Goal: Communication & Community: Answer question/provide support

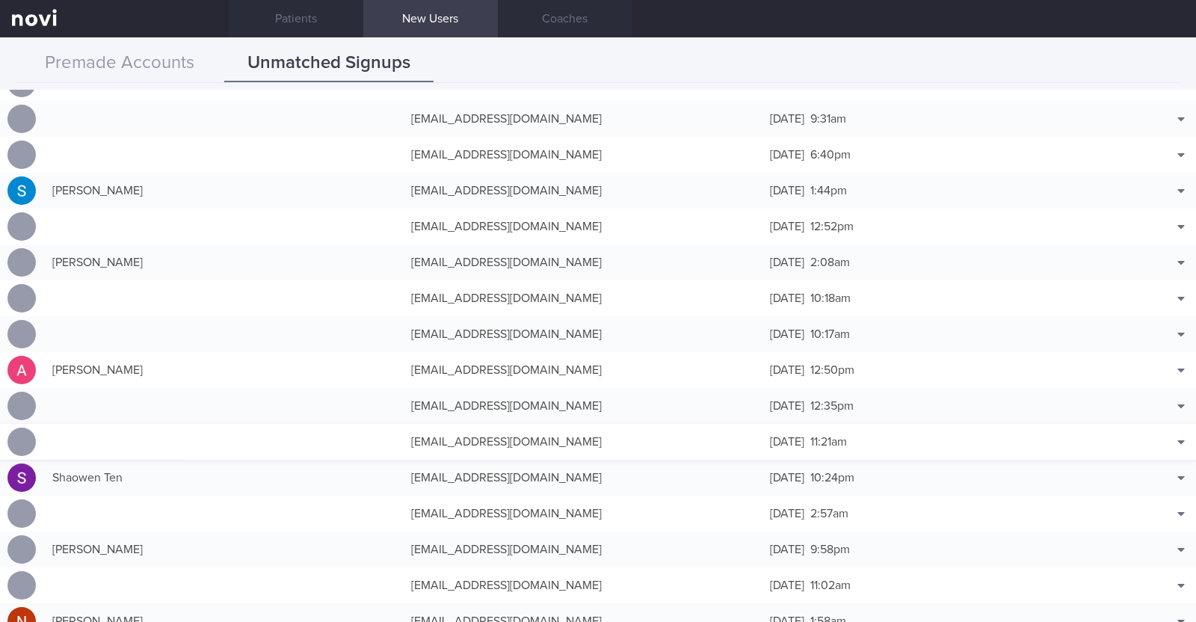
scroll to position [4392, 0]
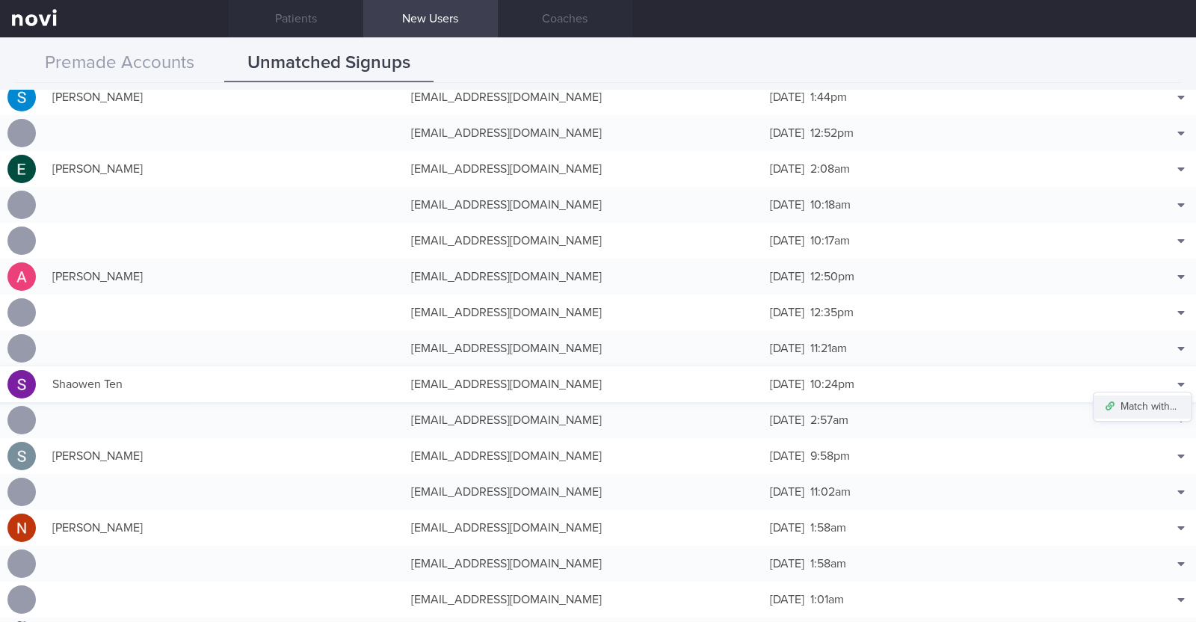
click at [1154, 405] on button "Match with..." at bounding box center [1143, 406] width 98 height 22
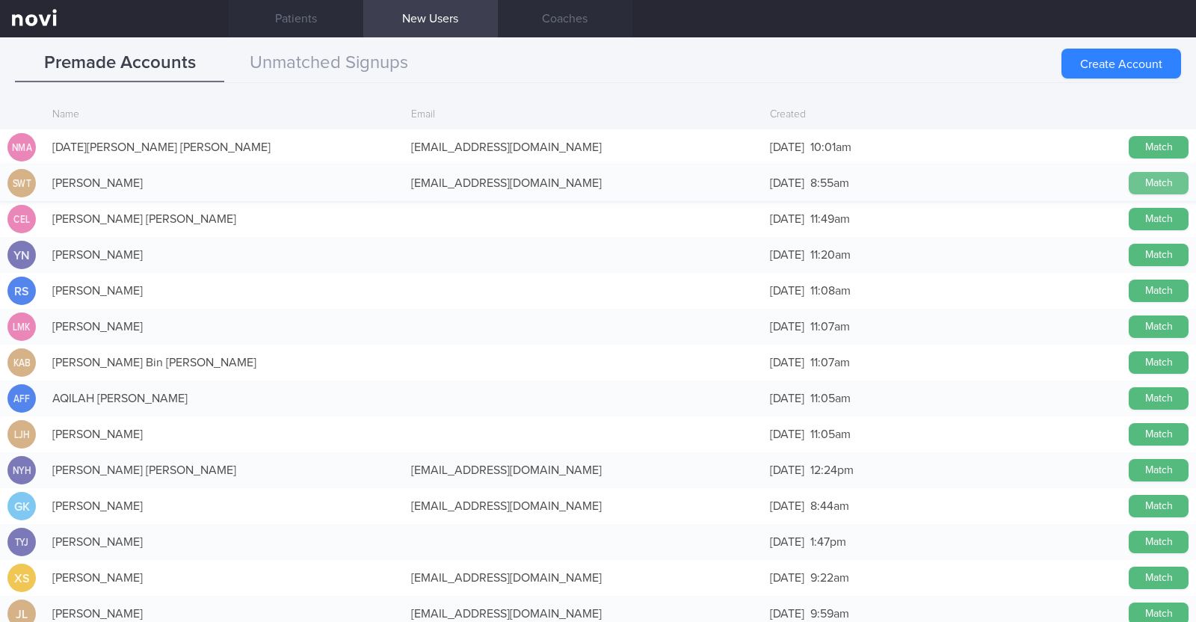
click at [1134, 182] on button "Match" at bounding box center [1159, 183] width 60 height 22
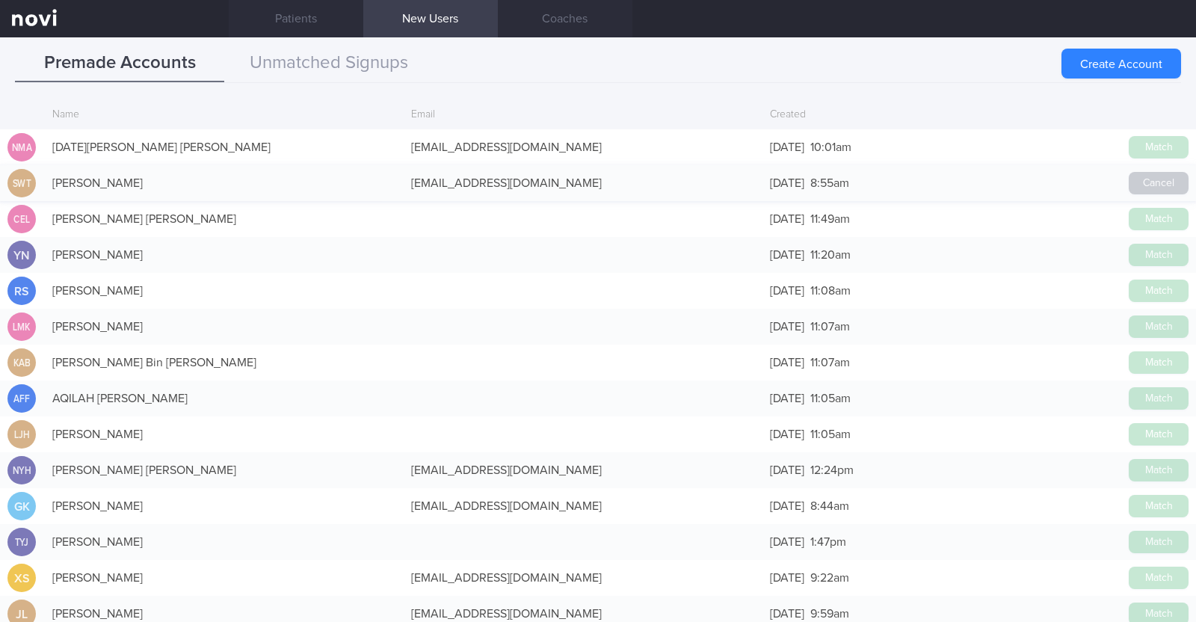
scroll to position [4388, 0]
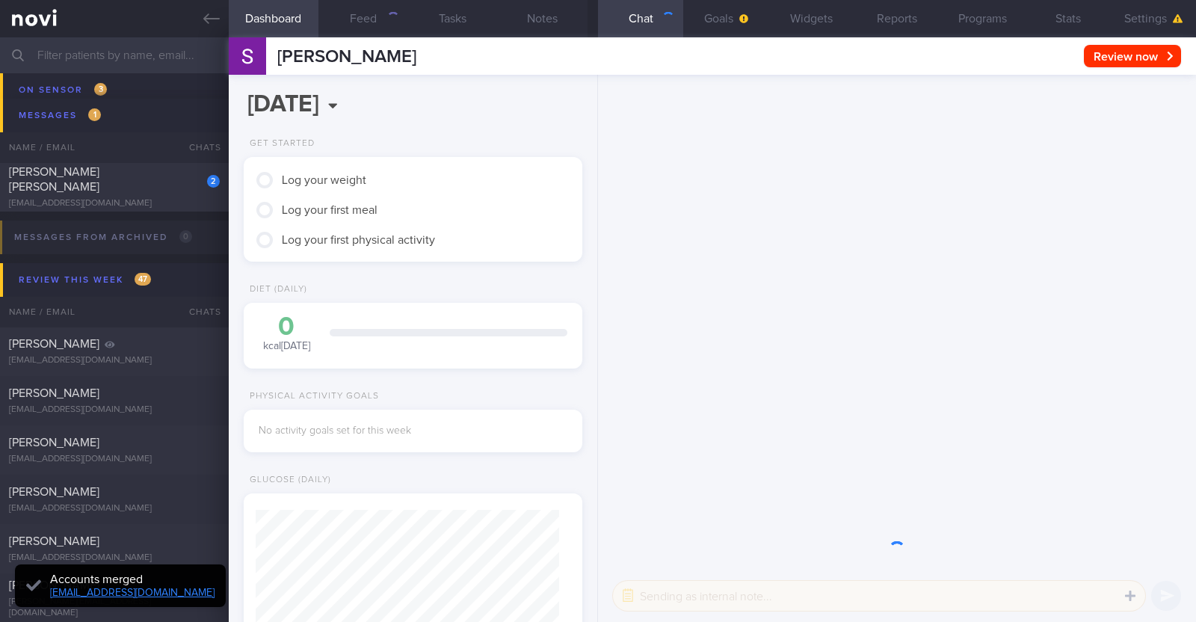
scroll to position [151, 303]
click at [1148, 21] on button "Settings" at bounding box center [1153, 18] width 85 height 37
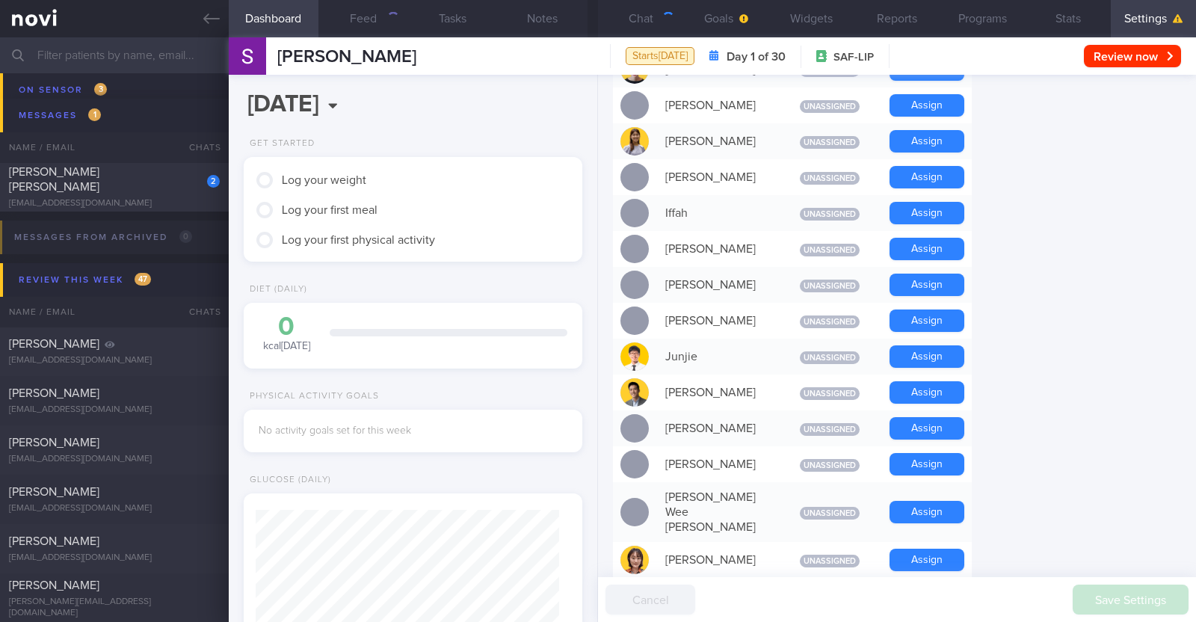
scroll to position [561, 0]
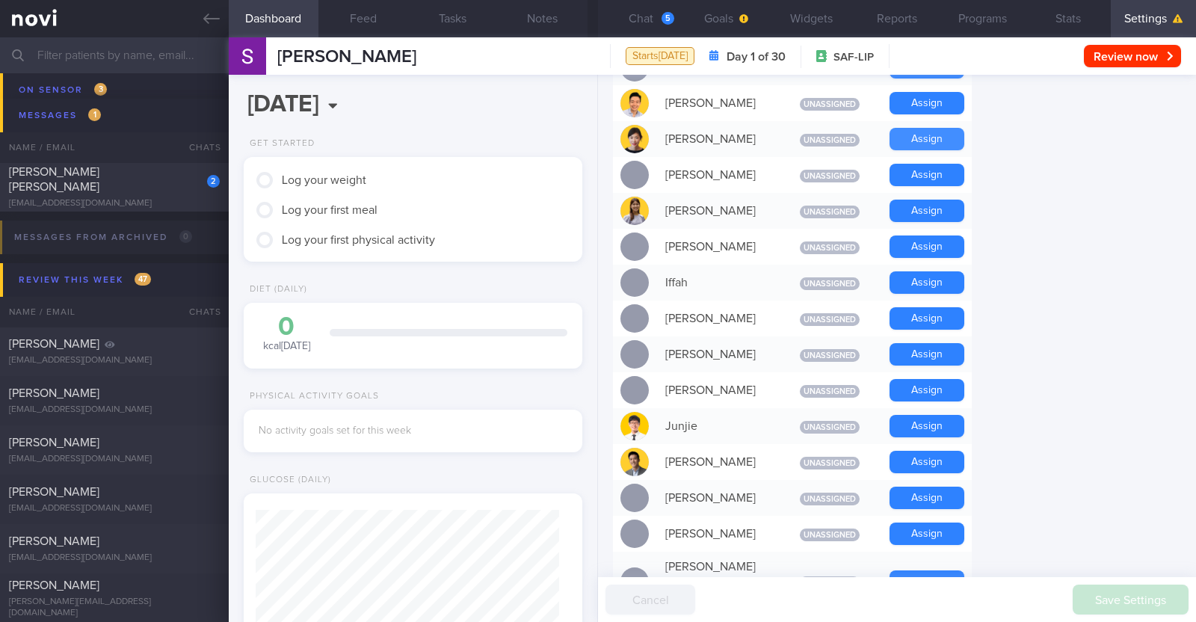
click at [940, 142] on button "Assign" at bounding box center [927, 139] width 75 height 22
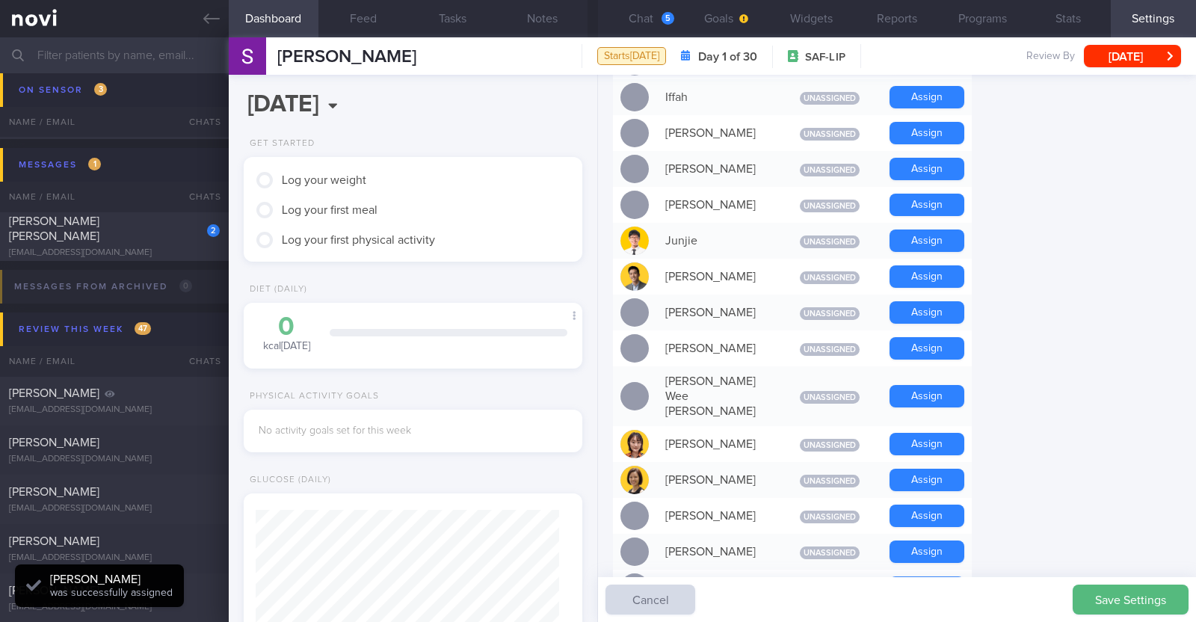
scroll to position [684, 0]
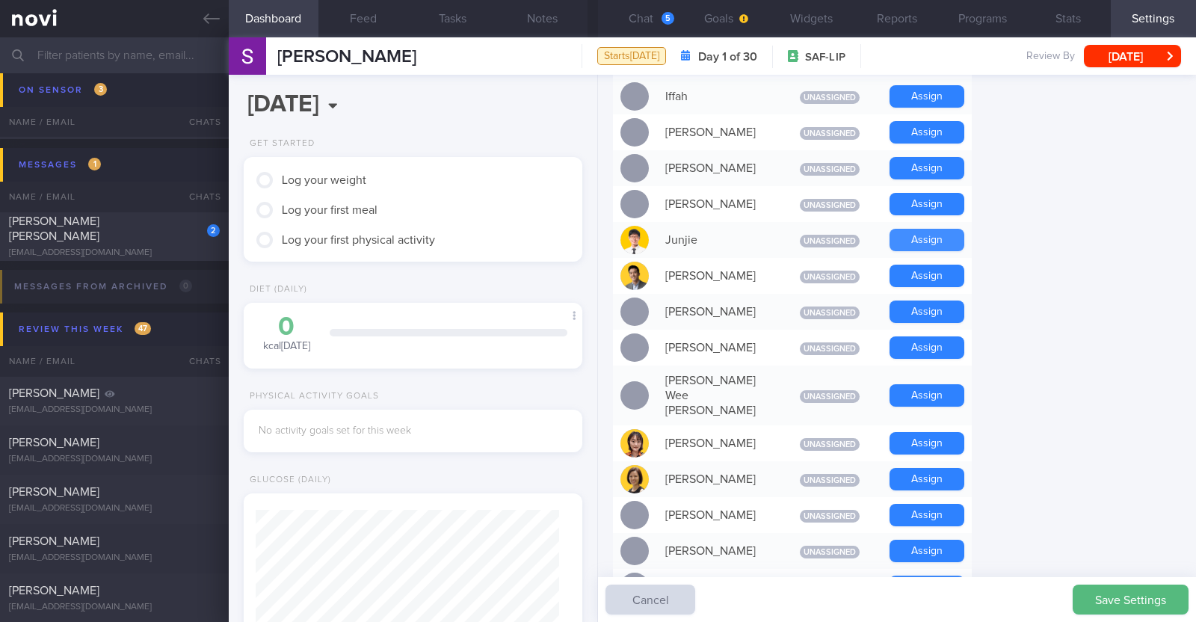
click at [917, 234] on button "Assign" at bounding box center [927, 240] width 75 height 22
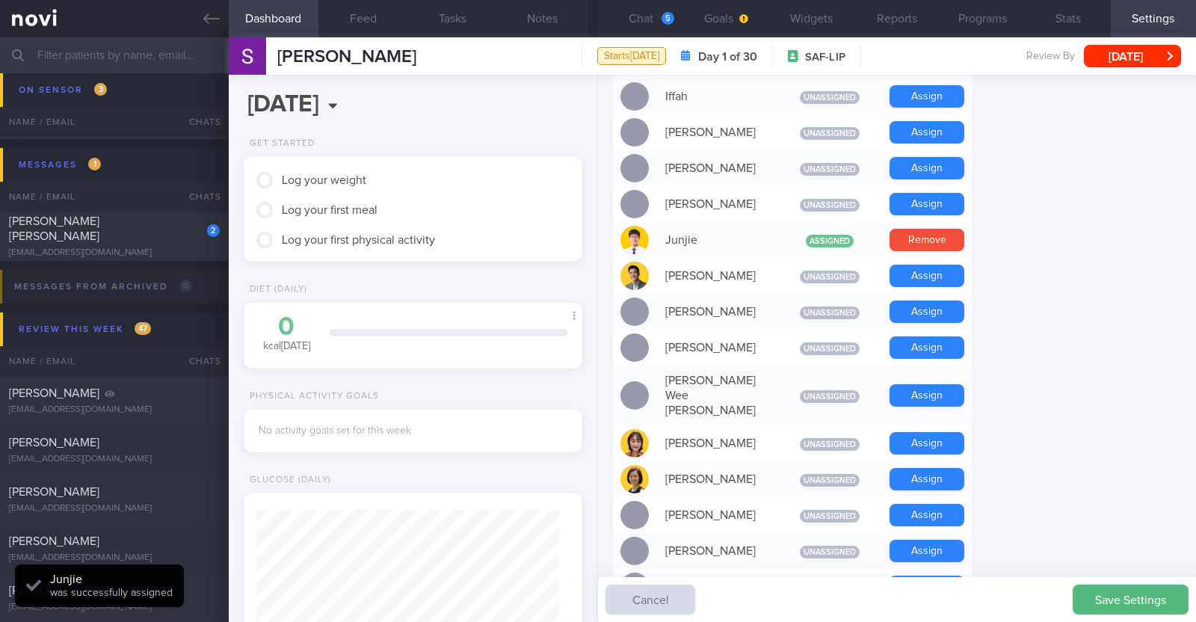
scroll to position [151, 303]
click at [637, 17] on button "Chat 5" at bounding box center [640, 18] width 85 height 37
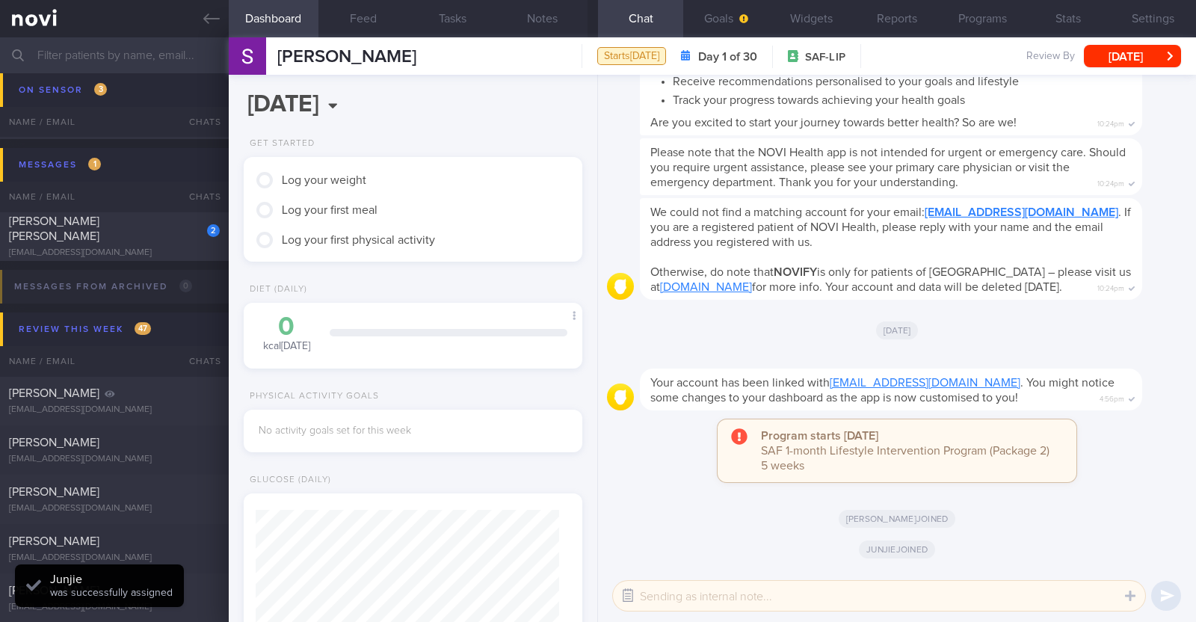
click at [623, 603] on button "button" at bounding box center [628, 595] width 27 height 27
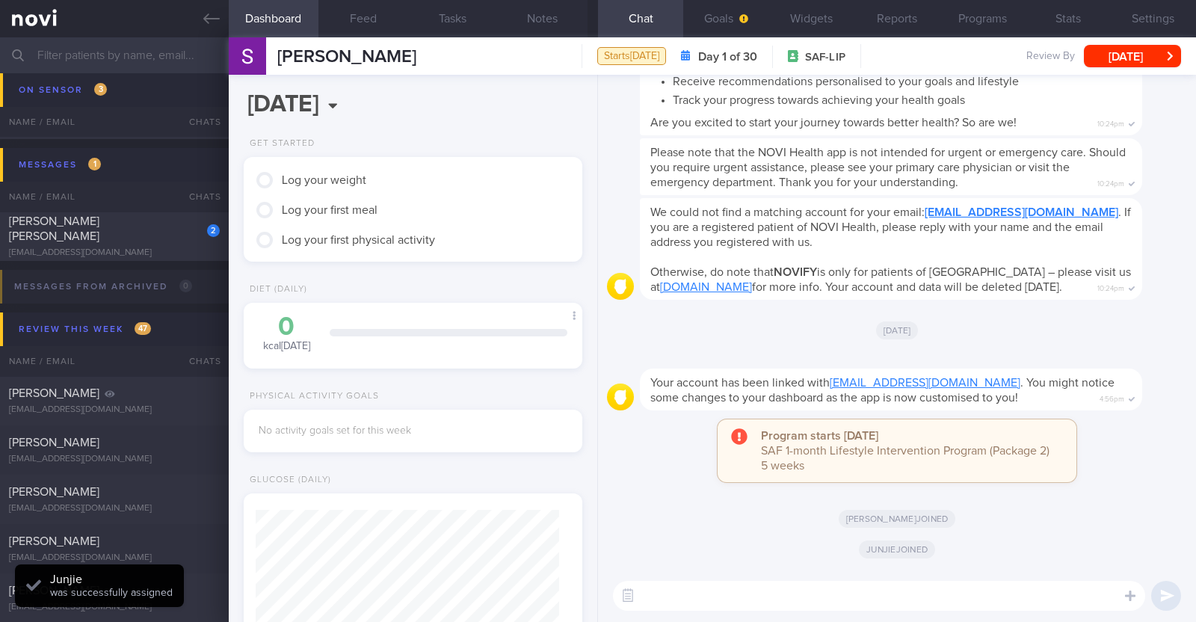
click at [680, 589] on textarea at bounding box center [879, 596] width 532 height 30
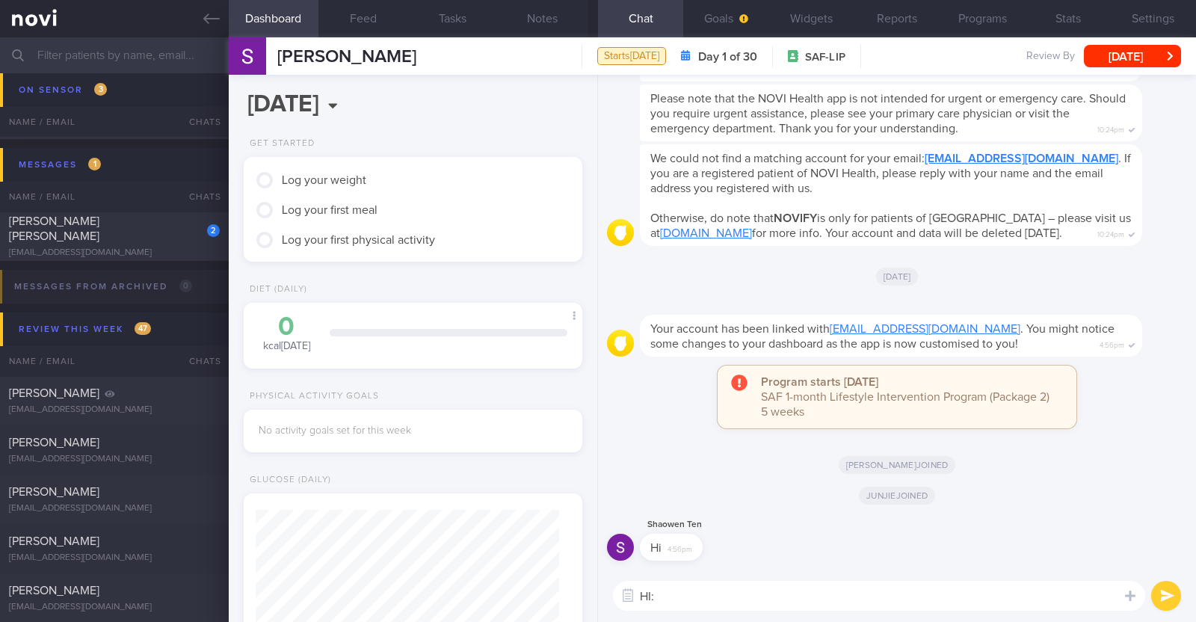
type textarea "HI:)"
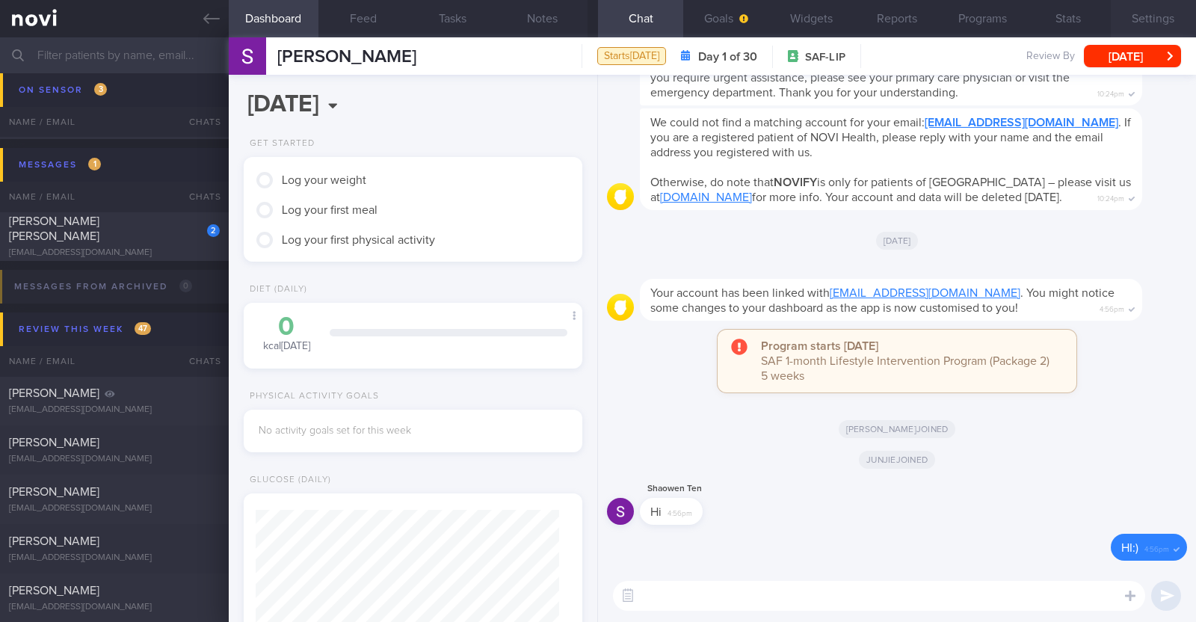
click at [1152, 16] on button "Settings" at bounding box center [1153, 18] width 85 height 37
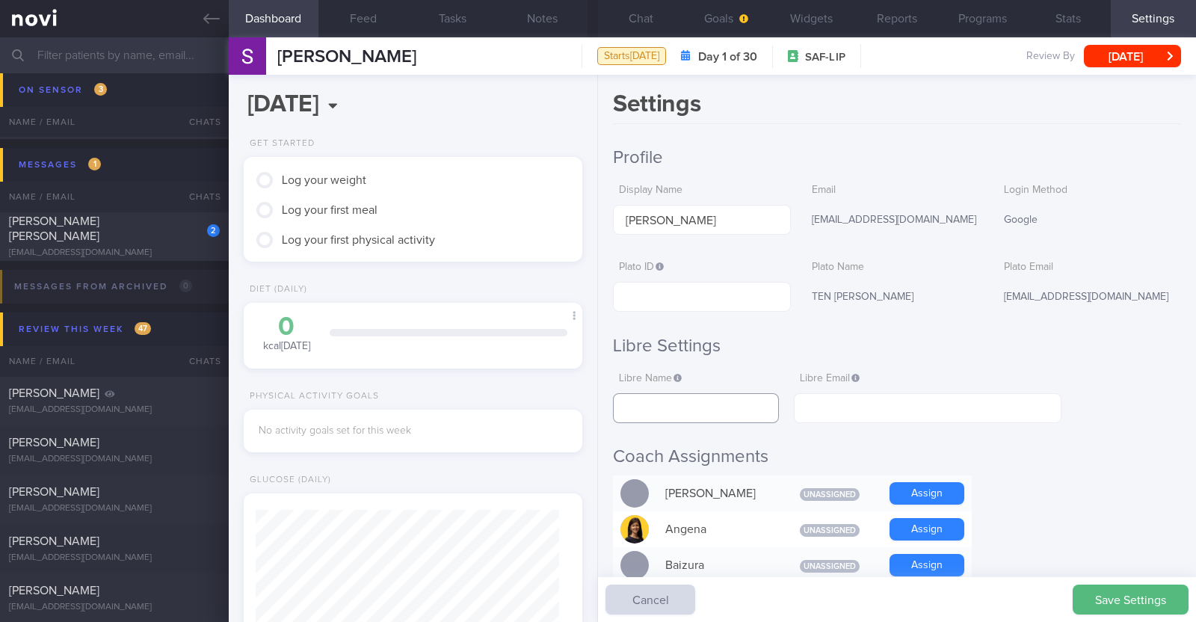
click at [691, 406] on input "text" at bounding box center [696, 408] width 166 height 30
click at [671, 294] on input "text" at bounding box center [701, 297] width 177 height 30
type input "Shaowen Ten"
drag, startPoint x: 747, startPoint y: 302, endPoint x: 598, endPoint y: 295, distance: 149.0
click at [598, 295] on div "Settings Profile Display Name Shao wen Ten Email bbtsw93@hotmail.com Login Meth…" at bounding box center [897, 348] width 598 height 547
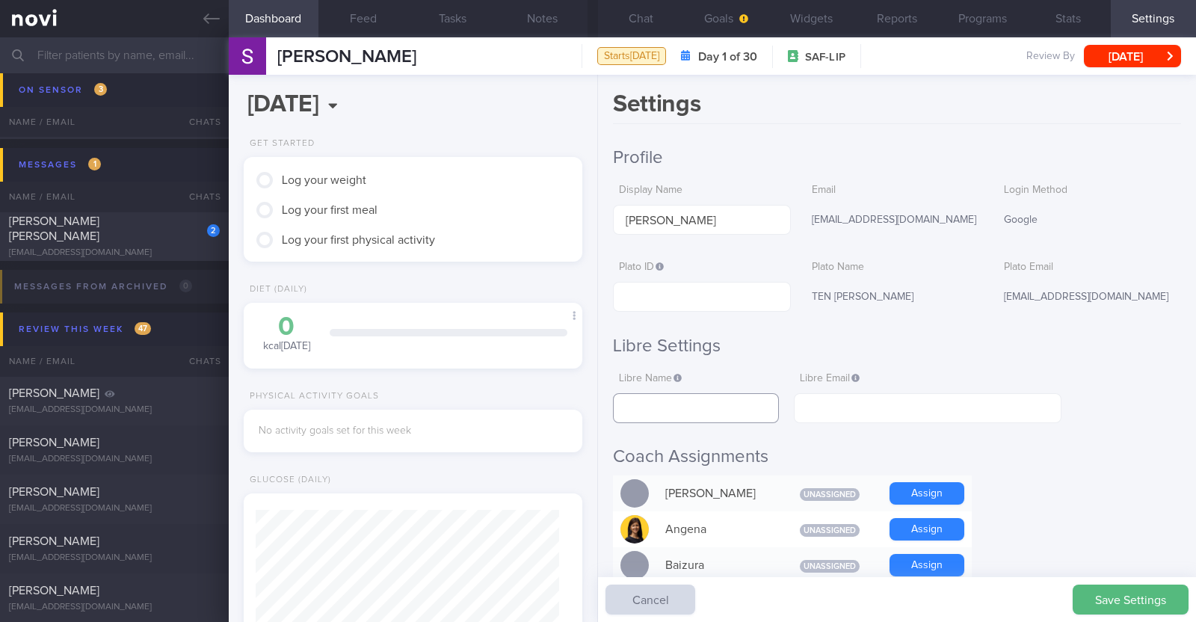
click at [661, 410] on input "text" at bounding box center [696, 408] width 166 height 30
paste input "Shaowen Ten"
type input "Shaowen Ten"
click at [840, 412] on input "text" at bounding box center [928, 408] width 268 height 30
drag, startPoint x: 911, startPoint y: 215, endPoint x: 788, endPoint y: 217, distance: 122.6
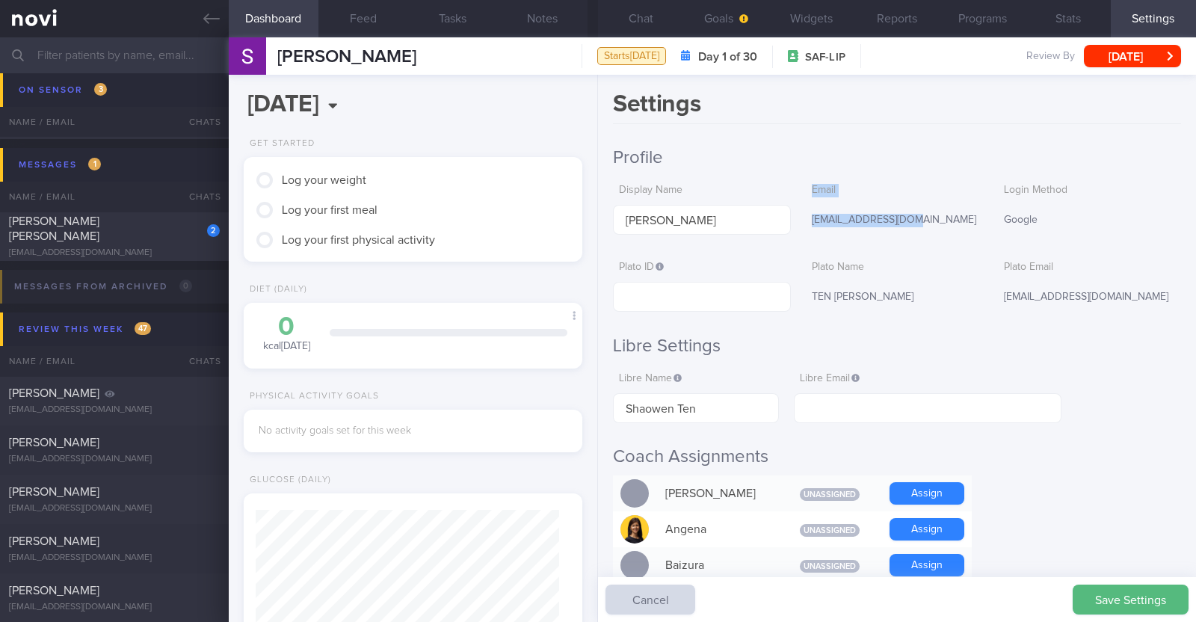
click at [788, 217] on div "Display Name Shao wen Ten Email bbtsw93@hotmail.com Login Method Google" at bounding box center [897, 205] width 568 height 59
click at [858, 225] on div "[EMAIL_ADDRESS][DOMAIN_NAME]" at bounding box center [894, 220] width 177 height 31
drag, startPoint x: 909, startPoint y: 220, endPoint x: 804, endPoint y: 220, distance: 105.4
click at [806, 220] on div "bbtsw93@hotmail.com" at bounding box center [894, 220] width 177 height 31
copy div "bbtsw93@hotmail.com"
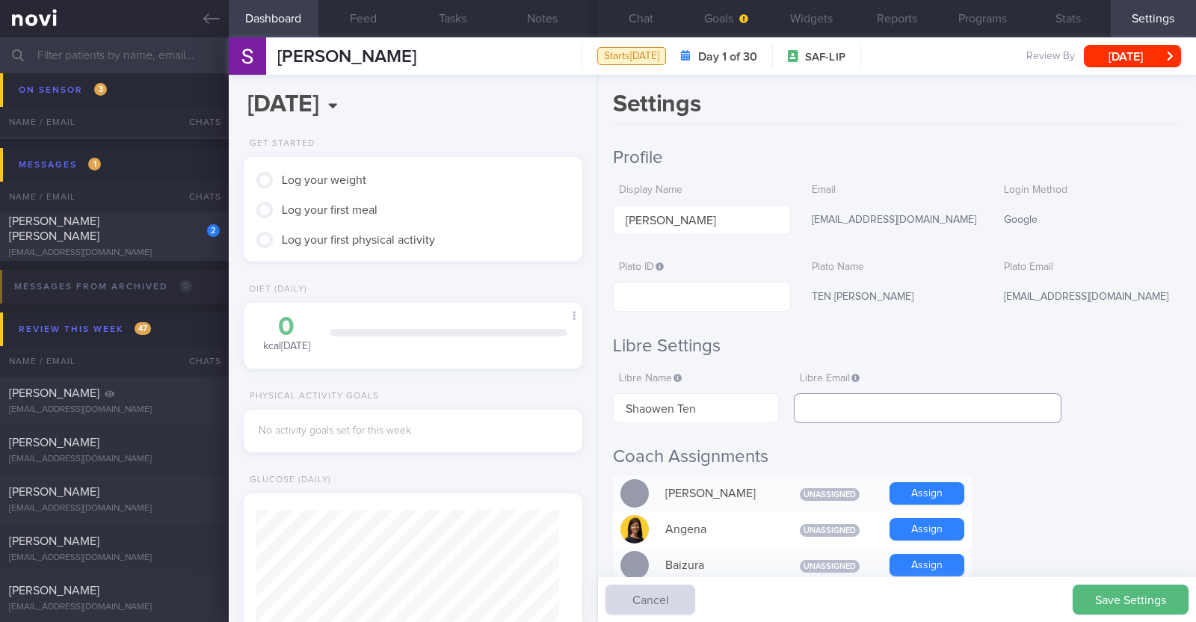
click at [856, 413] on input "text" at bounding box center [928, 408] width 268 height 30
paste input "bbtsw93@hotmail.com"
type input "bbtsw93@hotmail.com"
click at [1127, 600] on button "Save Settings" at bounding box center [1131, 600] width 116 height 30
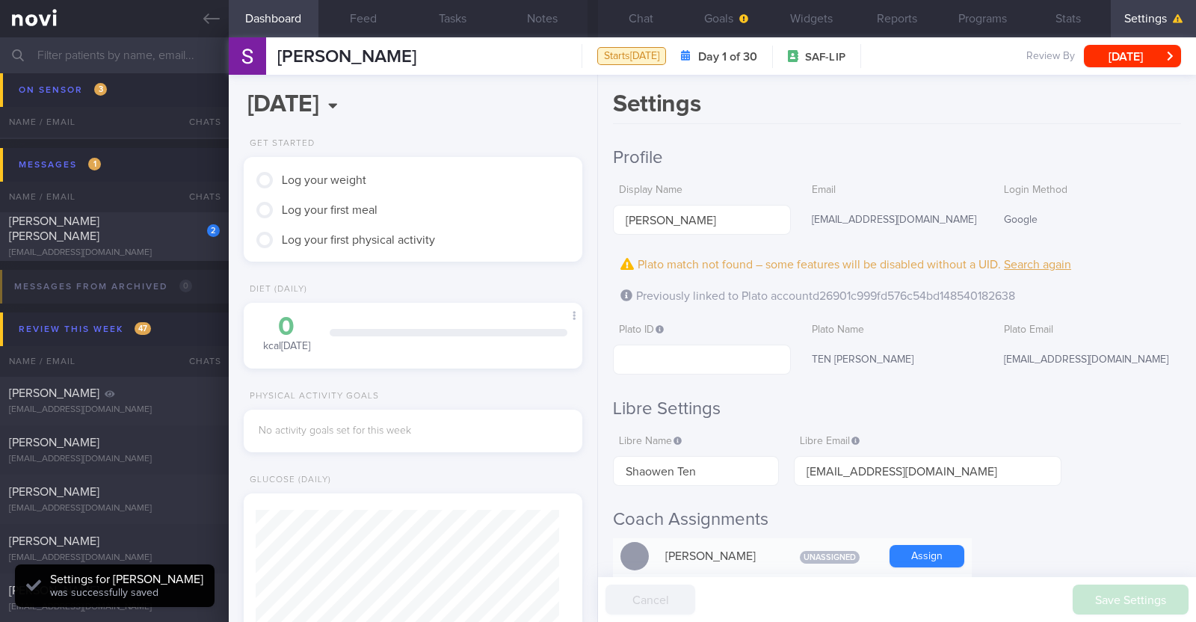
scroll to position [151, 303]
click at [527, 21] on button "Notes" at bounding box center [543, 18] width 90 height 37
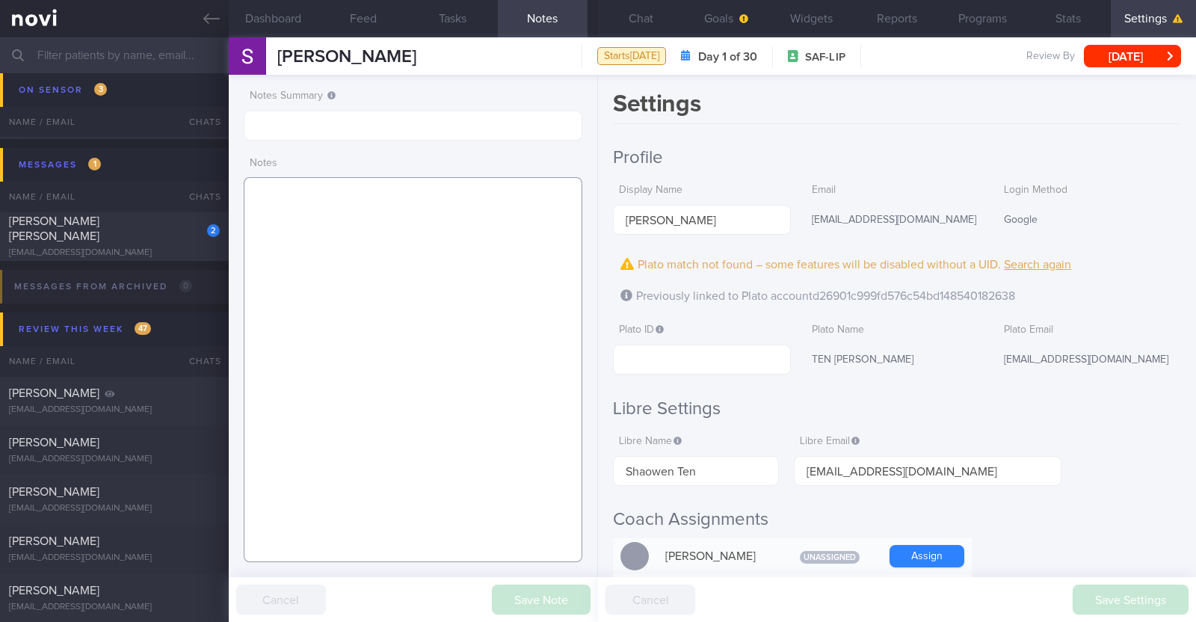
click at [460, 250] on textarea at bounding box center [413, 369] width 339 height 385
type textarea "Sylvester's friend"
click at [544, 594] on button "Save Note" at bounding box center [541, 600] width 99 height 30
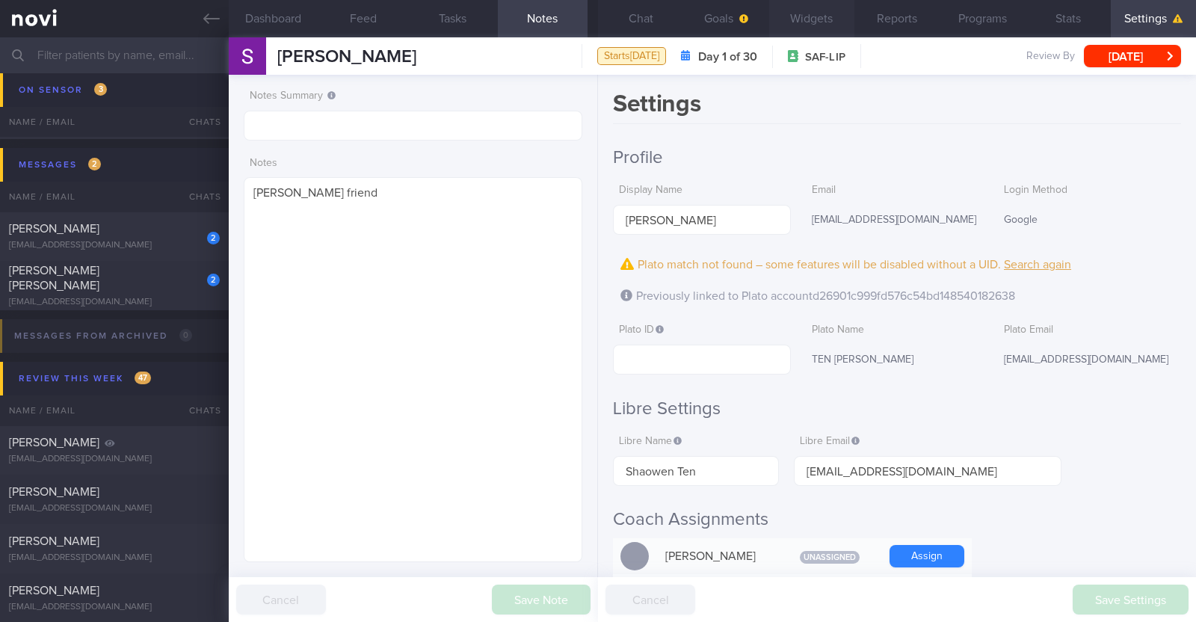
click at [811, 20] on button "Widgets" at bounding box center [811, 18] width 85 height 37
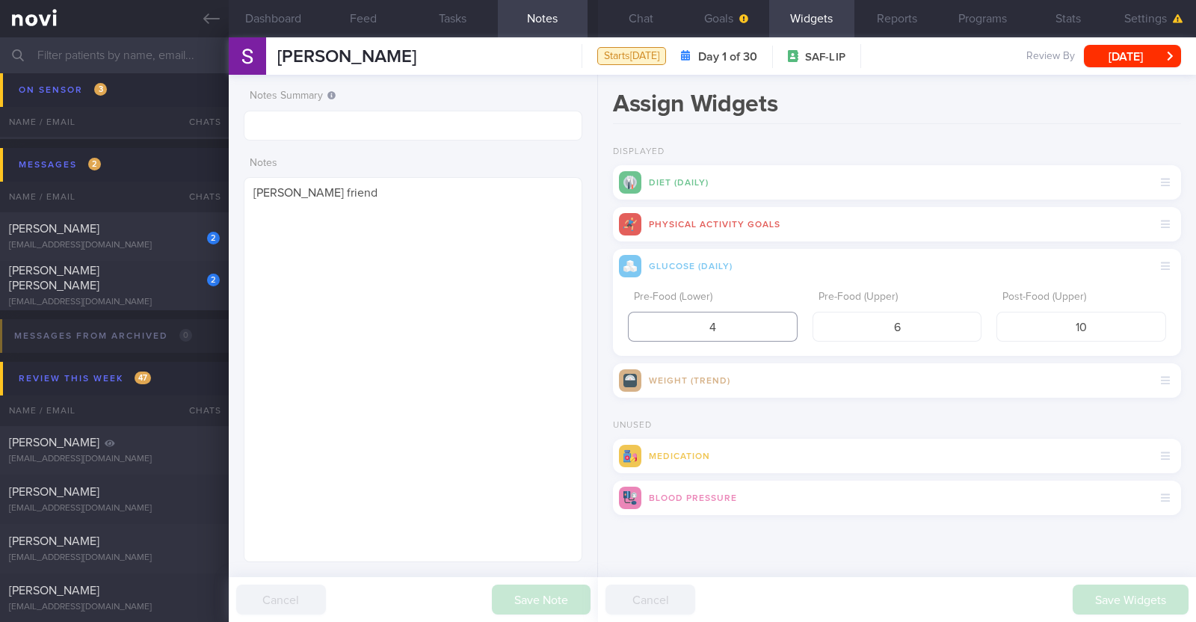
drag, startPoint x: 736, startPoint y: 324, endPoint x: 592, endPoint y: 318, distance: 143.7
click at [592, 318] on div "Dashboard Feed Tasks Notes Chat Goals Widgets Reports Programs Stats Settings S…" at bounding box center [712, 329] width 967 height 585
type input "3.9"
drag, startPoint x: 1118, startPoint y: 320, endPoint x: 1018, endPoint y: 319, distance: 99.4
click at [1018, 319] on input "10" at bounding box center [1082, 327] width 170 height 30
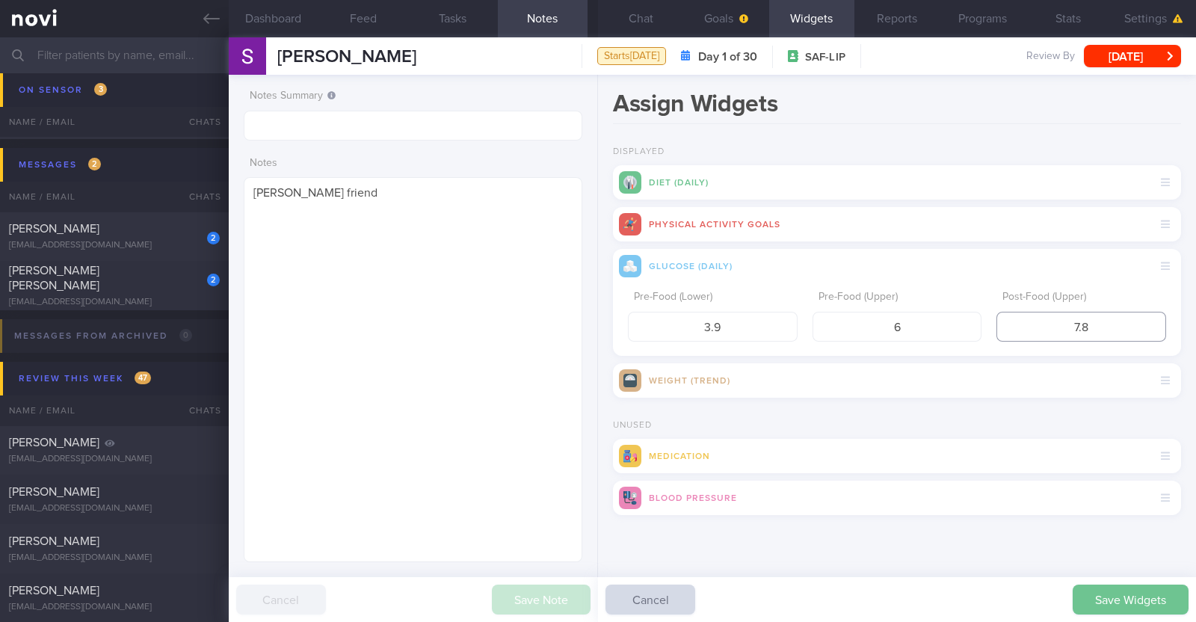
type input "7.8"
click at [1113, 603] on button "Save Widgets" at bounding box center [1131, 600] width 116 height 30
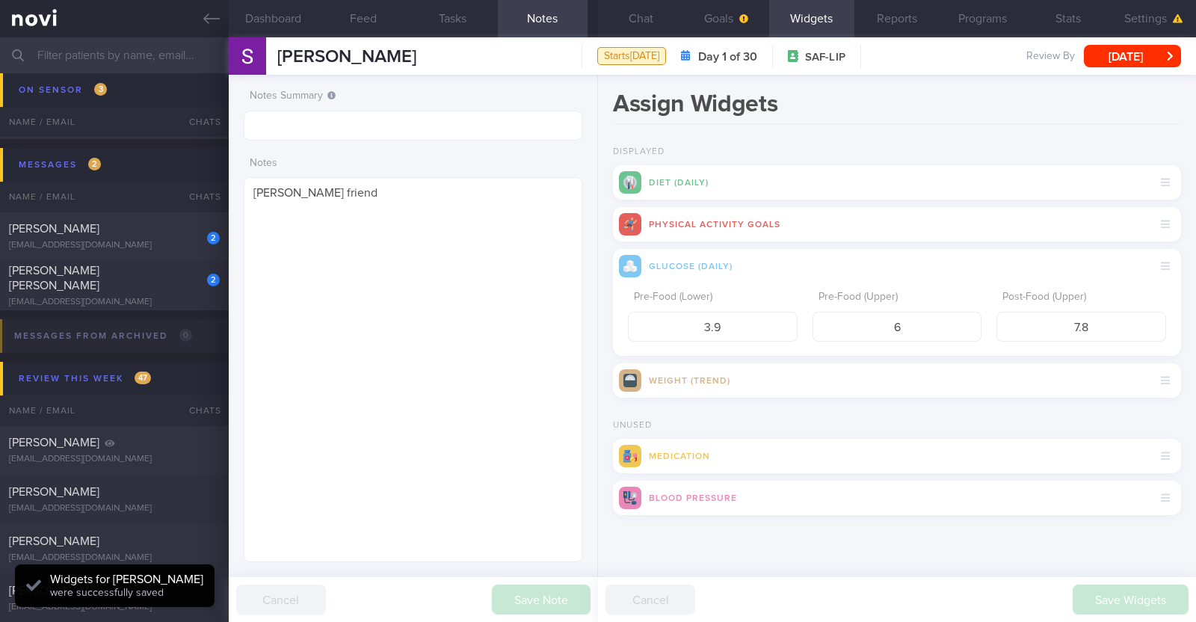
scroll to position [151, 303]
click at [729, 16] on button "Goals" at bounding box center [725, 18] width 85 height 37
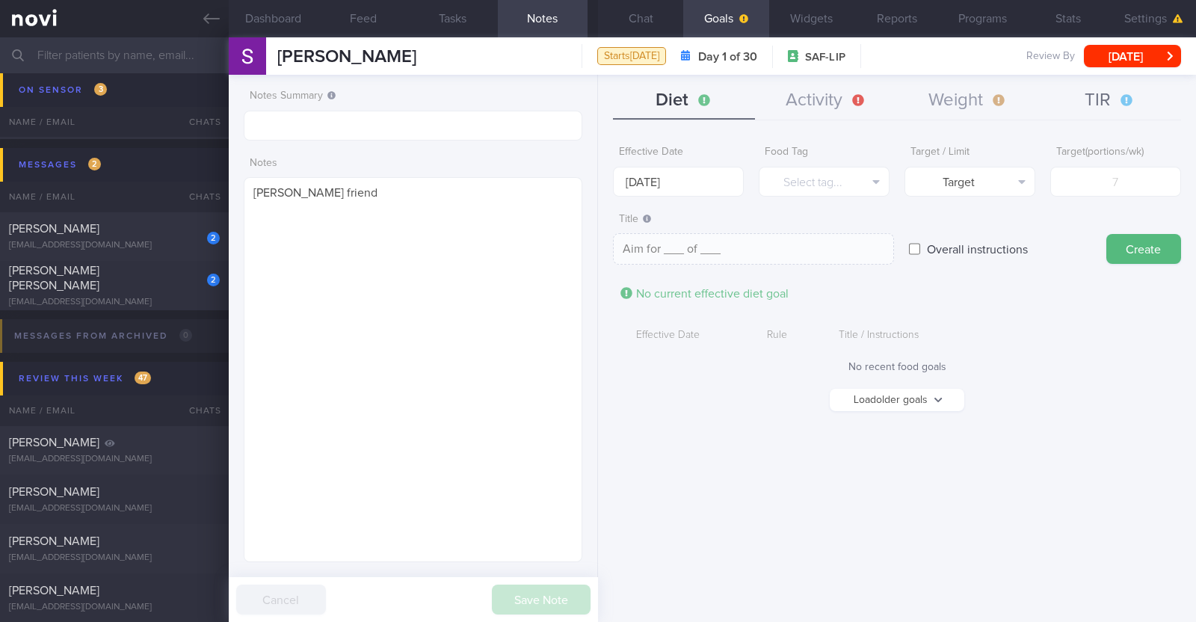
click at [1081, 96] on button "TIR" at bounding box center [1110, 100] width 142 height 37
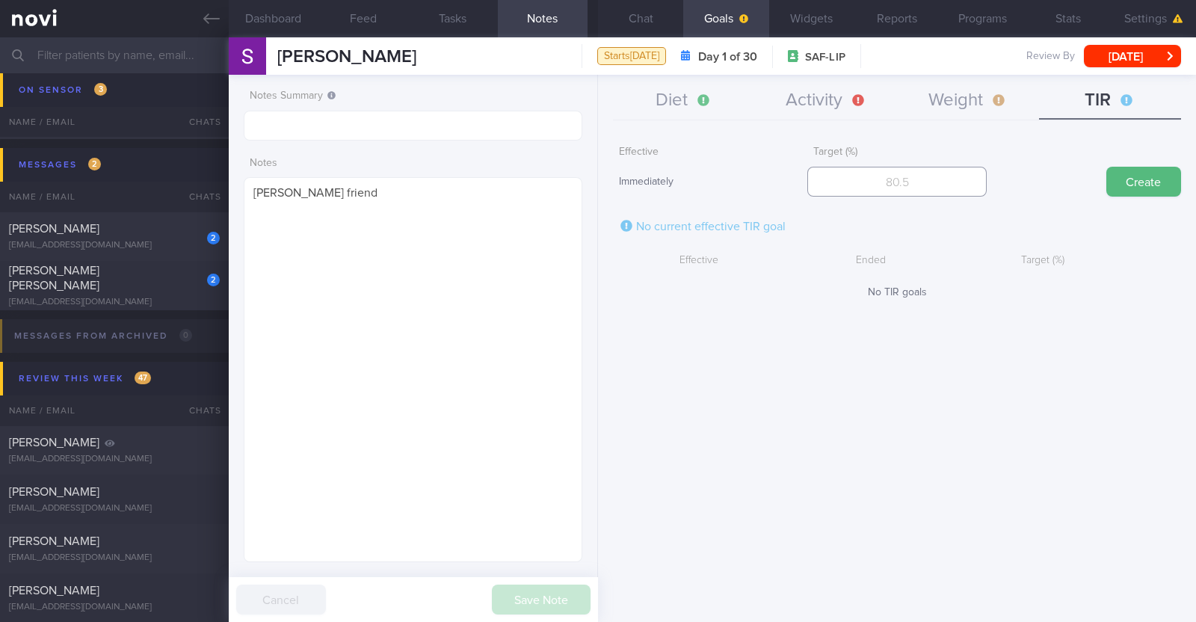
click at [896, 176] on input "number" at bounding box center [896, 182] width 179 height 30
type input "95"
drag, startPoint x: 1140, startPoint y: 185, endPoint x: 944, endPoint y: 84, distance: 220.3
click at [1134, 183] on button "Create" at bounding box center [1143, 182] width 75 height 30
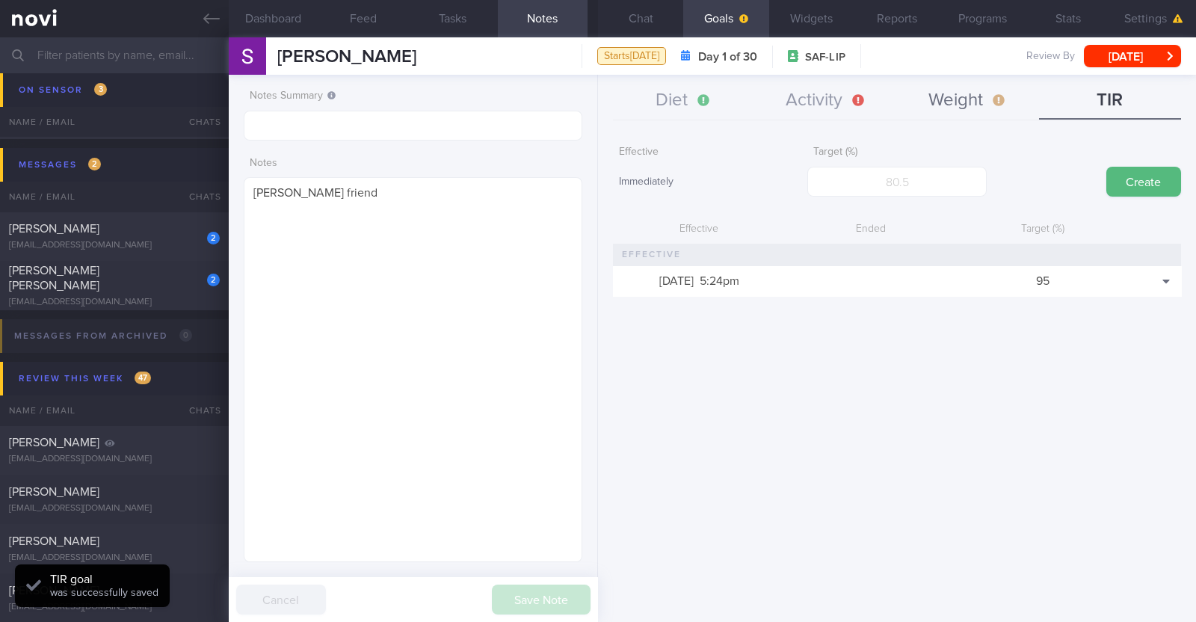
click at [940, 82] on button "Weight" at bounding box center [968, 100] width 142 height 37
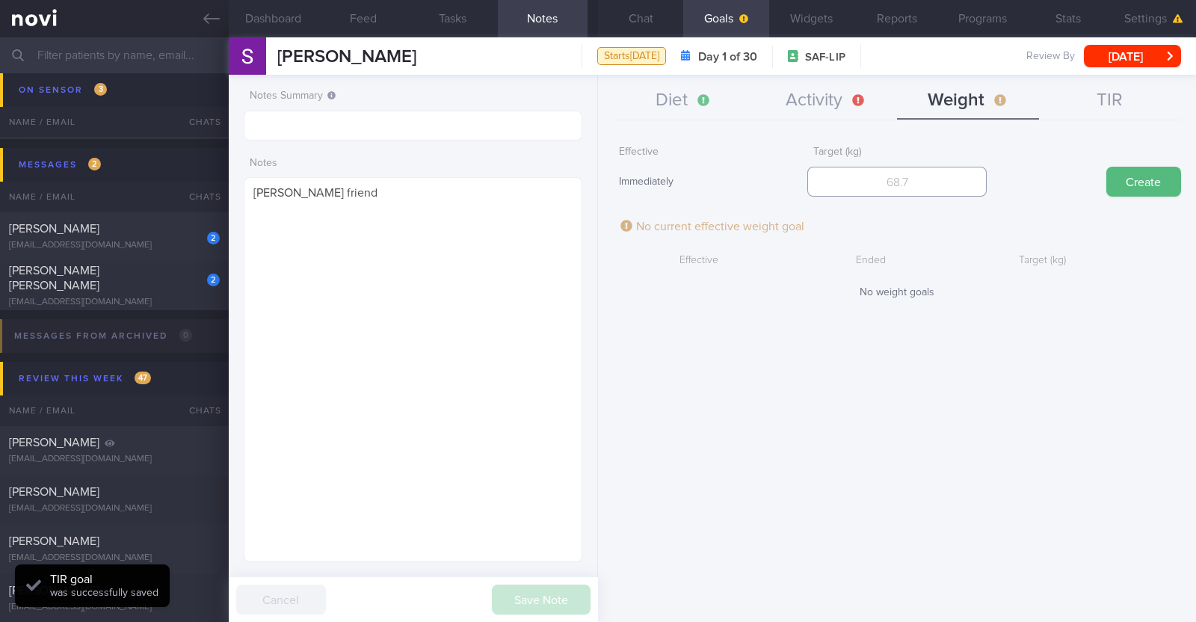
click at [890, 177] on input "number" at bounding box center [896, 182] width 179 height 30
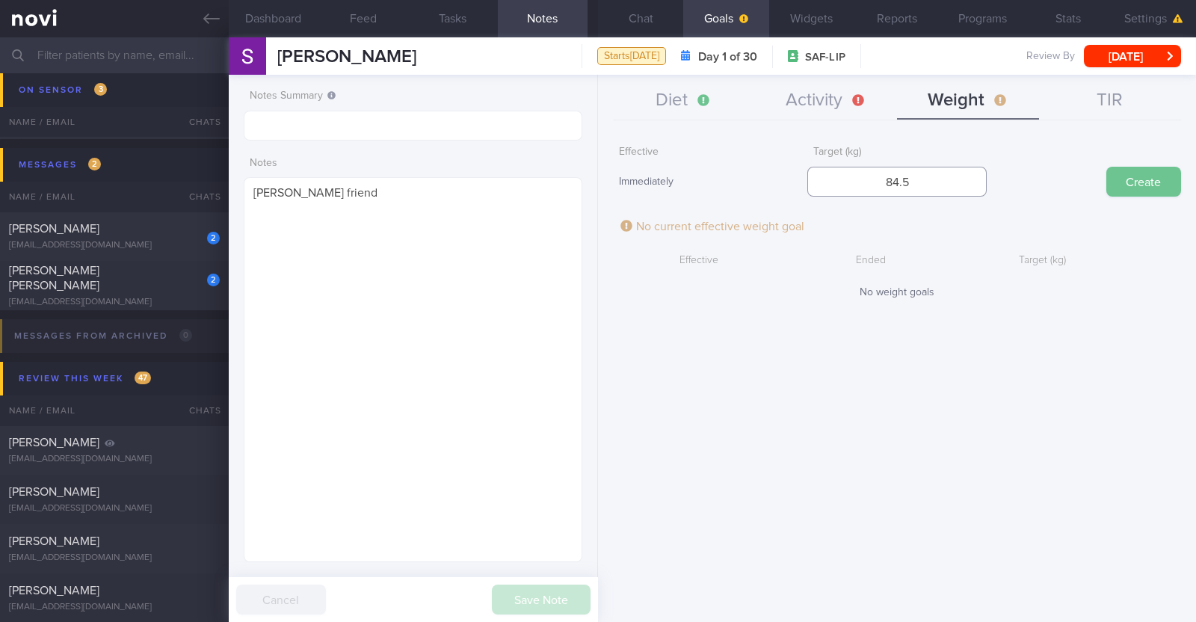
type input "84.5"
click at [1149, 185] on button "Create" at bounding box center [1143, 182] width 75 height 30
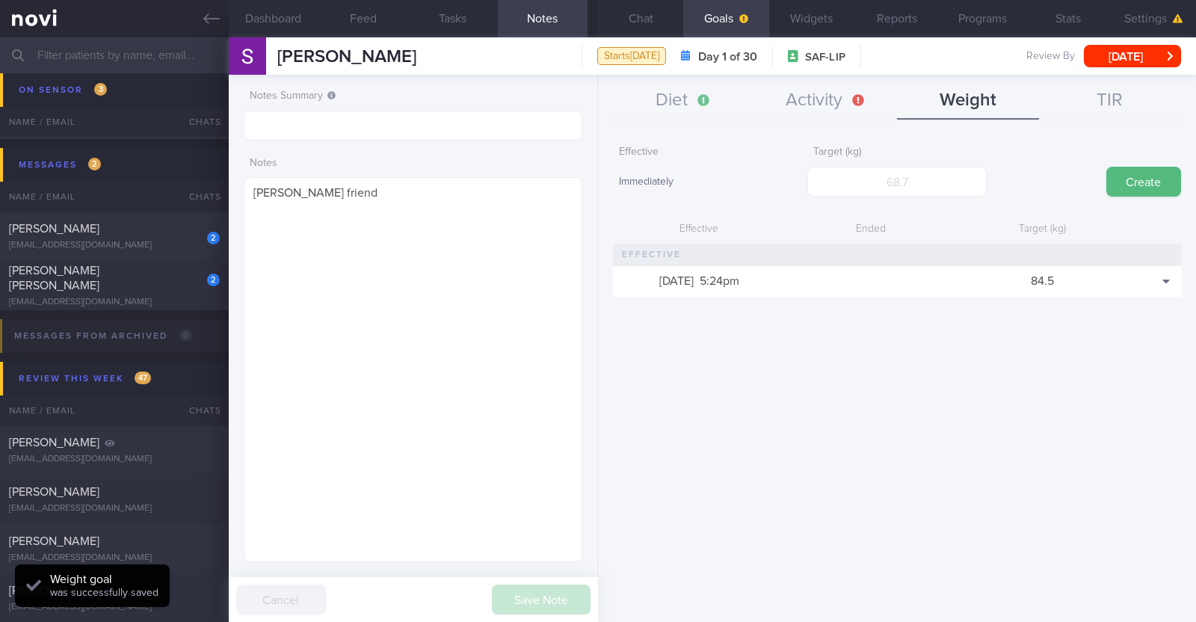
scroll to position [170, 298]
click at [837, 93] on button "Activity" at bounding box center [826, 100] width 142 height 37
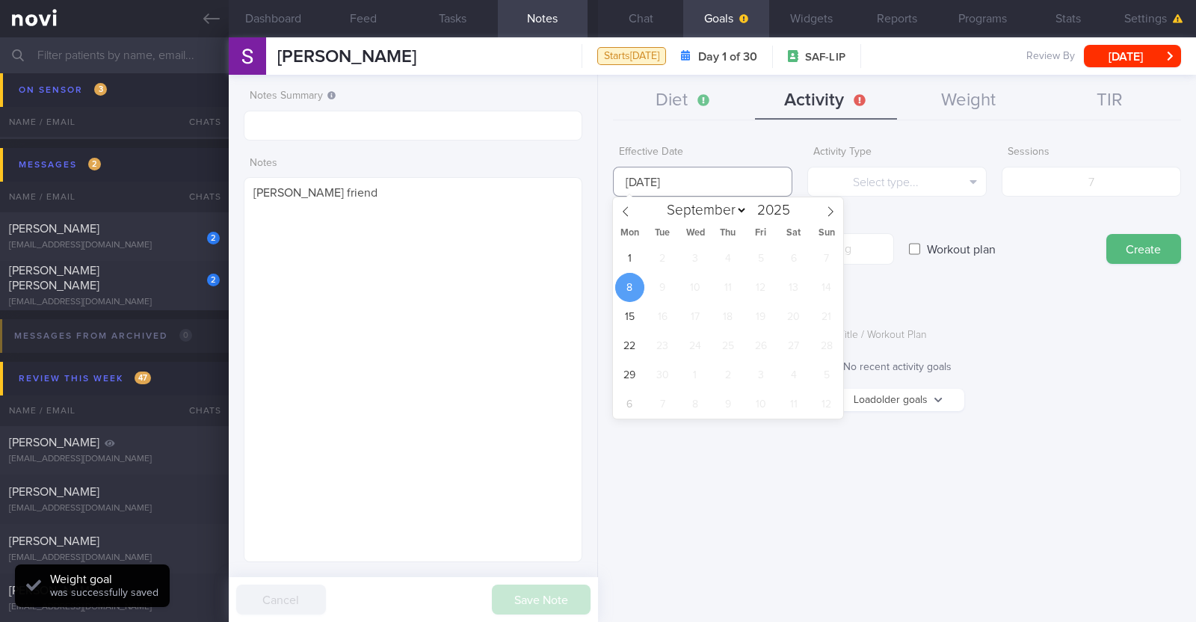
click at [714, 193] on body "You are offline! Some functionality will be unavailable Patients New Users Coac…" at bounding box center [598, 311] width 1196 height 622
click at [637, 256] on span "1" at bounding box center [629, 258] width 29 height 29
type input "1 Sep 2025"
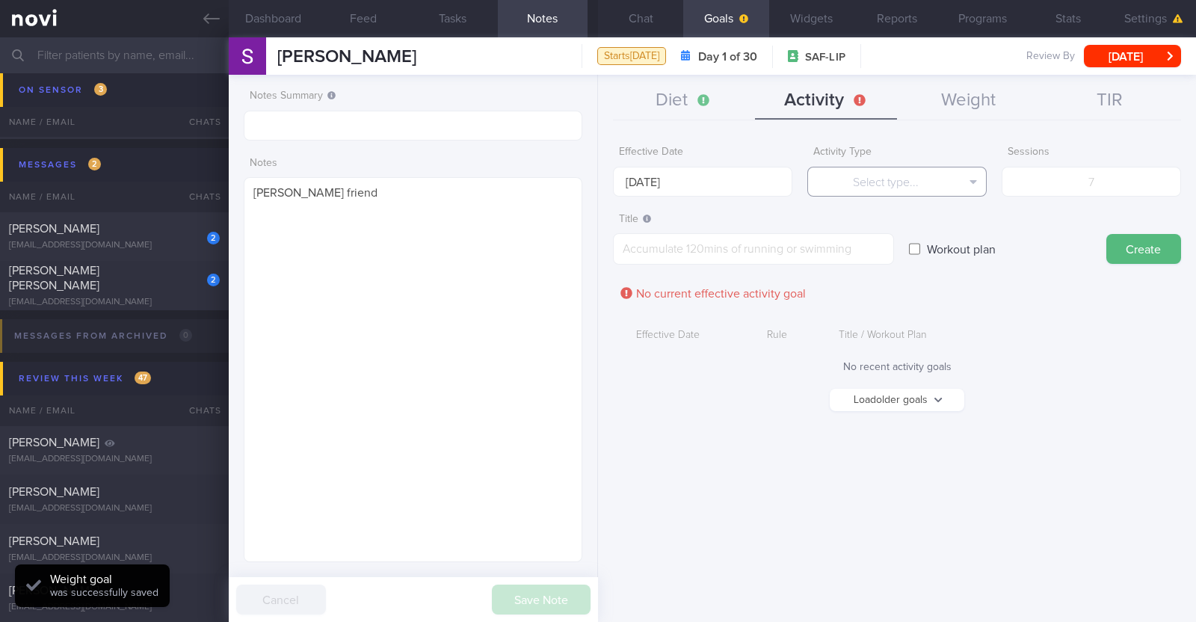
click at [875, 182] on button "Select type..." at bounding box center [896, 182] width 179 height 30
click at [886, 273] on button "Steps" at bounding box center [897, 278] width 178 height 22
click at [1080, 177] on input "number" at bounding box center [1091, 182] width 179 height 30
type input "56000"
click at [807, 259] on textarea at bounding box center [753, 248] width 281 height 31
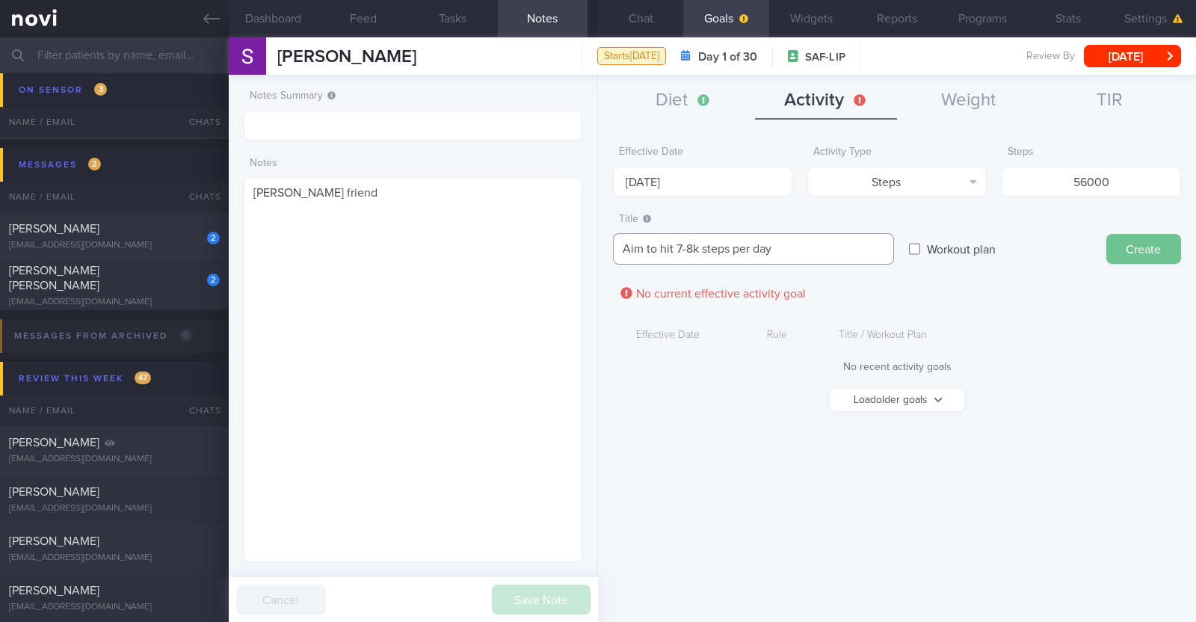
type textarea "Aim to hit 7-8k steps per day"
click at [1132, 250] on button "Create" at bounding box center [1143, 249] width 75 height 30
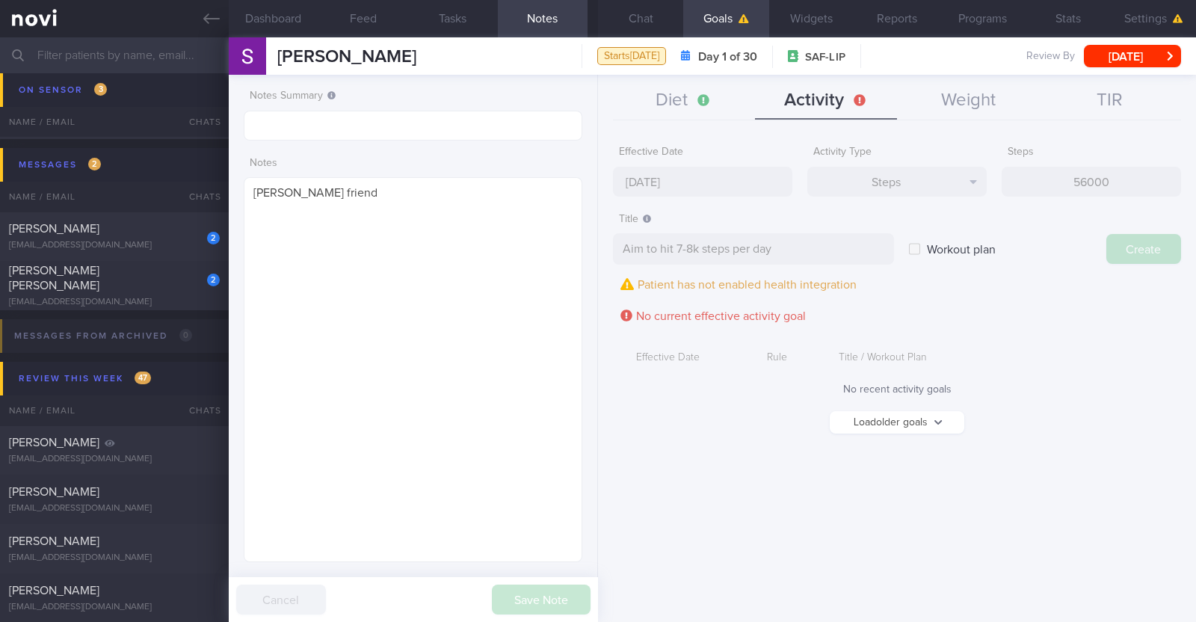
type input "8 Sep 2025"
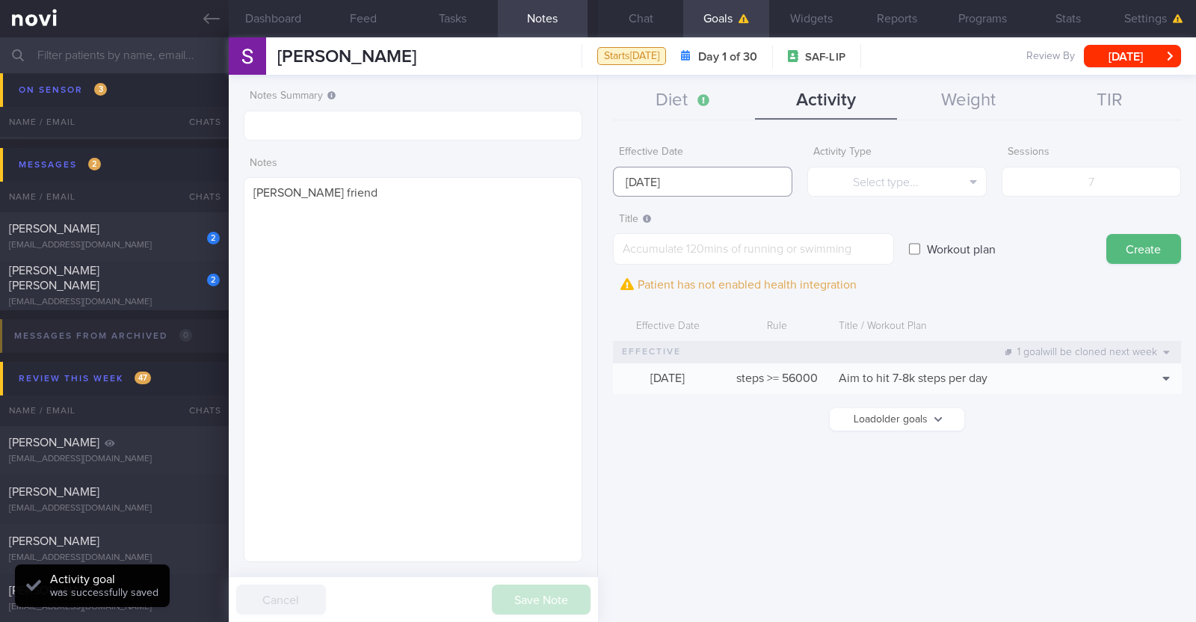
click at [706, 185] on input "8 Sep 2025" at bounding box center [702, 182] width 179 height 30
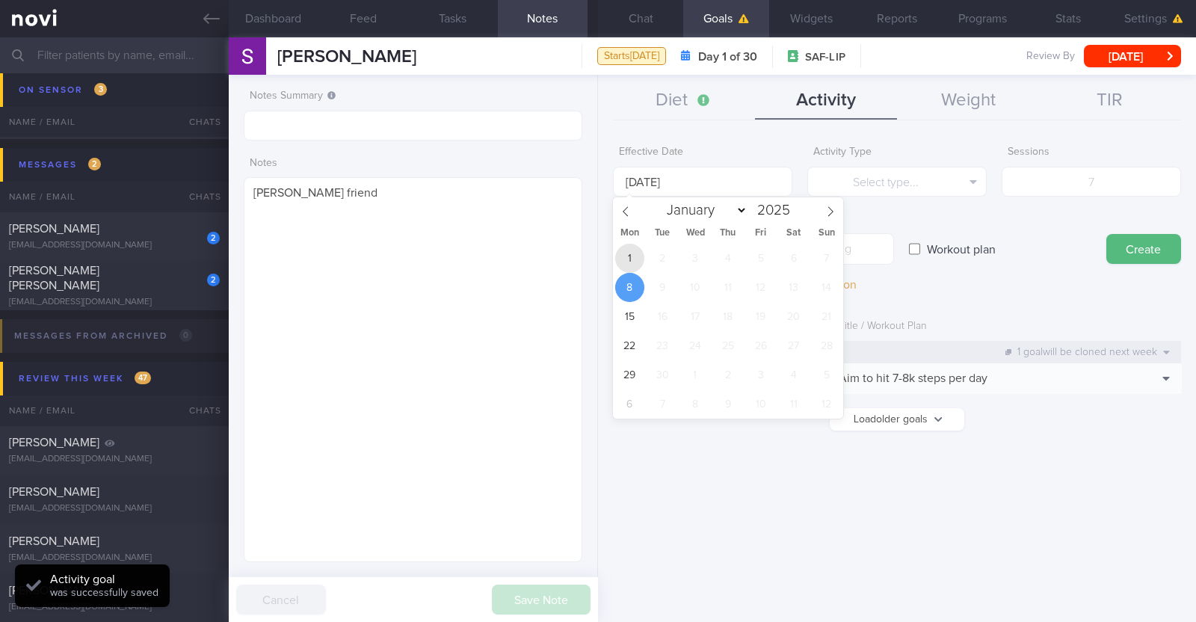
click at [634, 261] on span "1" at bounding box center [629, 258] width 29 height 29
type input "1 Sep 2025"
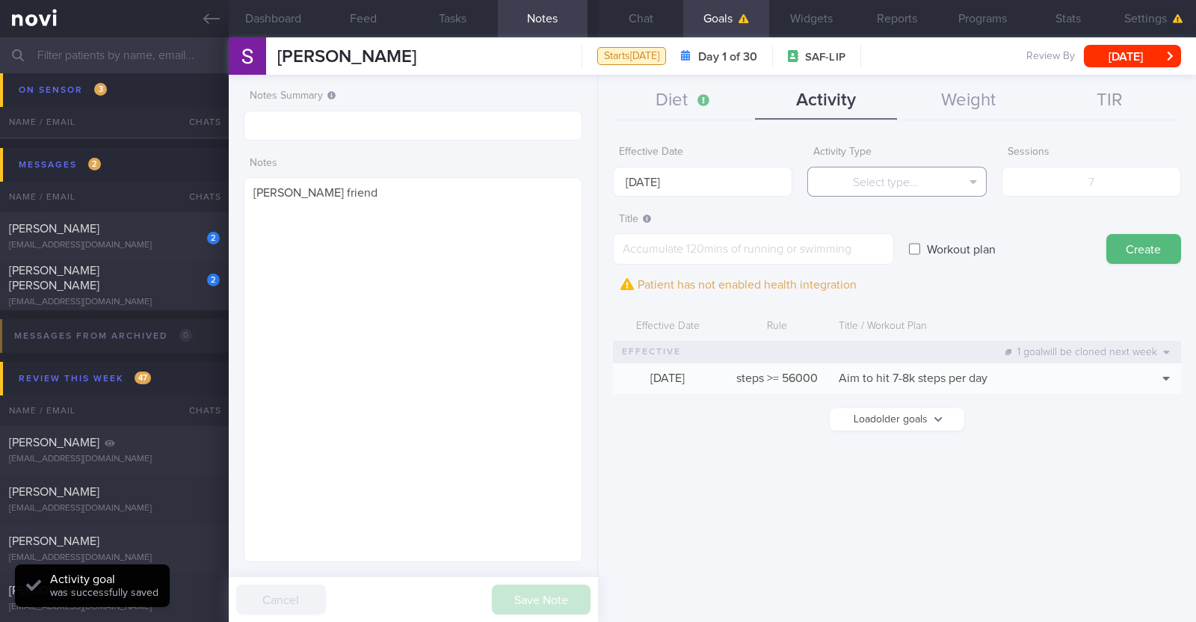
click at [890, 185] on button "Select type..." at bounding box center [896, 182] width 179 height 30
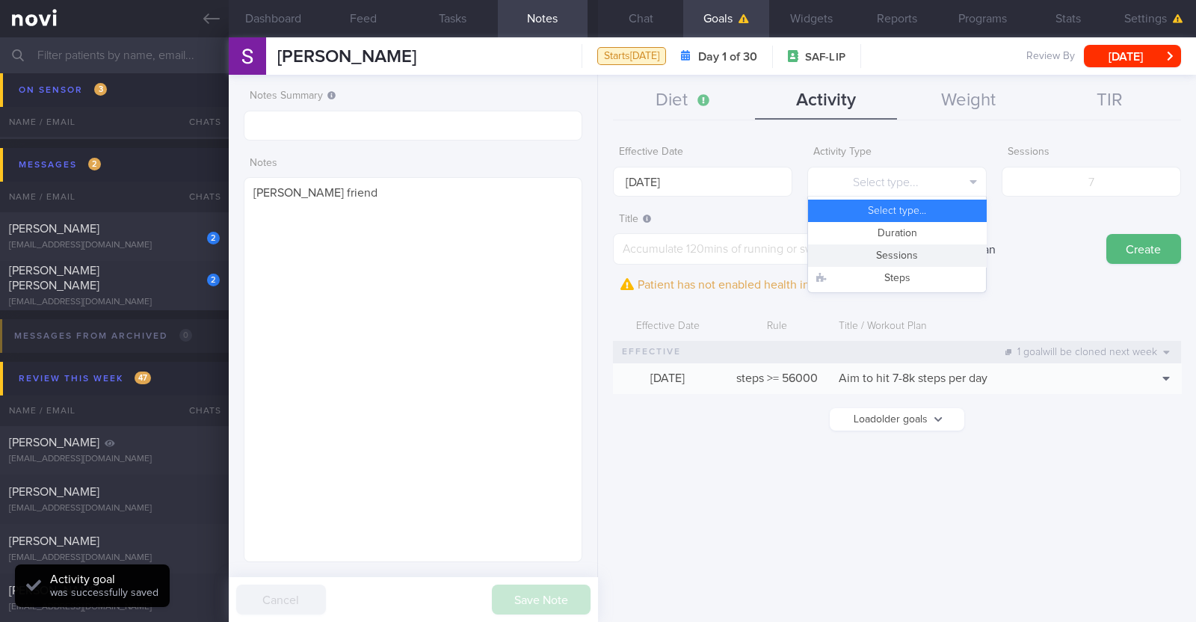
click at [885, 262] on button "Sessions" at bounding box center [897, 255] width 178 height 22
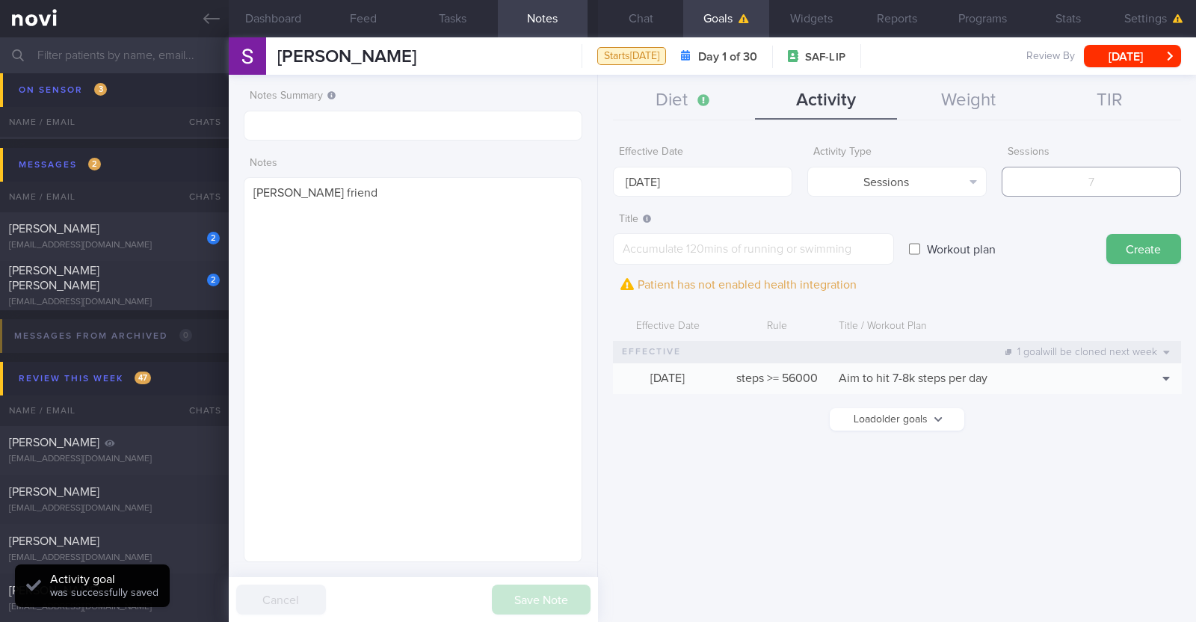
click at [1083, 184] on input "number" at bounding box center [1091, 182] width 179 height 30
type input "2"
click at [793, 249] on textarea at bounding box center [753, 248] width 281 height 31
paste textarea "Aim to do 2x strength training sessions per week. Body weight training - [Exerc…"
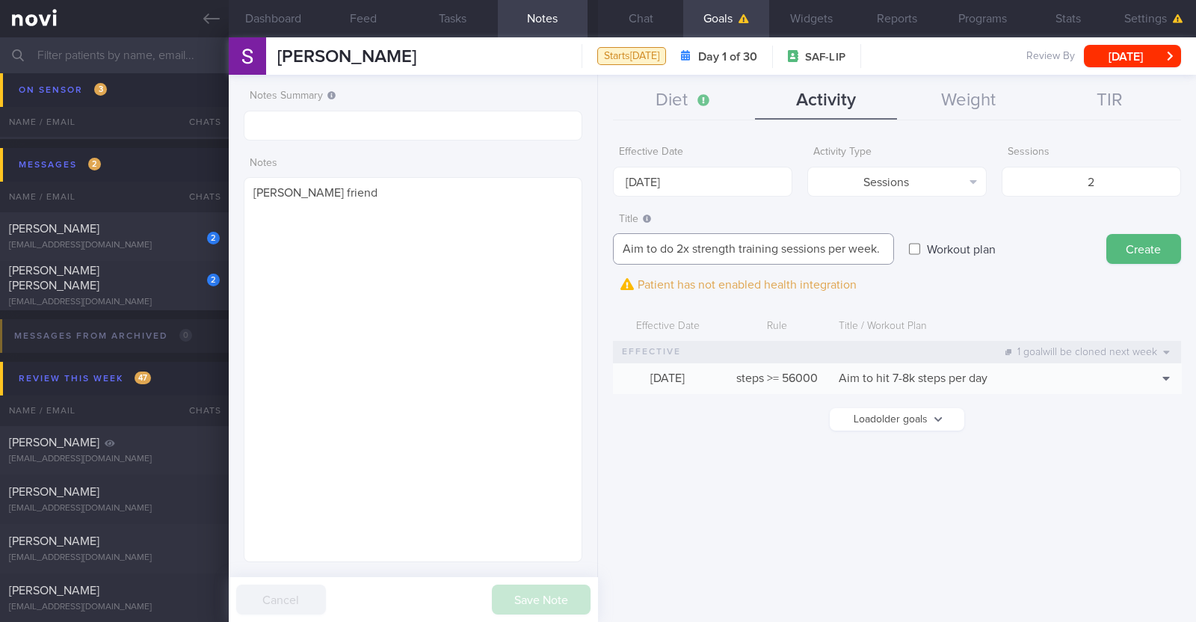
scroll to position [15, 0]
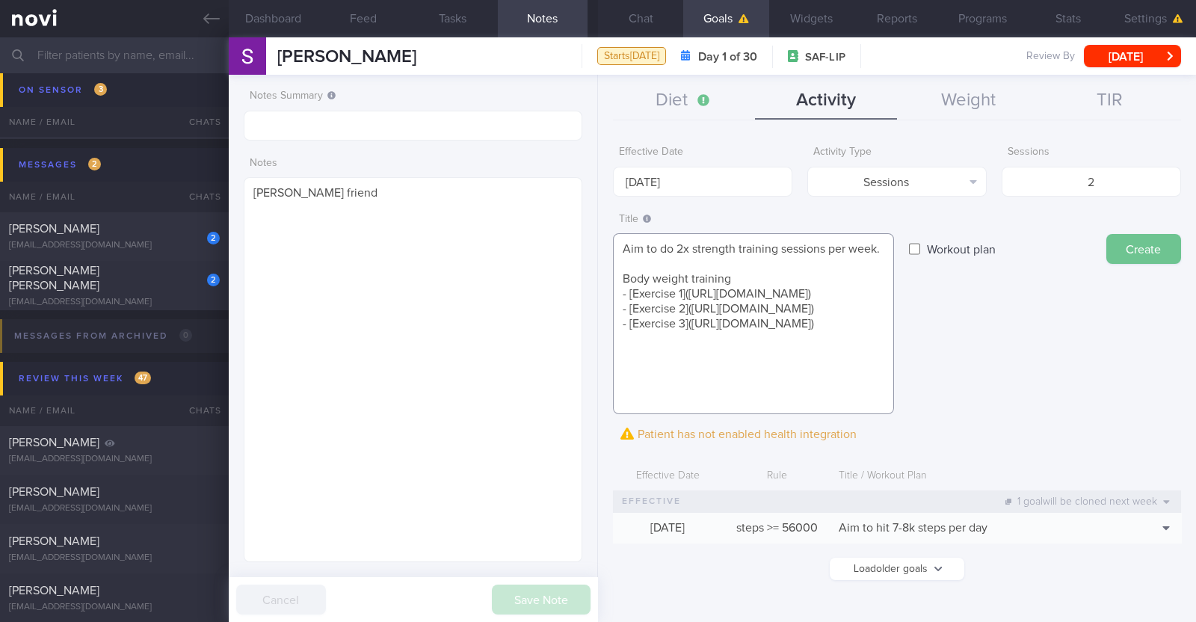
type textarea "Aim to do 2x strength training sessions per week. Body weight training - [Exerc…"
click at [1119, 247] on button "Create" at bounding box center [1143, 249] width 75 height 30
type input "8 Sep 2025"
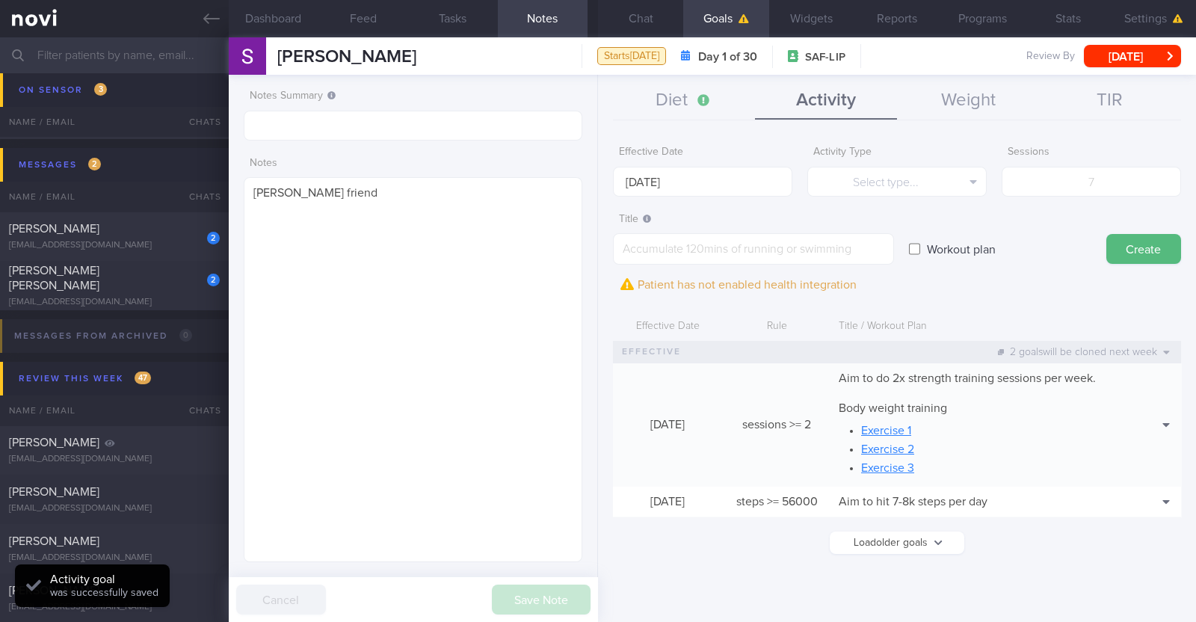
scroll to position [0, 0]
click at [665, 88] on button "Diet" at bounding box center [684, 100] width 142 height 37
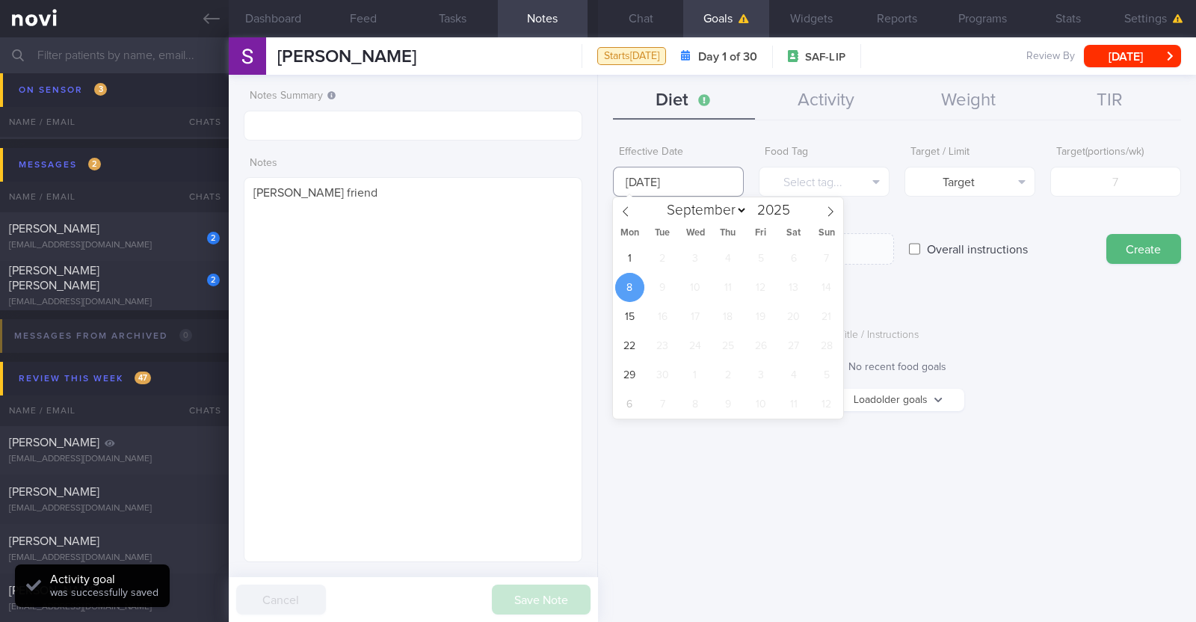
click at [691, 177] on input "8 Sep 2025" at bounding box center [678, 182] width 131 height 30
click at [637, 248] on span "1" at bounding box center [629, 258] width 29 height 29
type input "1 Sep 2025"
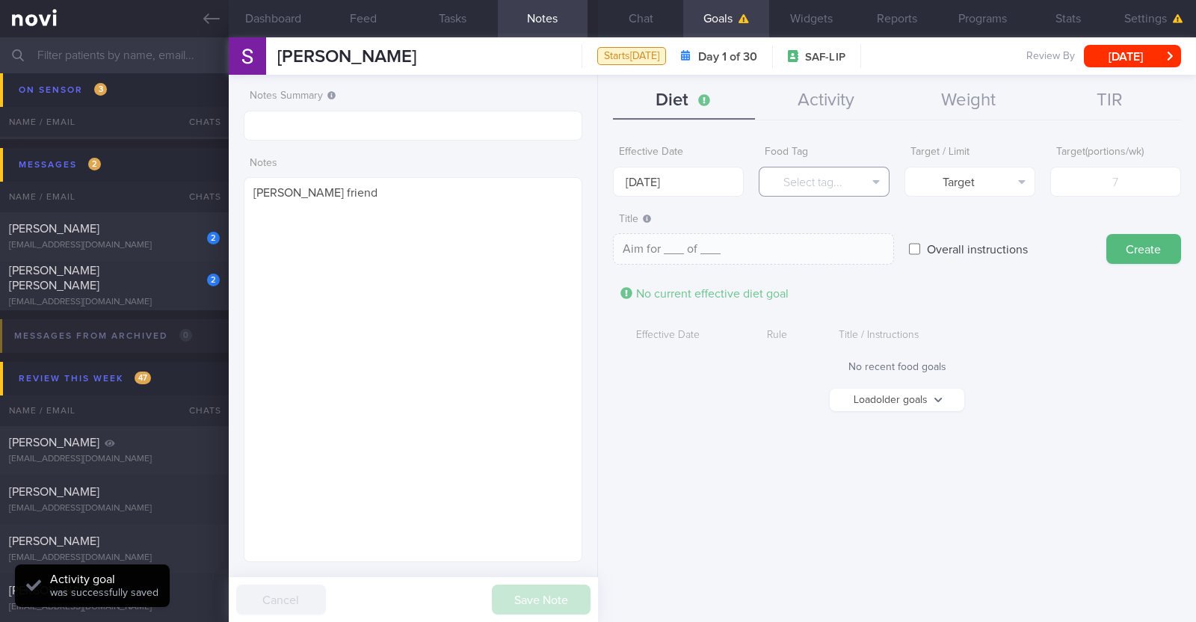
click at [850, 176] on button "Select tag..." at bounding box center [824, 182] width 131 height 30
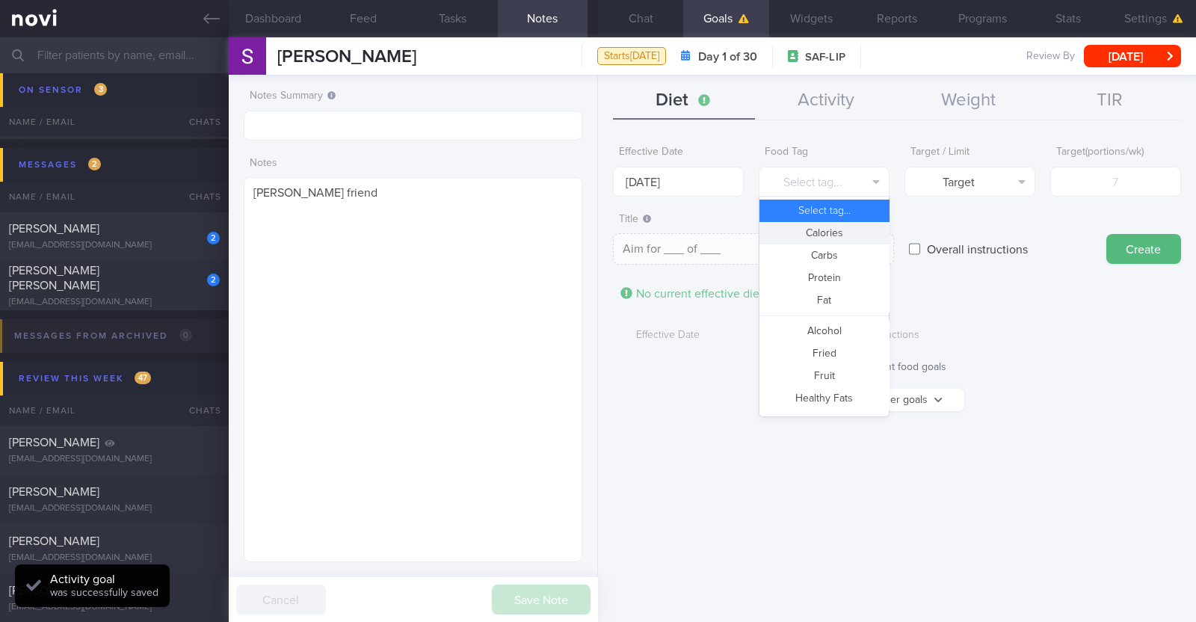
click at [831, 231] on button "Calories" at bounding box center [824, 233] width 129 height 22
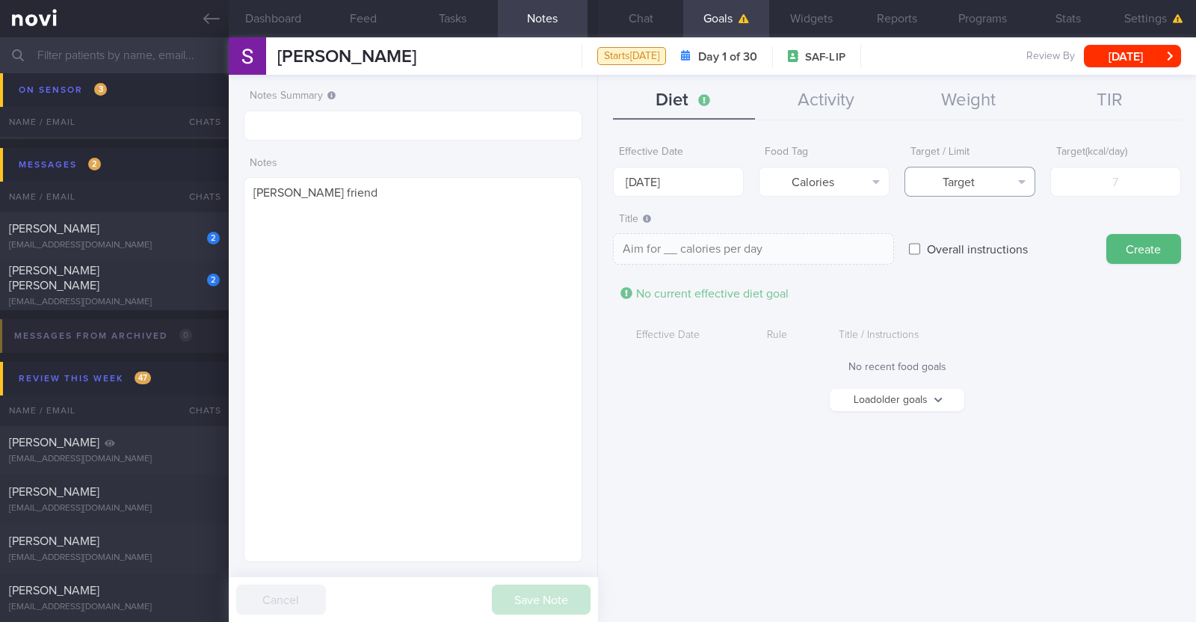
click at [977, 183] on button "Target" at bounding box center [970, 182] width 131 height 30
click at [993, 227] on button "Limit" at bounding box center [969, 233] width 129 height 22
type textarea "Keep to __ calories per day"
click at [1121, 187] on input "number" at bounding box center [1115, 182] width 131 height 30
type input "1"
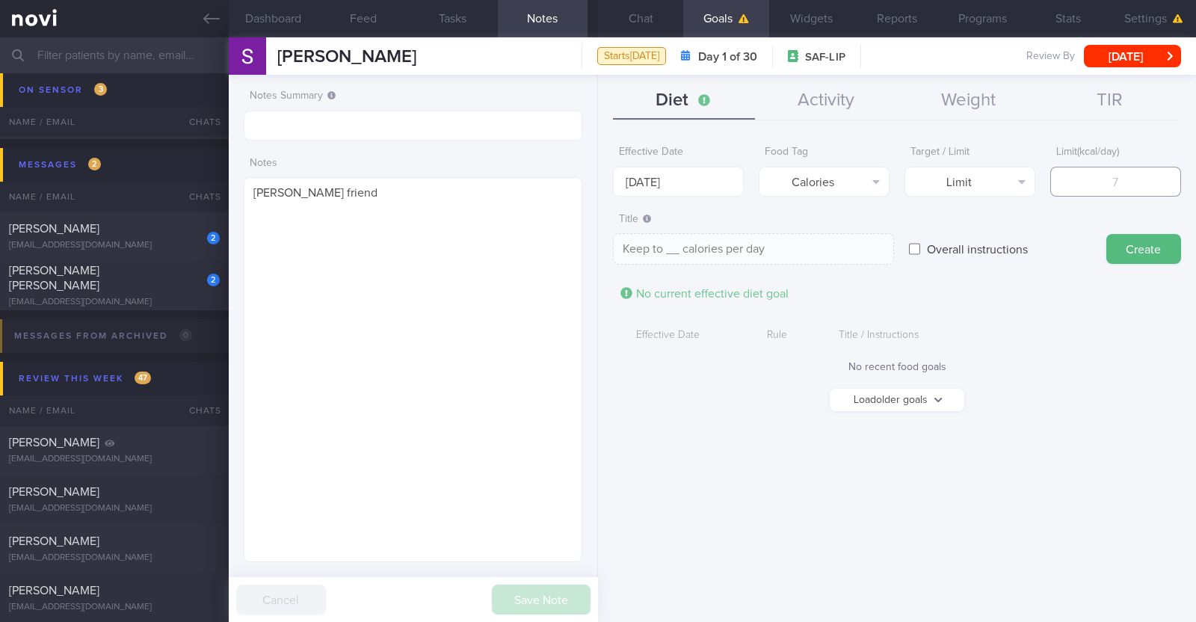
type textarea "Keep to 1 calories per day"
type input "16"
type textarea "Keep to 16 calories per day"
type input "160"
type textarea "Keep to 160 calories per day"
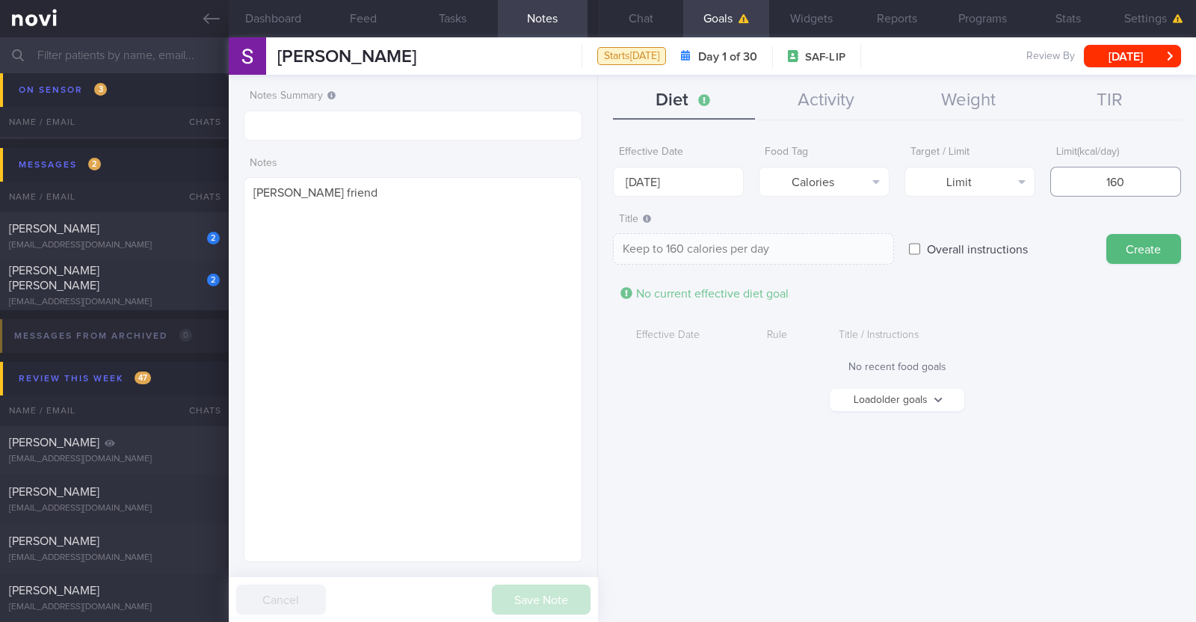
type input "1600"
type textarea "Keep to 1600 calories per day"
type input "1600"
click at [1163, 241] on button "Create" at bounding box center [1143, 249] width 75 height 30
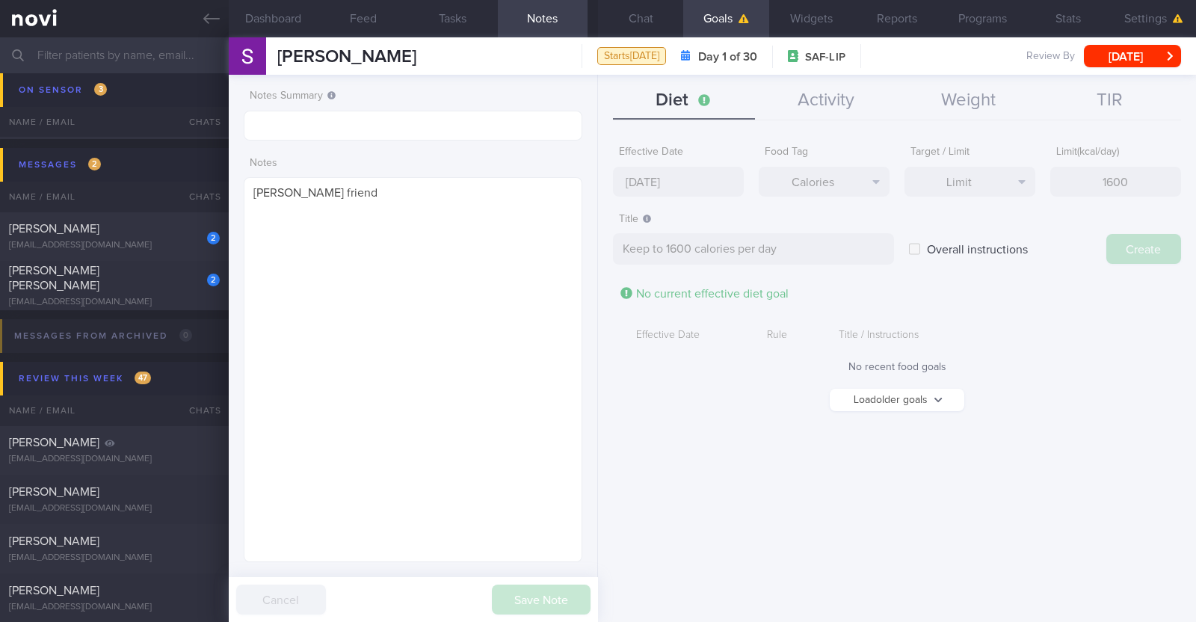
type input "8 Sep 2025"
type textarea "Aim for ___ of ___"
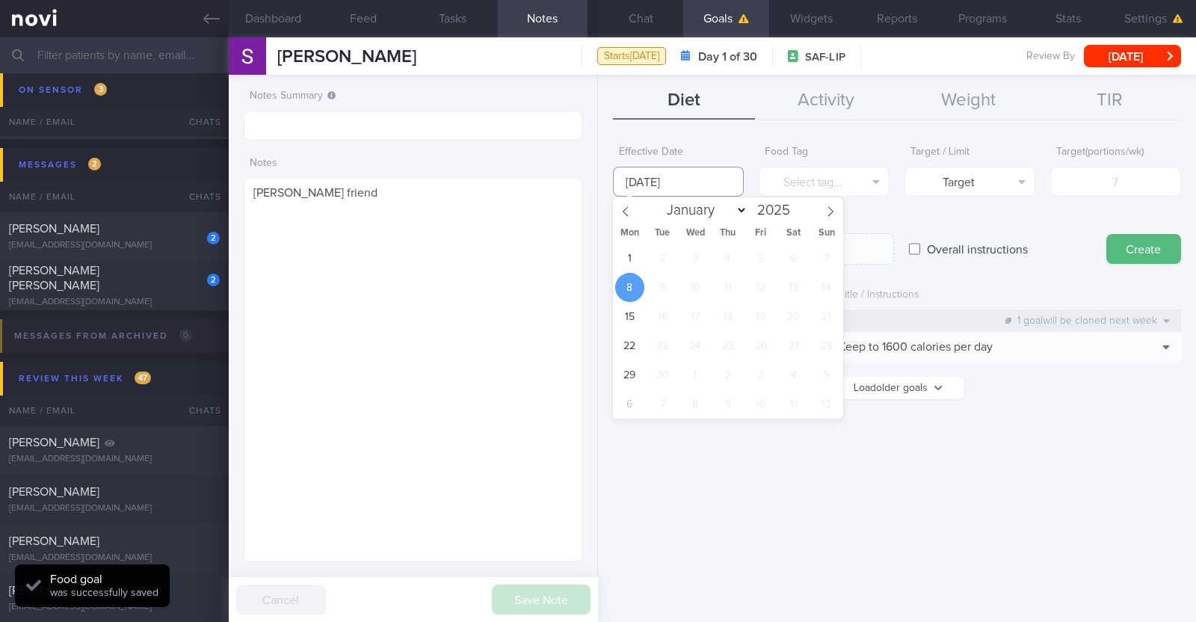
click at [709, 194] on body "You are offline! Some functionality will be unavailable Patients New Users Coac…" at bounding box center [598, 311] width 1196 height 622
click at [633, 261] on span "1" at bounding box center [629, 258] width 29 height 29
type input "1 Sep 2025"
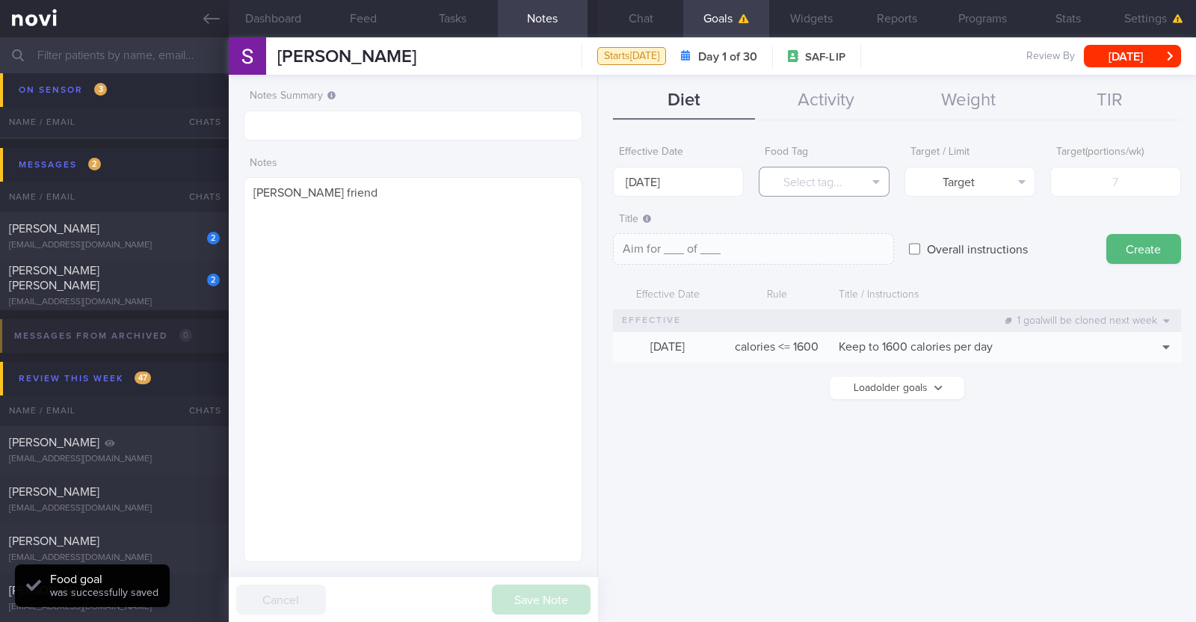
click at [789, 185] on button "Select tag..." at bounding box center [824, 182] width 131 height 30
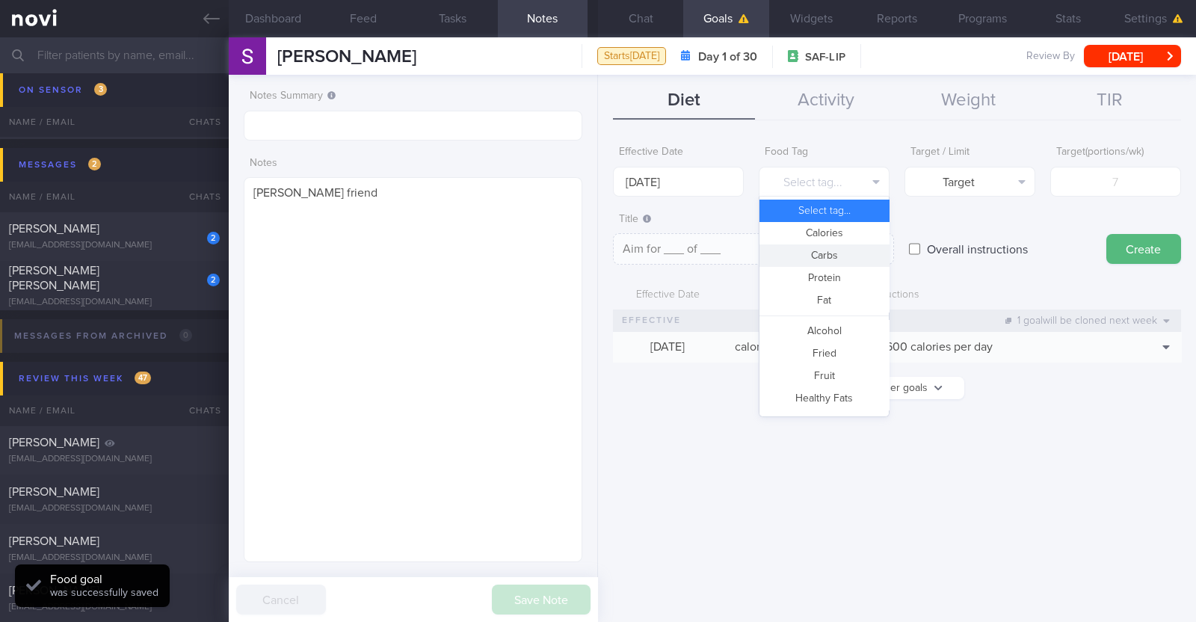
click at [793, 250] on button "Carbs" at bounding box center [824, 255] width 129 height 22
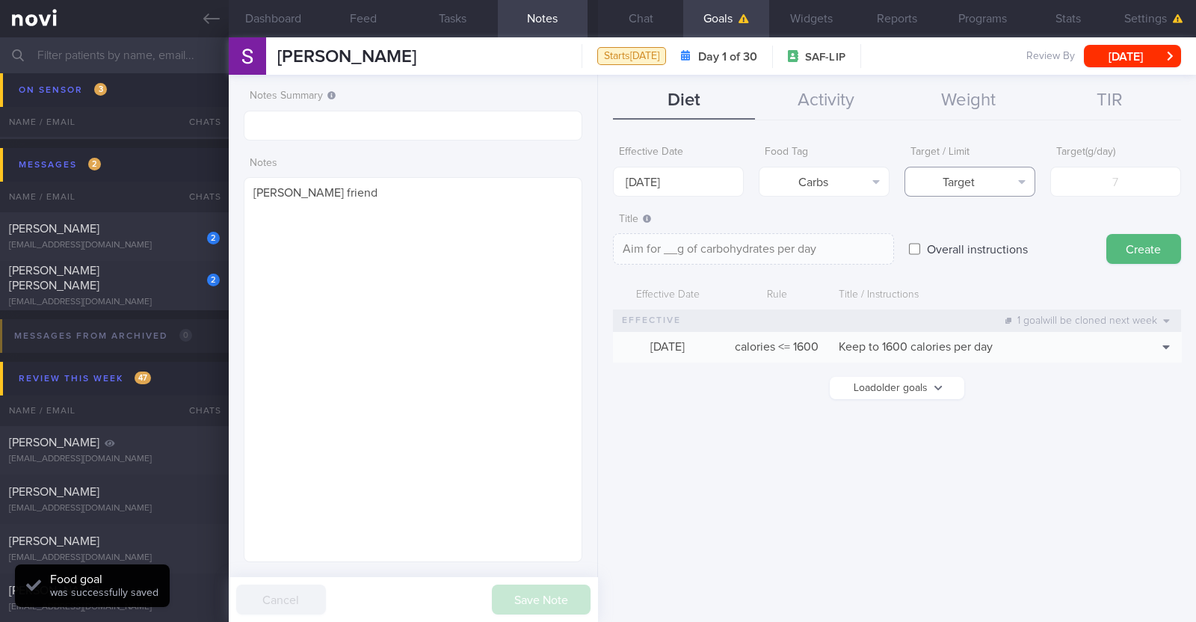
click at [937, 187] on button "Target" at bounding box center [970, 182] width 131 height 30
click at [949, 232] on button "Limit" at bounding box center [969, 233] width 129 height 22
type textarea "Keep to __g of carbohydrates per day"
click at [1086, 193] on input "number" at bounding box center [1115, 182] width 131 height 30
type input "1"
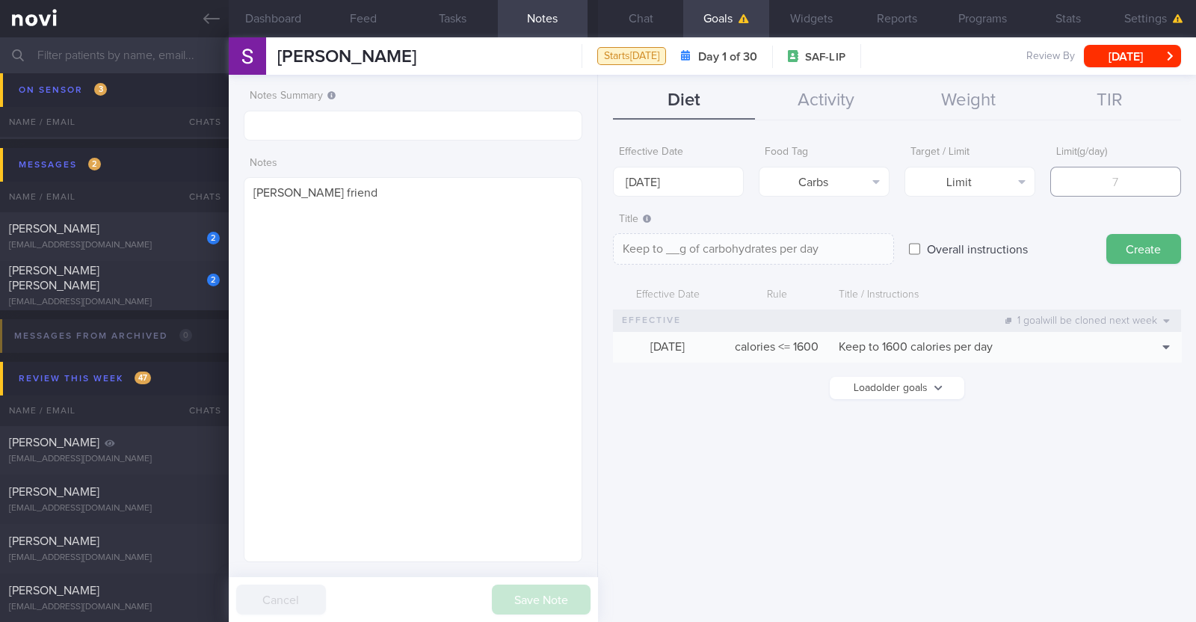
type textarea "Keep to 1g of carbohydrates per day"
type input "16"
type textarea "Keep to 16g of carbohydrates per day"
type input "160"
type textarea "Keep to 160g of carbohydrates per day"
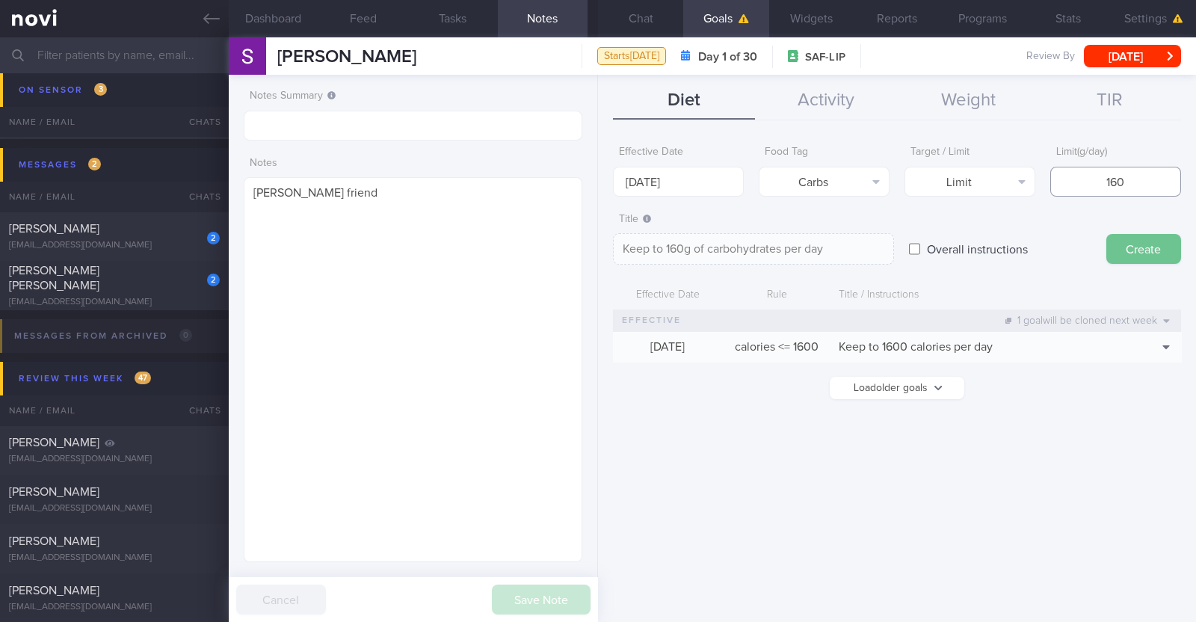
type input "160"
click at [1159, 250] on button "Create" at bounding box center [1143, 249] width 75 height 30
type input "8 Sep 2025"
type textarea "Aim for ___ of ___"
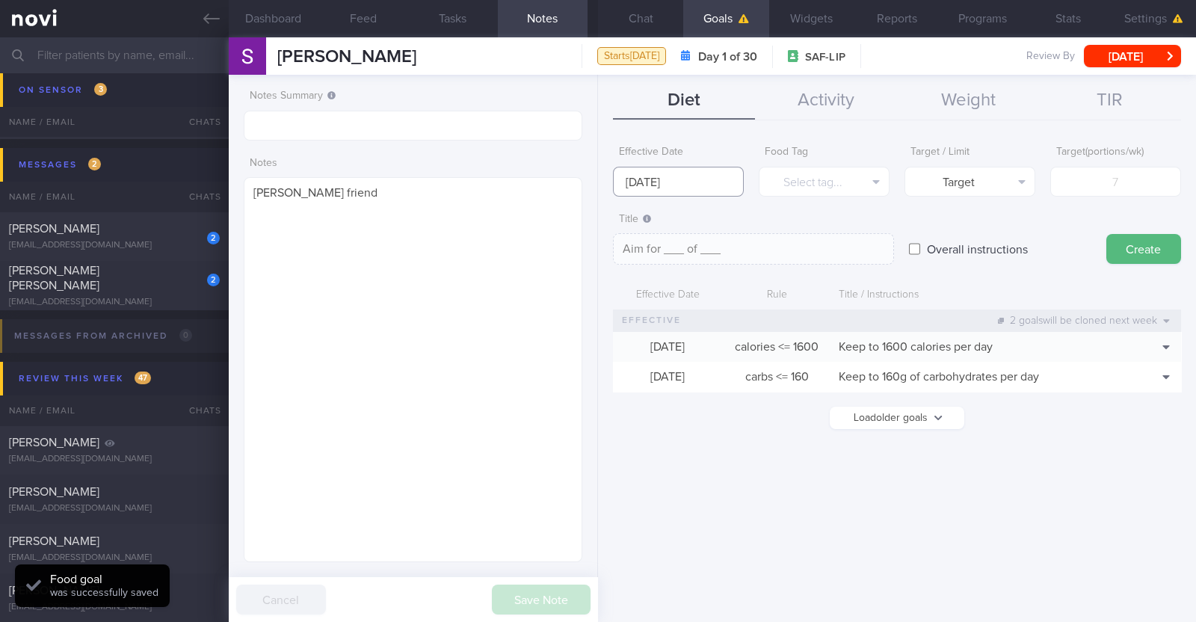
click at [717, 188] on input "8 Sep 2025" at bounding box center [678, 182] width 131 height 30
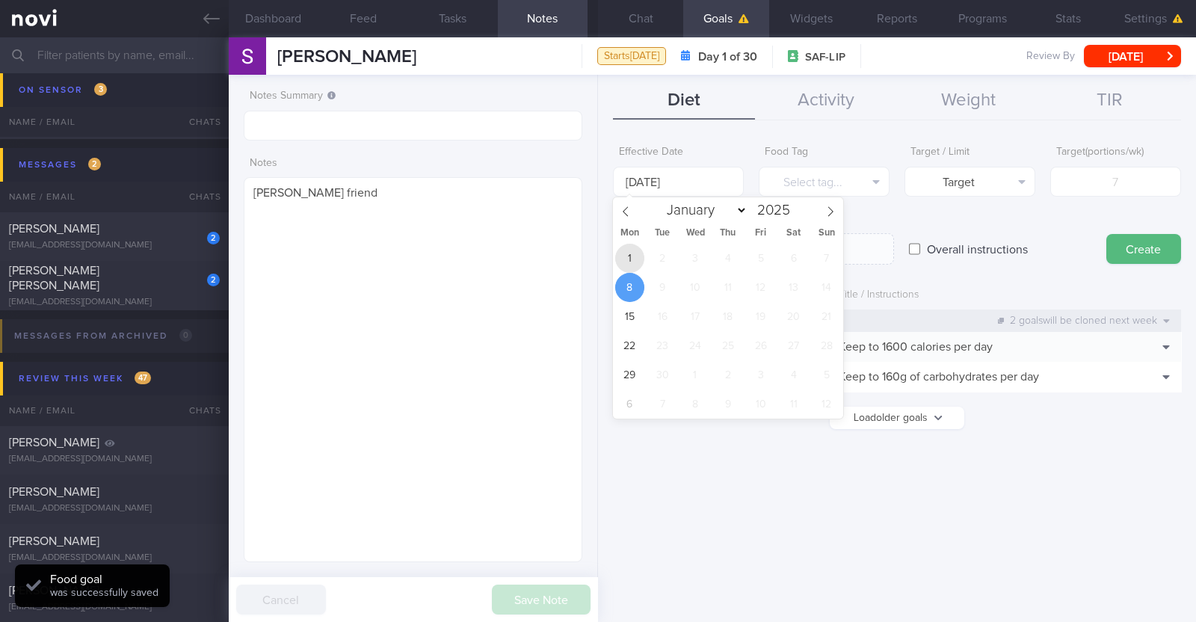
click at [635, 267] on span "1" at bounding box center [629, 258] width 29 height 29
type input "1 Sep 2025"
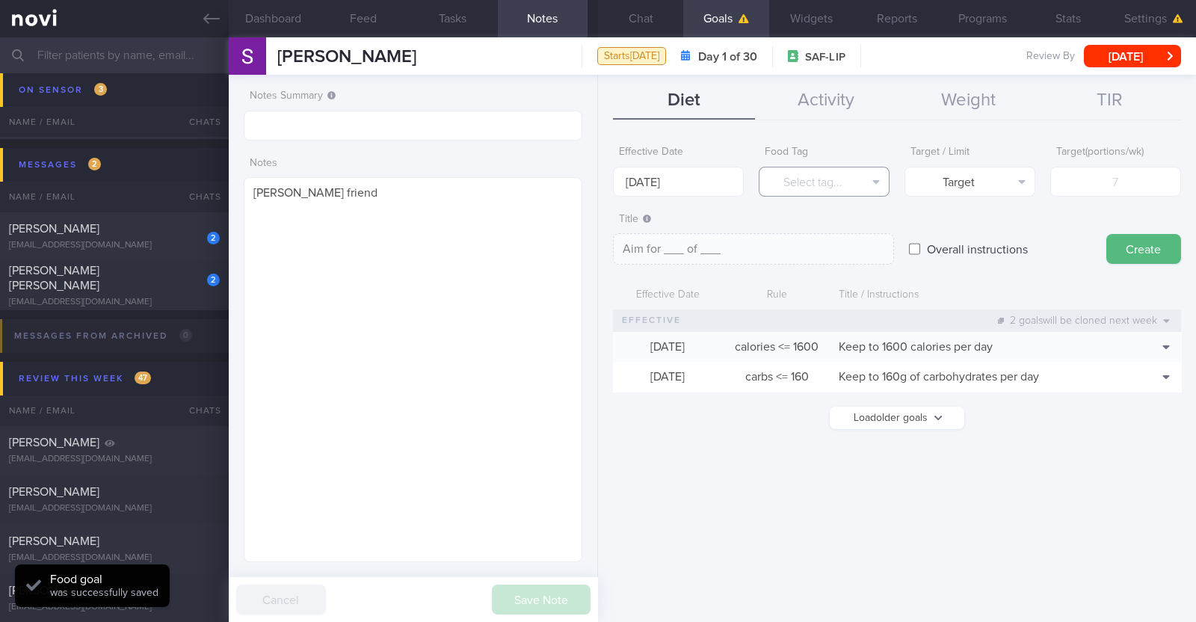
click at [830, 189] on button "Select tag..." at bounding box center [824, 182] width 131 height 30
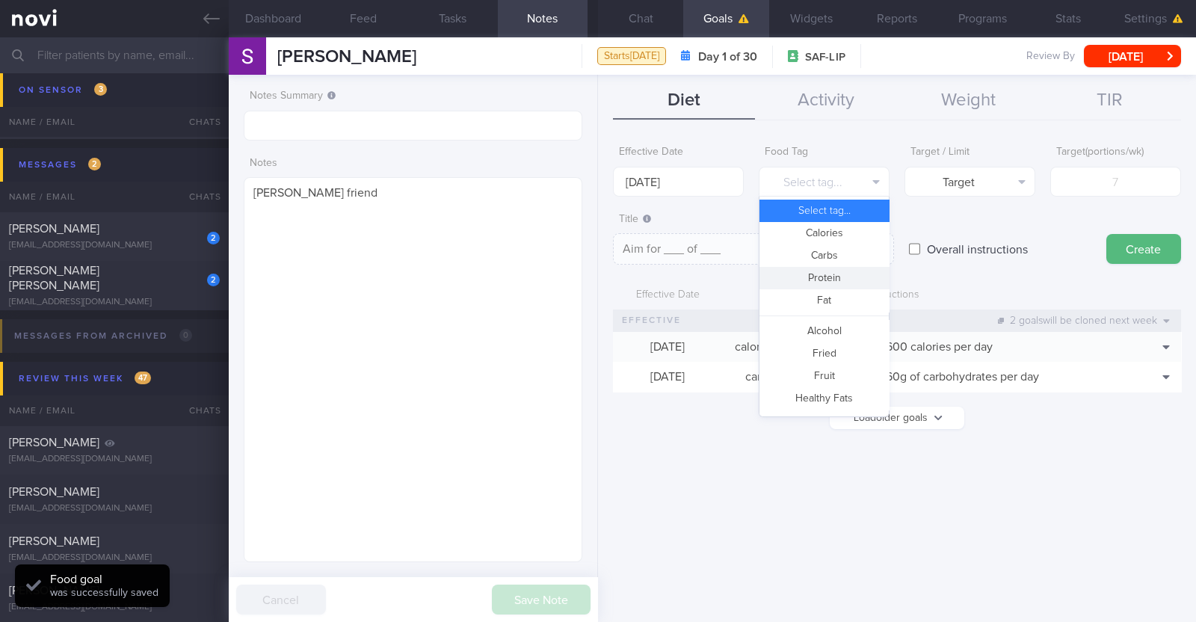
click at [849, 275] on button "Protein" at bounding box center [824, 278] width 129 height 22
type textarea "Aim for __g of protein per day"
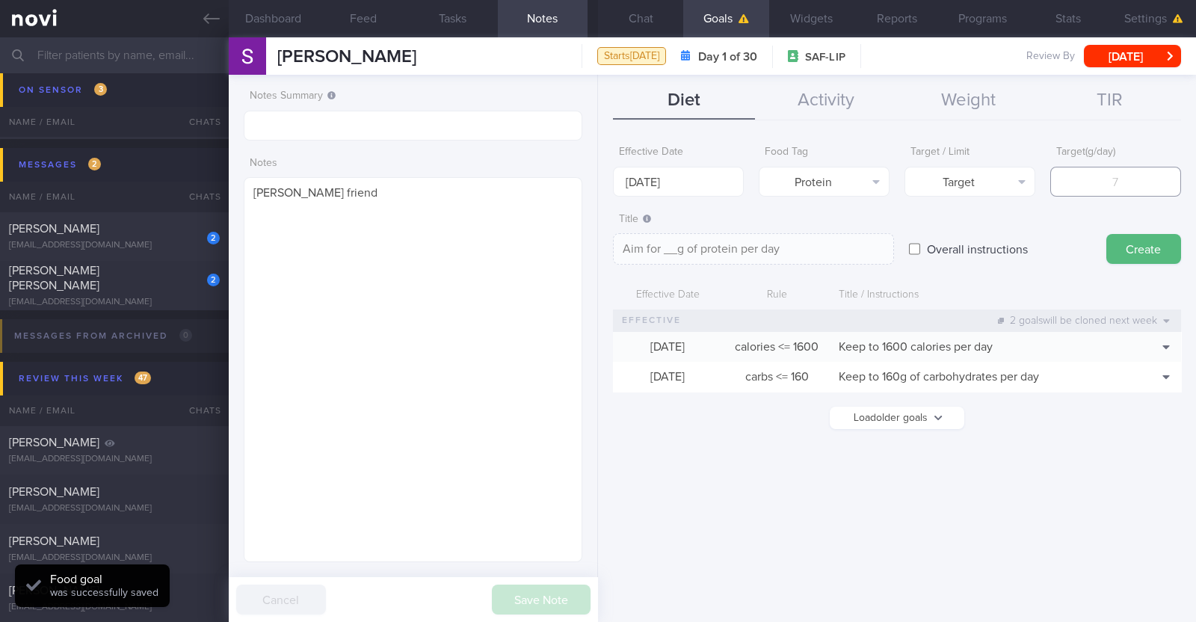
click at [1103, 179] on input "number" at bounding box center [1115, 182] width 131 height 30
type input "8"
type textarea "Aim for 8g of protein per day"
type input "80"
type textarea "Aim for 80g of protein per day"
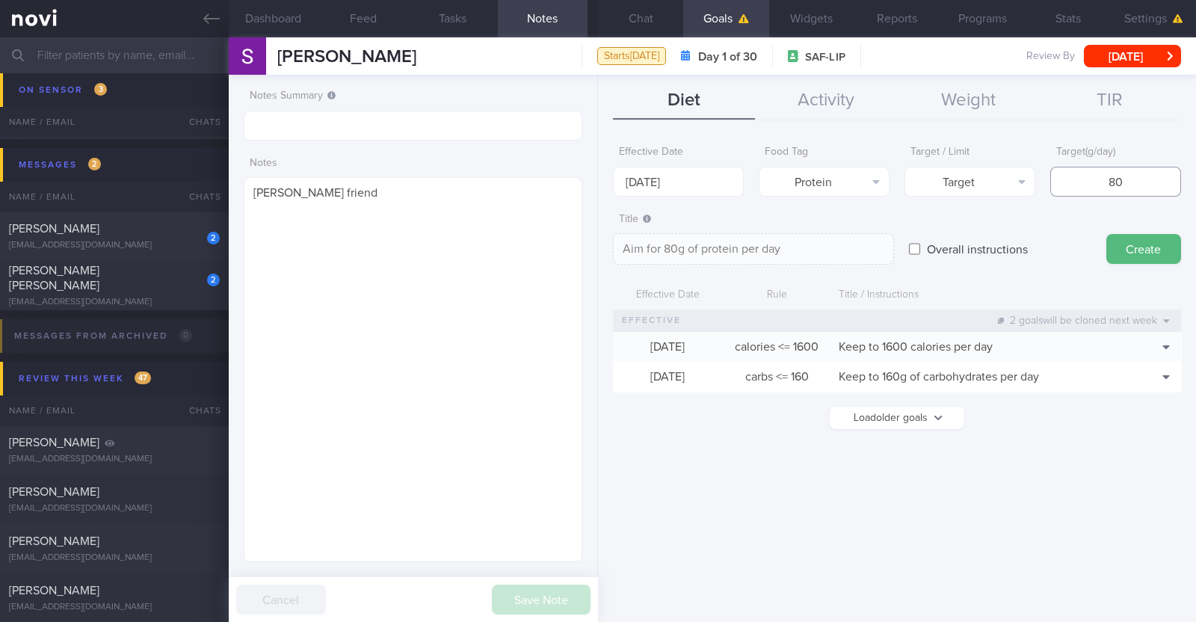
type input "8"
type textarea "Aim for 8g of protein per day"
type input "85"
type textarea "Aim for 85g of protein per day"
type input "8"
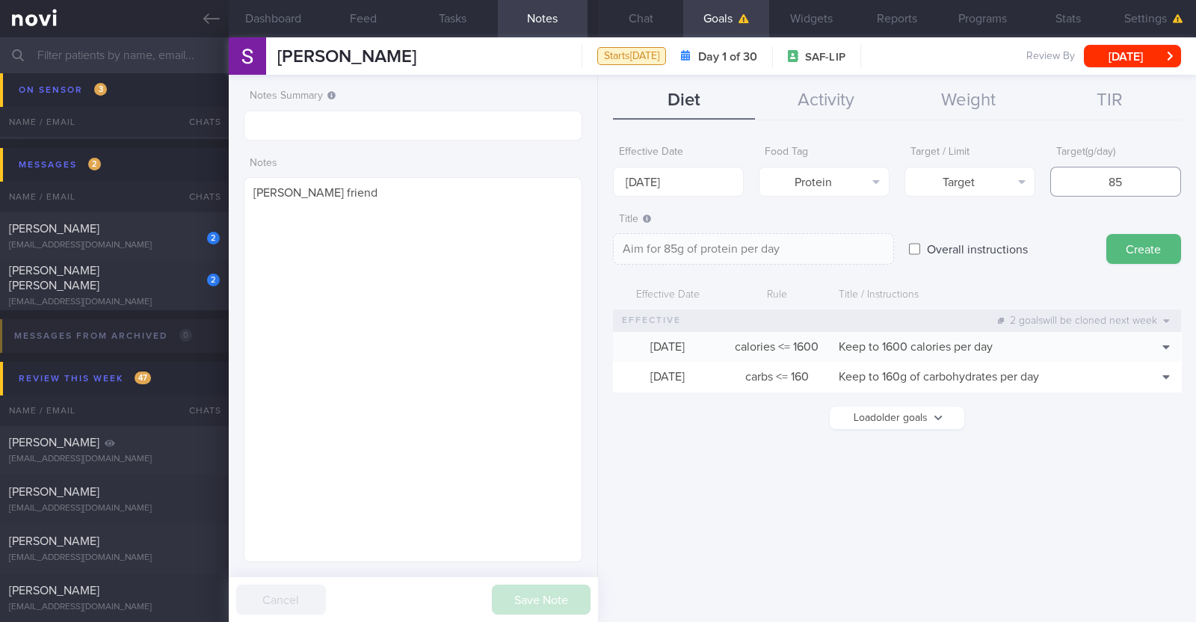
type textarea "Aim for 8g of protein per day"
type textarea "Aim for __g of protein per day"
type input "9"
type textarea "Aim for 9g of protein per day"
type input "90"
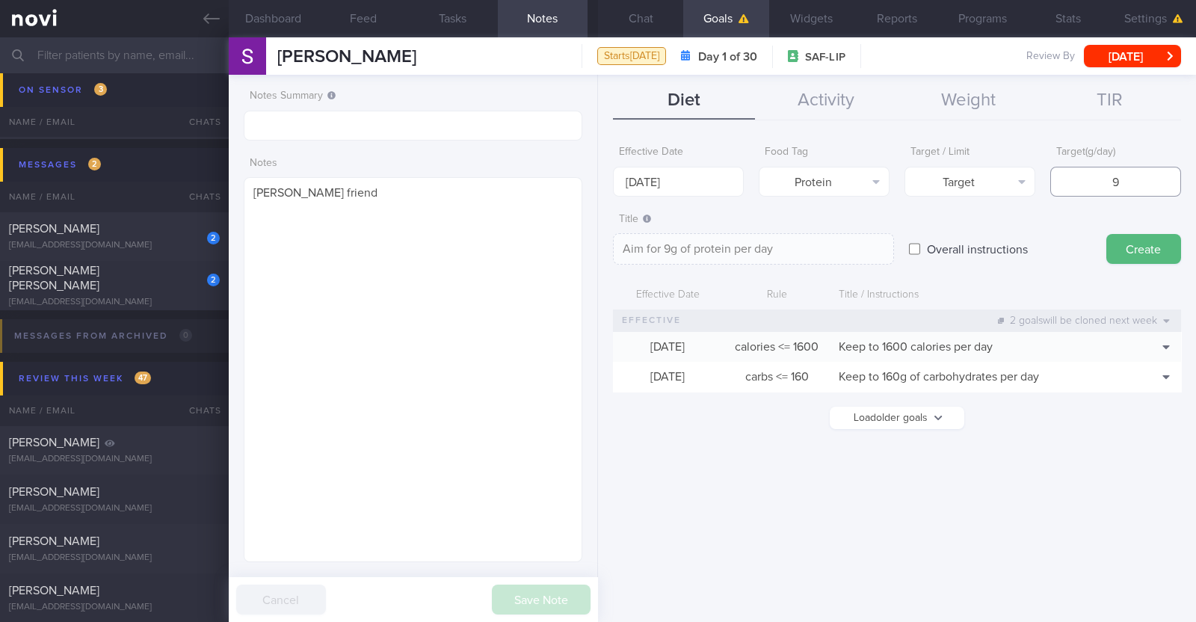
type textarea "Aim for 90g of protein per day"
type input "90"
click at [1159, 250] on button "Create" at bounding box center [1143, 249] width 75 height 30
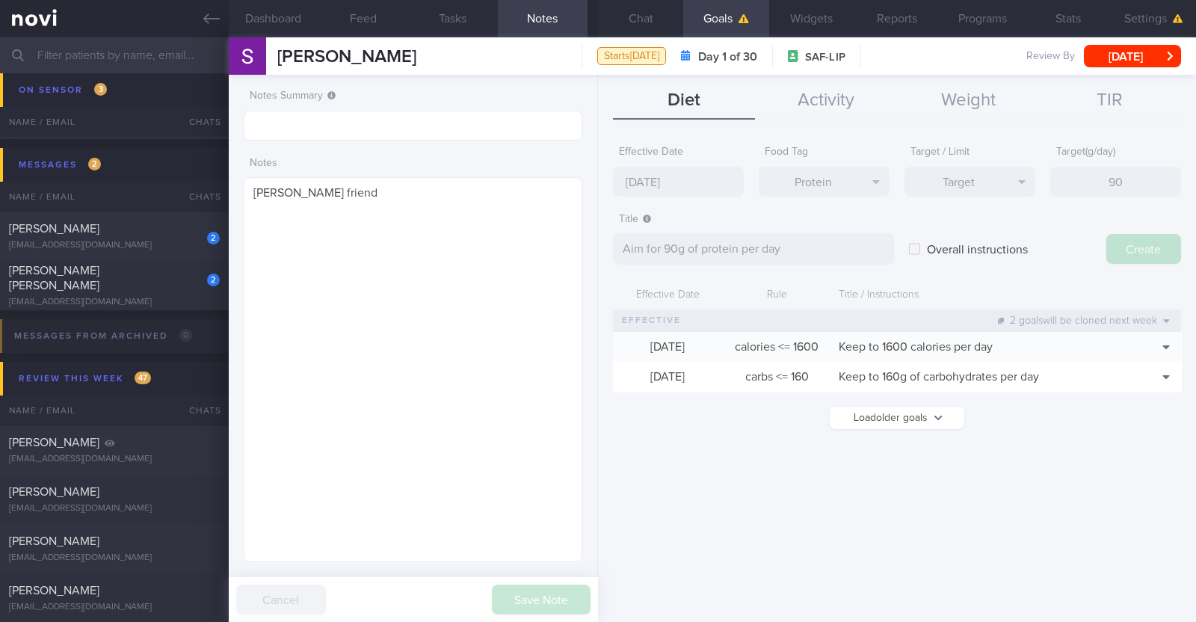
type input "8 Sep 2025"
type textarea "Aim for ___ of ___"
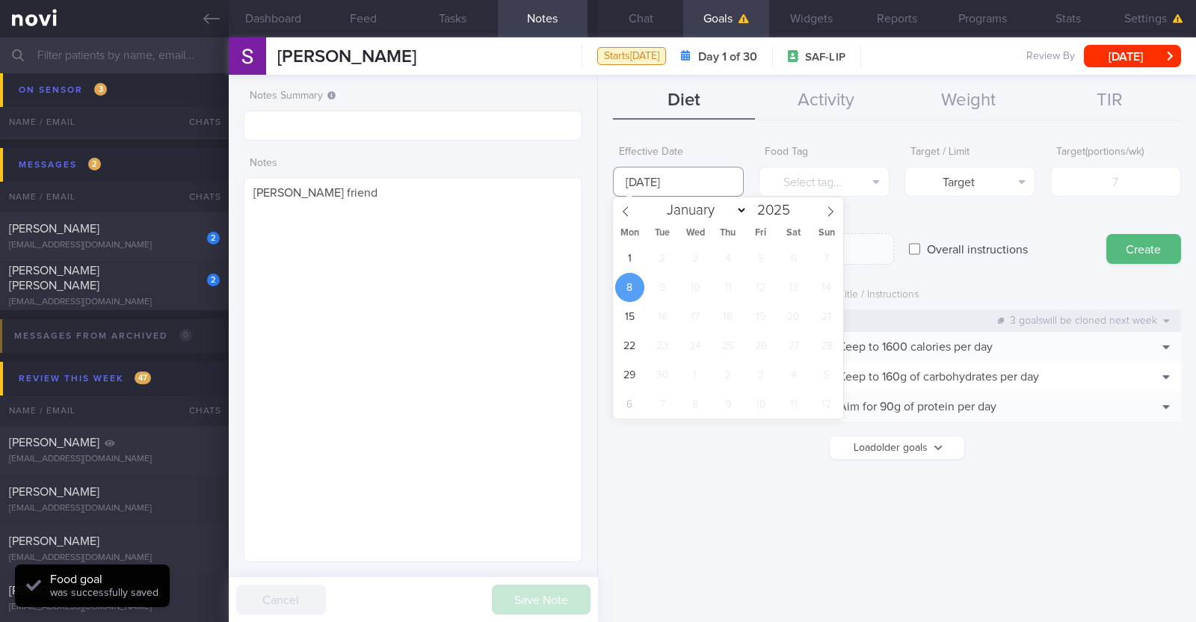
click at [698, 182] on input "8 Sep 2025" at bounding box center [678, 182] width 131 height 30
click at [635, 253] on span "1" at bounding box center [629, 258] width 29 height 29
type input "1 Sep 2025"
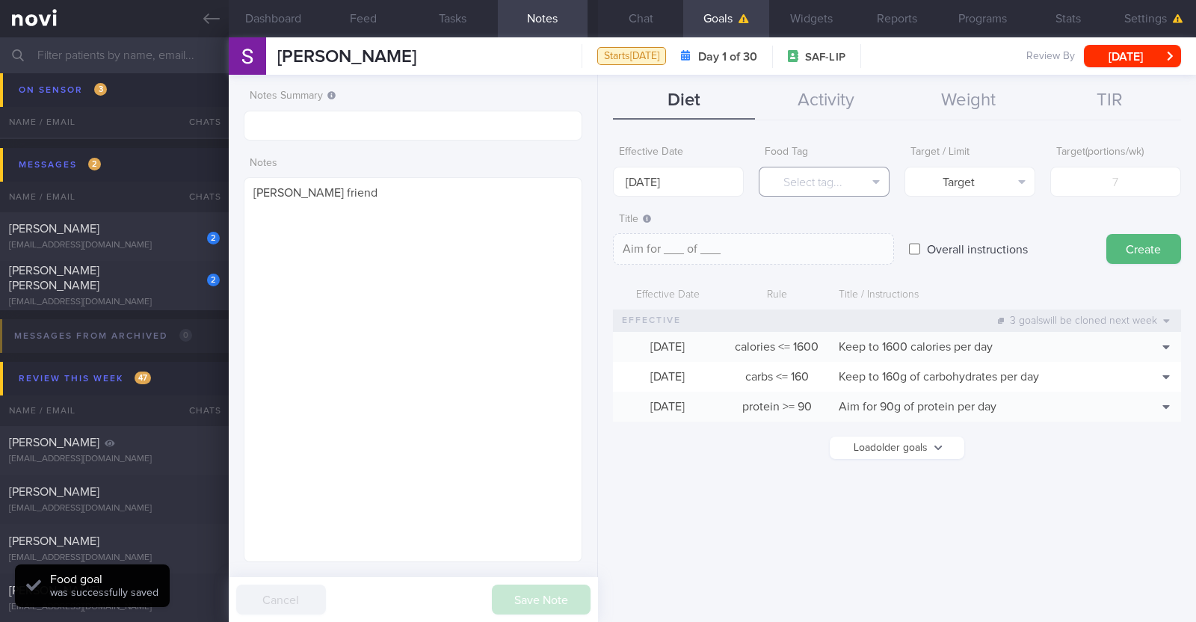
click at [798, 190] on button "Select tag..." at bounding box center [824, 182] width 131 height 30
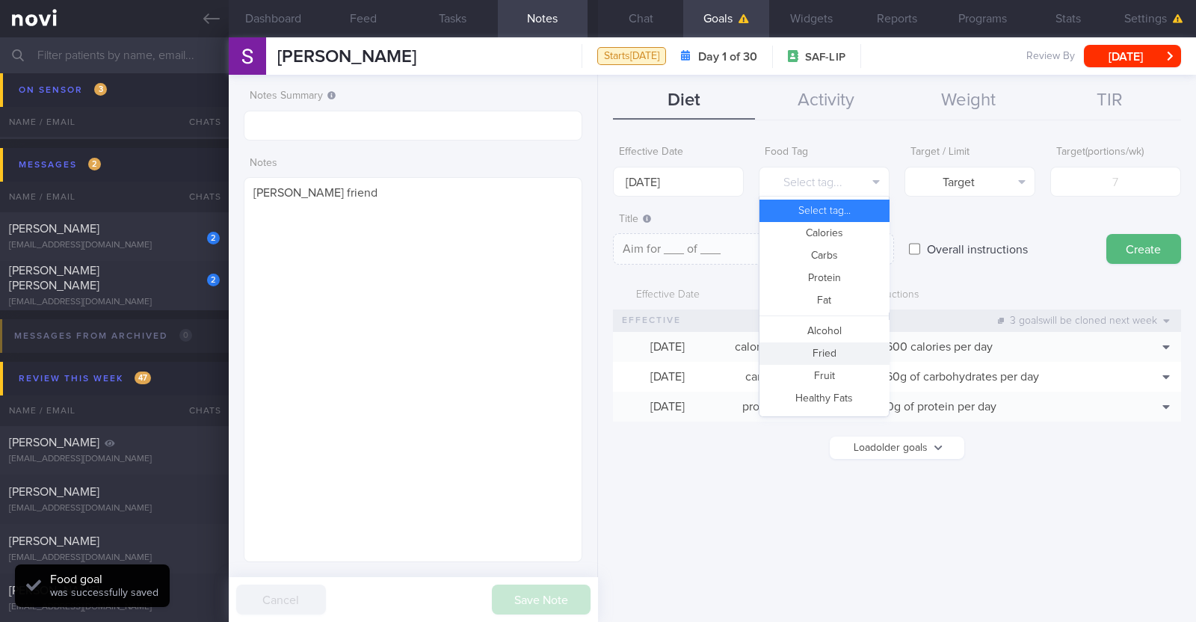
click at [840, 344] on button "Fried" at bounding box center [824, 353] width 129 height 22
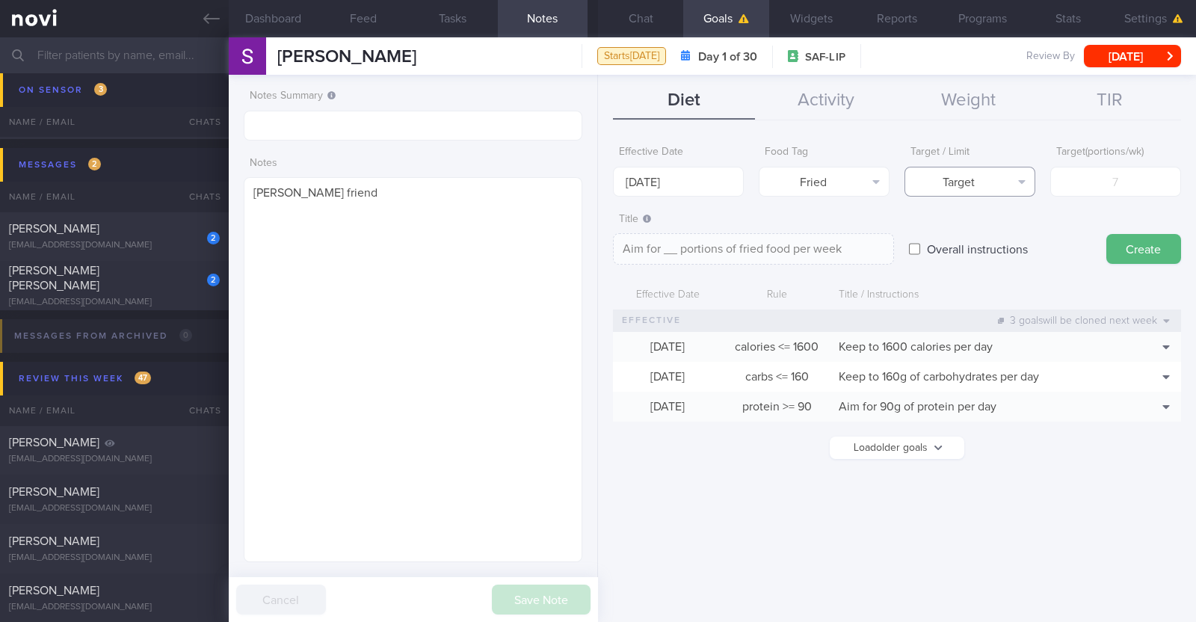
click at [1015, 186] on button "Target" at bounding box center [970, 182] width 131 height 30
click at [990, 237] on button "Limit" at bounding box center [969, 233] width 129 height 22
type textarea "Keep to __ portions of fried food per week"
click at [1136, 180] on input "number" at bounding box center [1115, 182] width 131 height 30
type input "2"
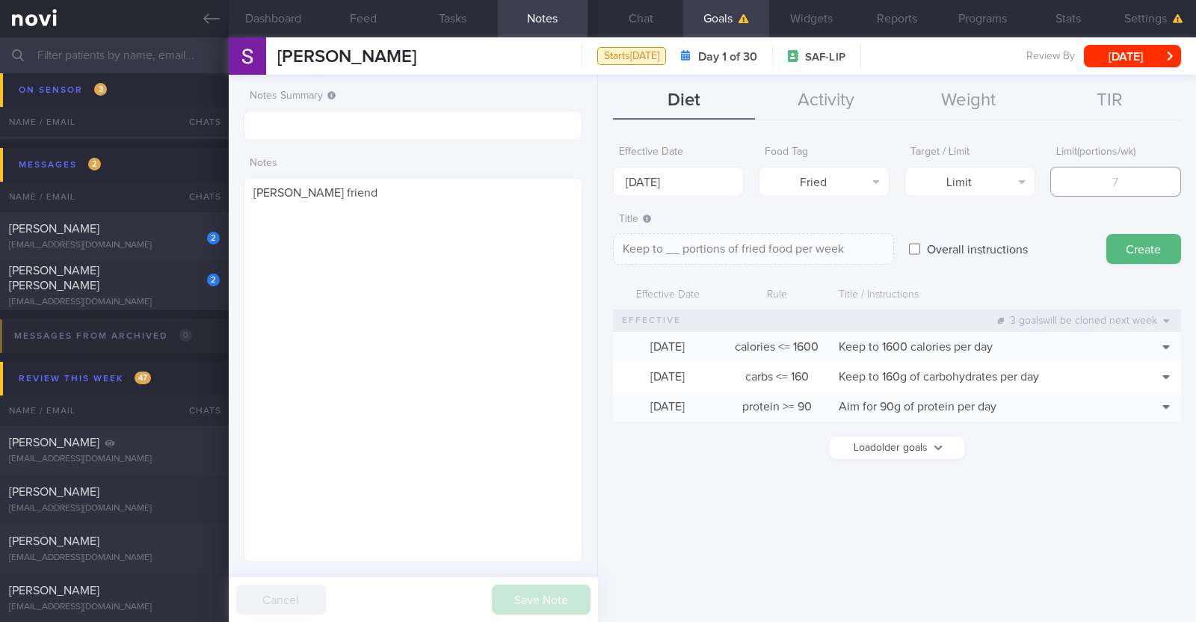
type textarea "Keep to 2 portions of fried food per week"
type input "2"
click at [1140, 246] on button "Create" at bounding box center [1143, 249] width 75 height 30
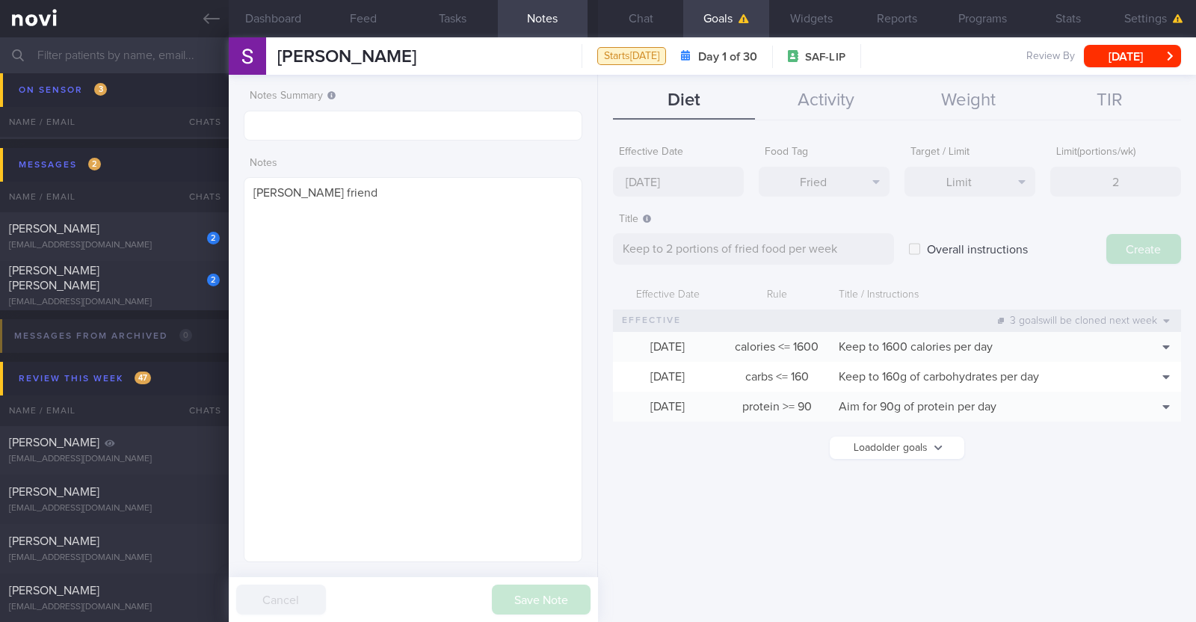
type input "8 Sep 2025"
type textarea "Aim for ___ of ___"
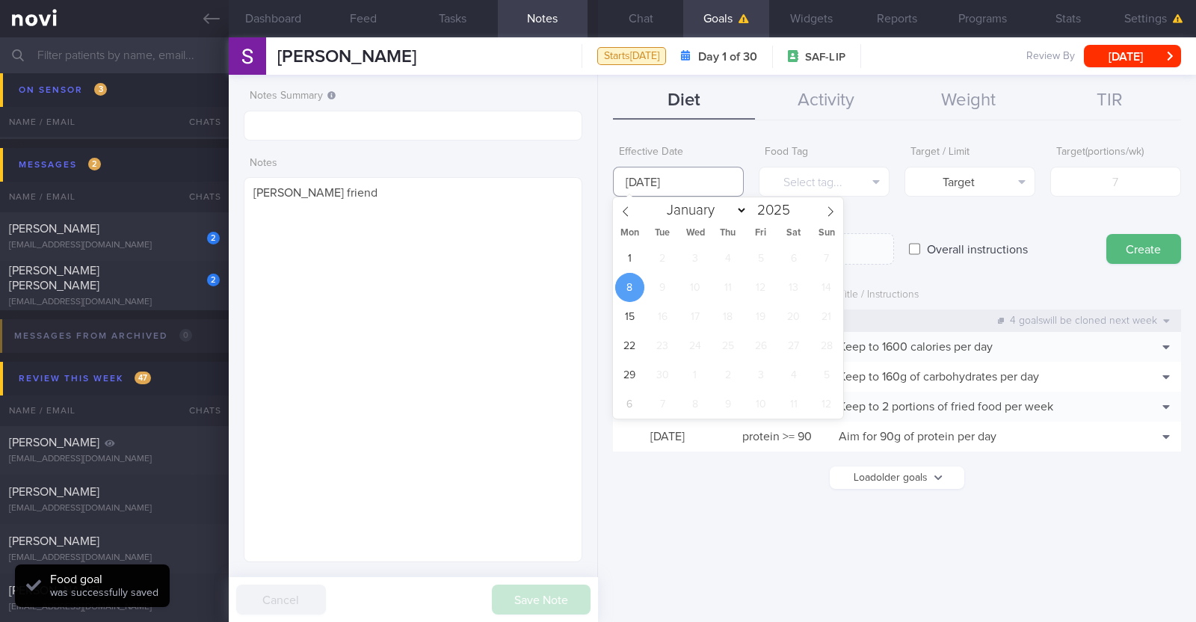
click at [687, 192] on input "8 Sep 2025" at bounding box center [678, 182] width 131 height 30
click at [635, 262] on span "1" at bounding box center [629, 258] width 29 height 29
type input "1 Sep 2025"
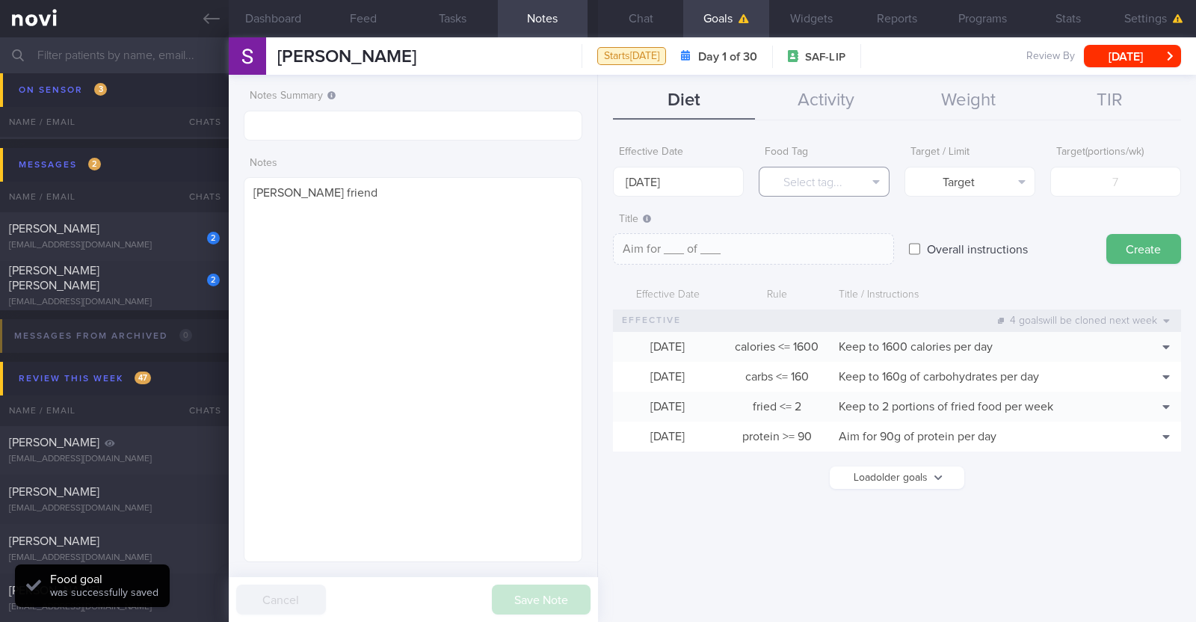
click at [786, 186] on button "Select tag..." at bounding box center [824, 182] width 131 height 30
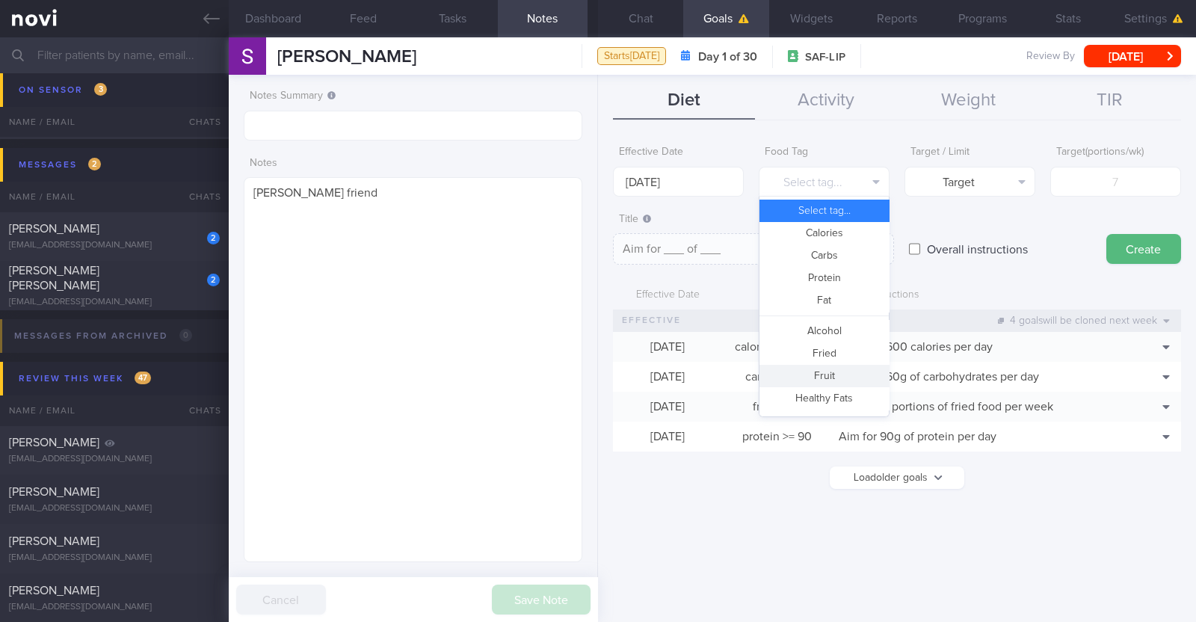
click at [836, 383] on button "Fruit" at bounding box center [824, 376] width 129 height 22
type textarea "Aim for __ portions of fruits per week"
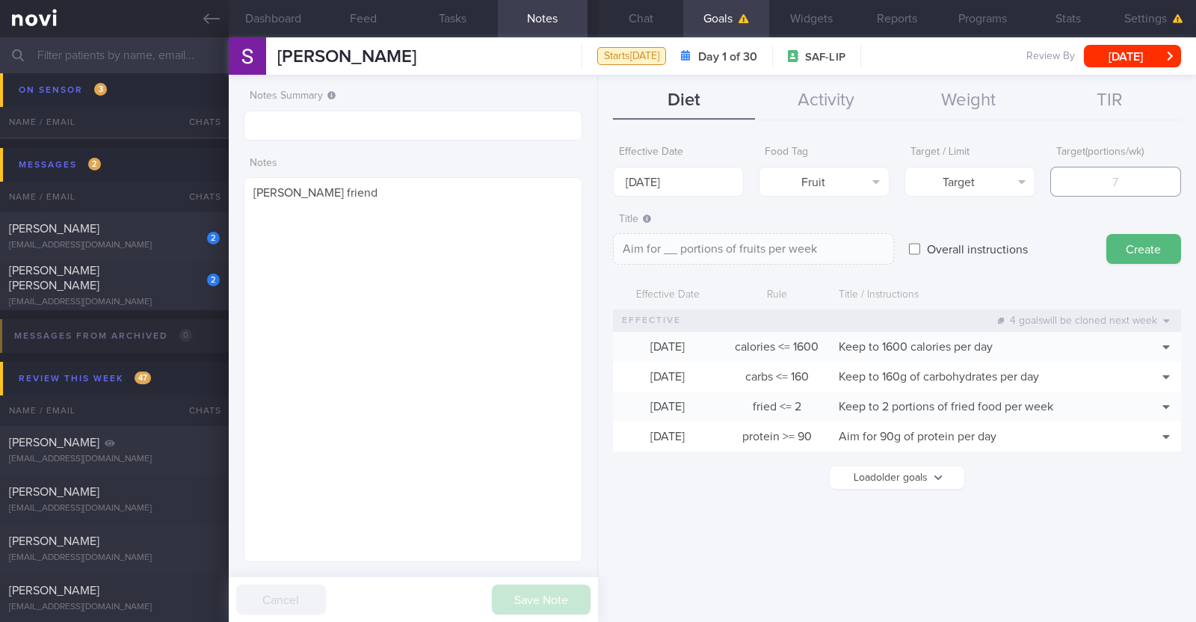
click at [1117, 175] on input "number" at bounding box center [1115, 182] width 131 height 30
type input "1"
type textarea "Aim for 1 portions of fruits per week"
type input "14"
type textarea "Aim for 14 portions of fruits per week"
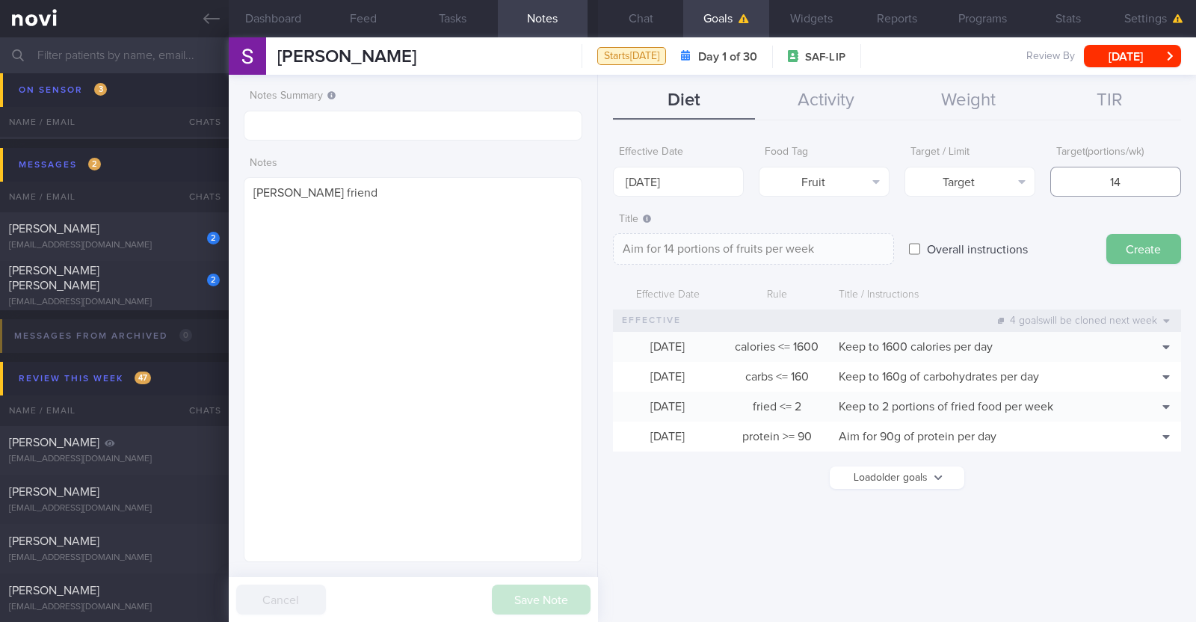
type input "14"
click at [1147, 257] on button "Create" at bounding box center [1143, 249] width 75 height 30
type input "8 Sep 2025"
type textarea "Aim for ___ of ___"
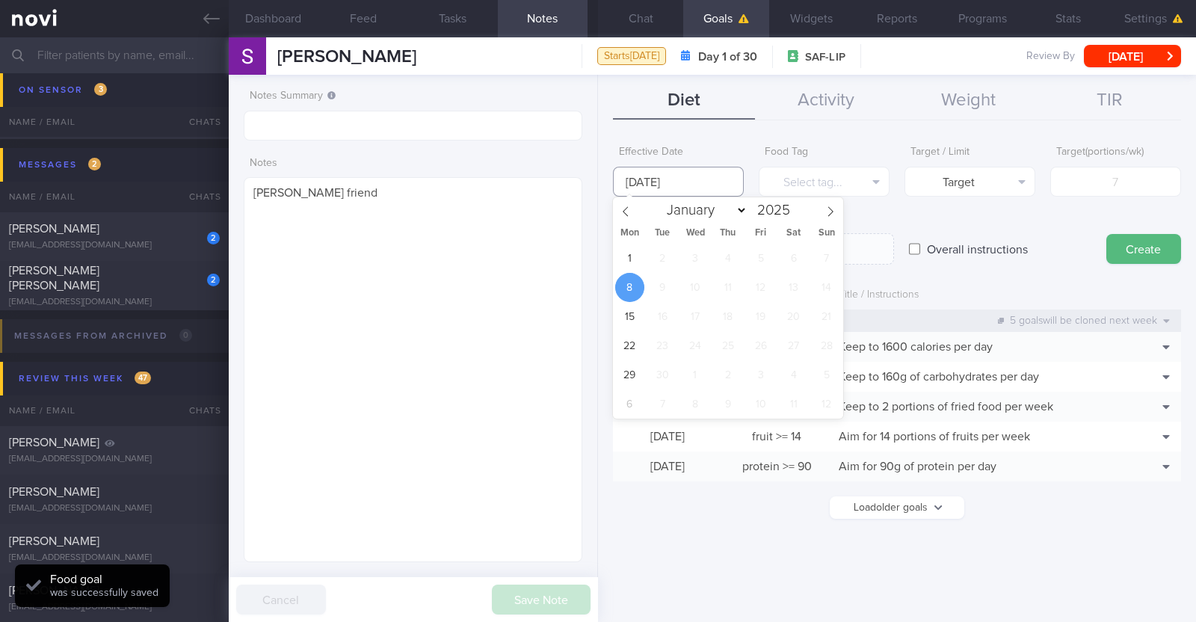
click at [721, 177] on input "8 Sep 2025" at bounding box center [678, 182] width 131 height 30
click at [635, 253] on span "1" at bounding box center [629, 258] width 29 height 29
type input "1 Sep 2025"
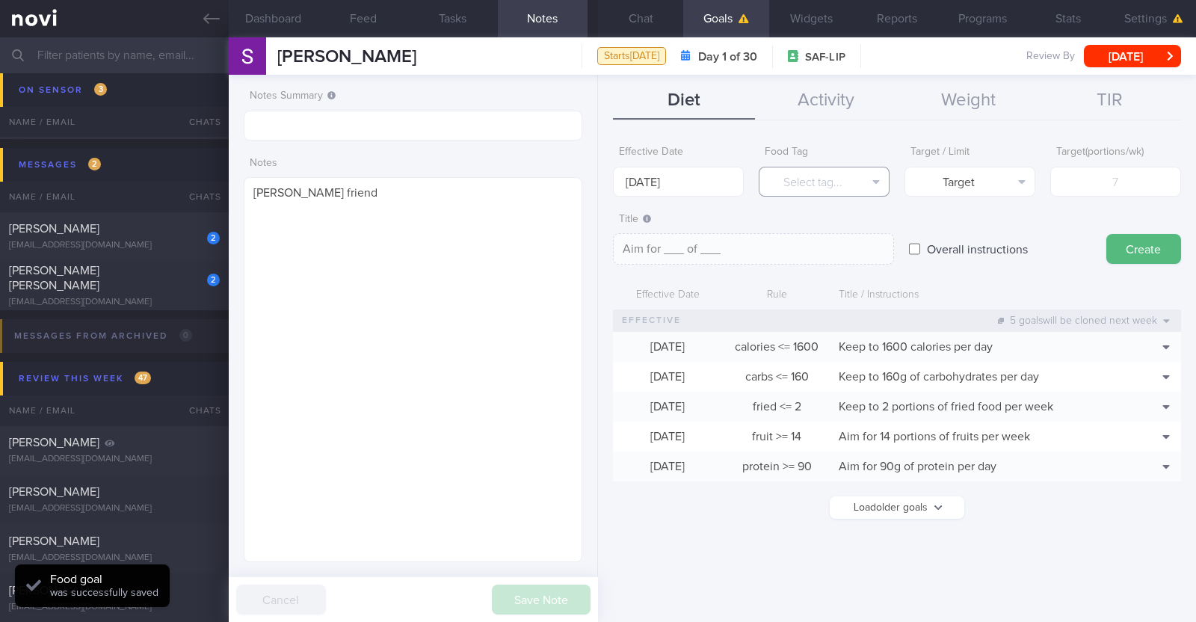
click at [802, 178] on button "Select tag..." at bounding box center [824, 182] width 131 height 30
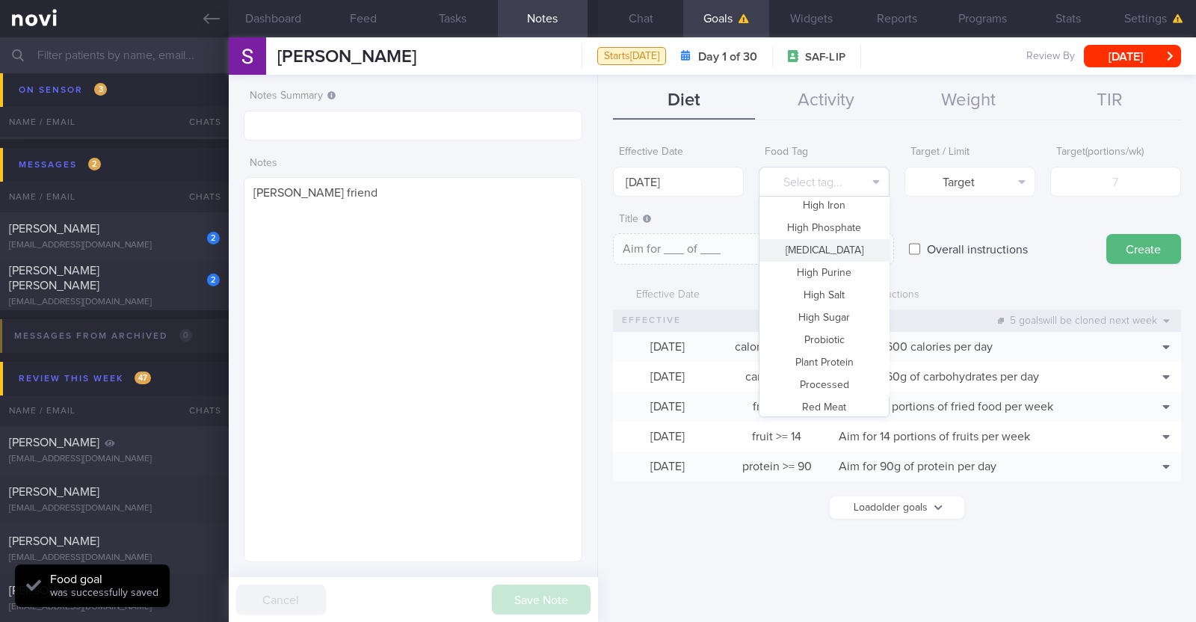
scroll to position [445, 0]
click at [827, 354] on button "Vegetable" at bounding box center [824, 357] width 129 height 22
type textarea "Aim for __ portions of vegetables per week"
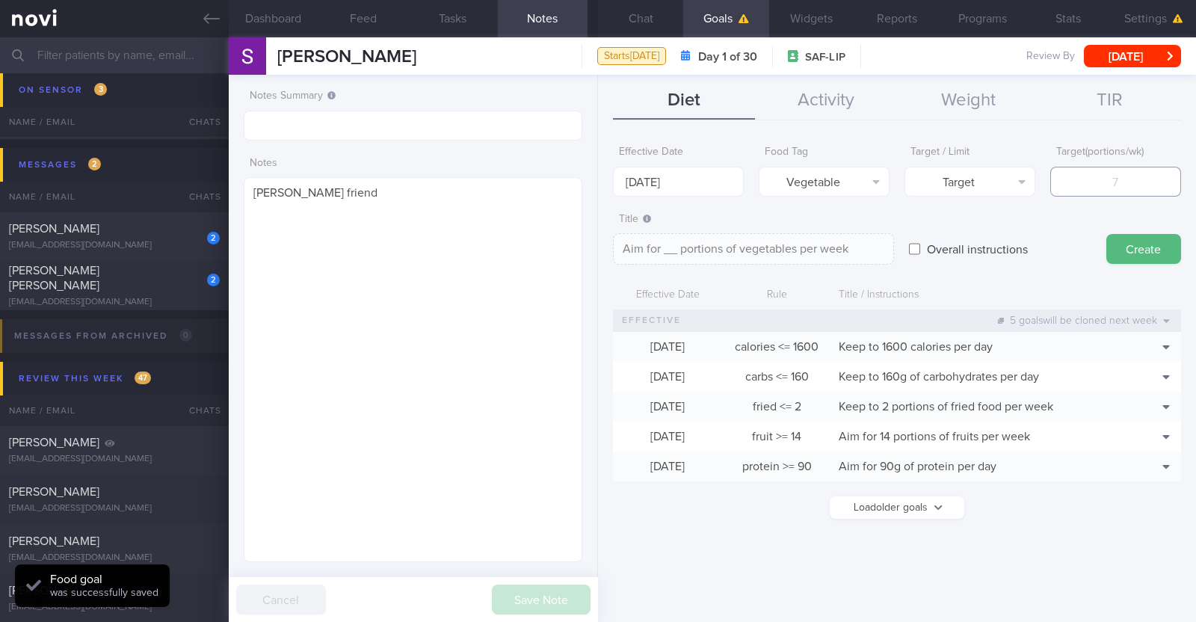
click at [1110, 181] on input "number" at bounding box center [1115, 182] width 131 height 30
type input "1"
type textarea "Aim for 1 portions of vegetables per week"
type input "14"
type textarea "Aim for 14 portions of vegetables per week"
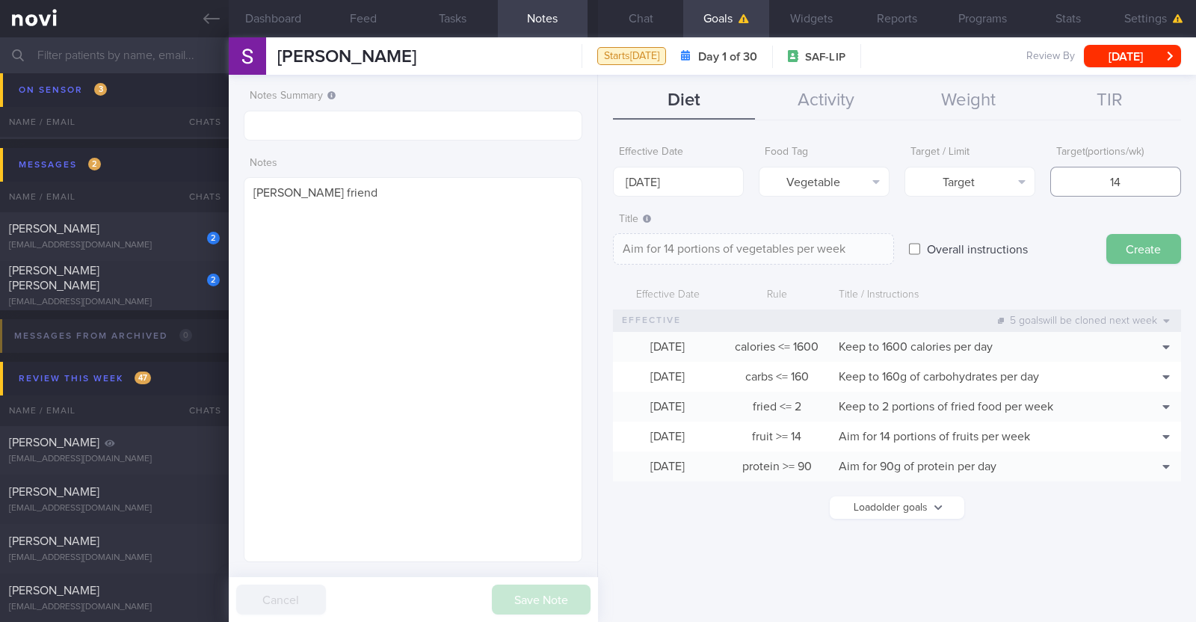
type input "14"
click at [1125, 240] on button "Create" at bounding box center [1143, 249] width 75 height 30
type input "8 Sep 2025"
type textarea "Aim for ___ of ___"
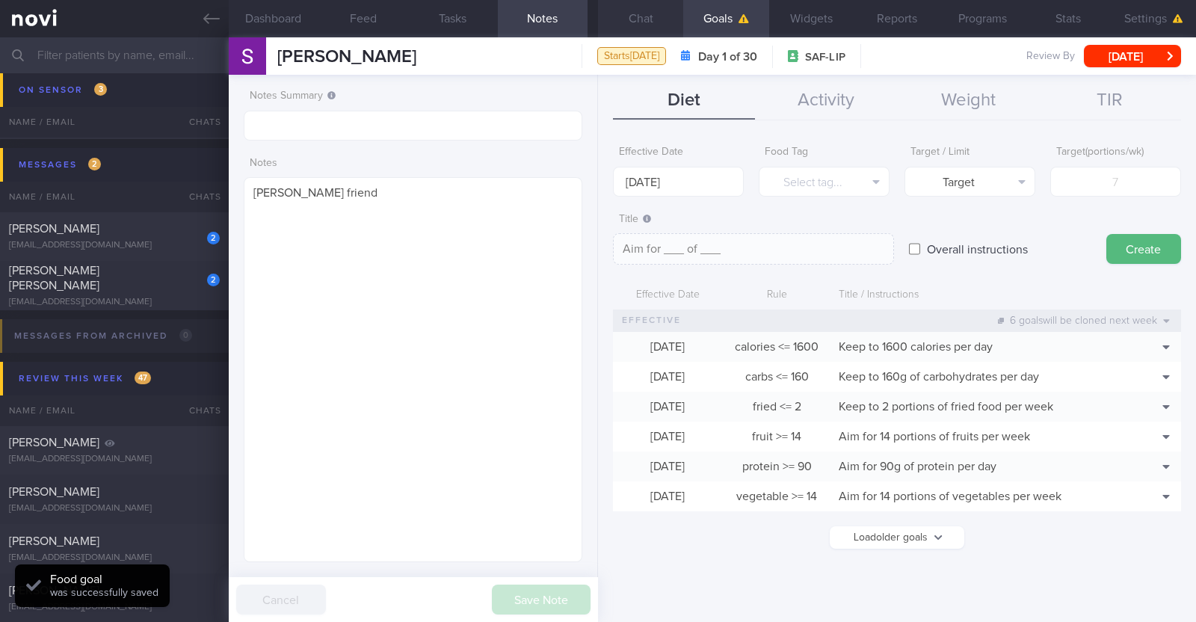
click at [635, 10] on button "Chat" at bounding box center [640, 18] width 85 height 37
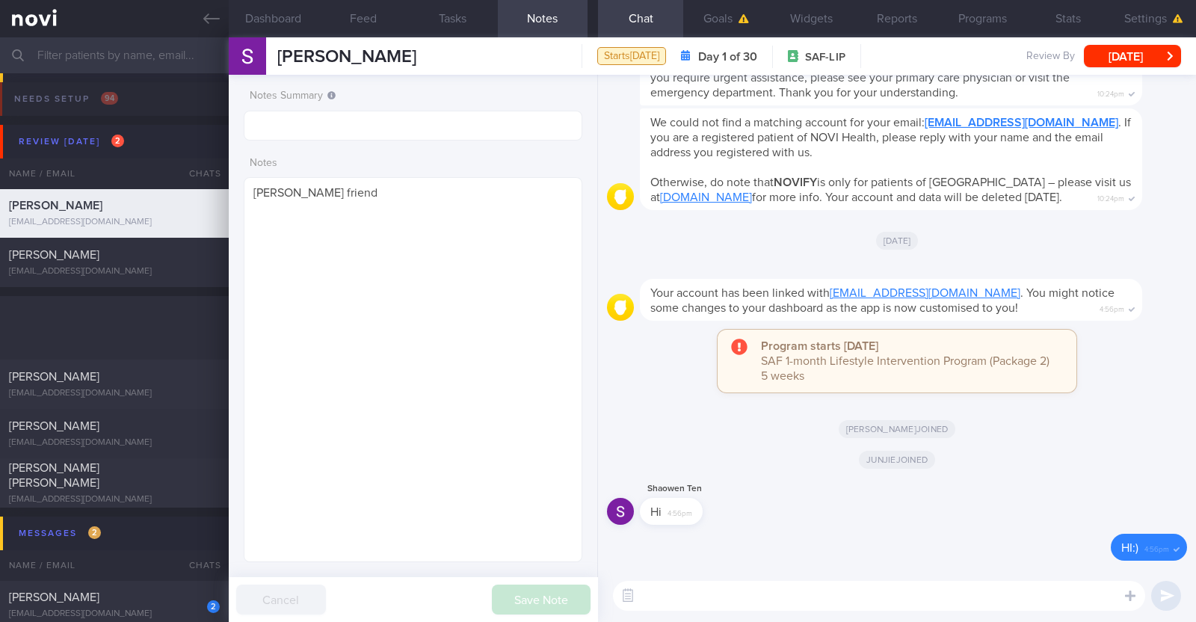
scroll to position [445, 0]
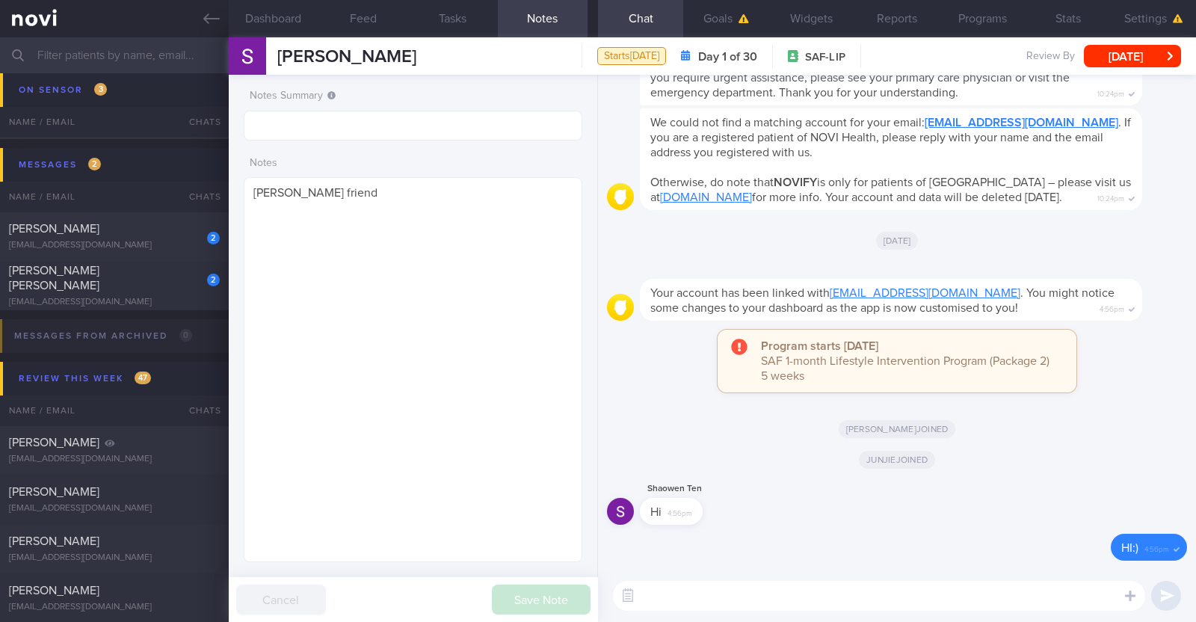
click at [706, 587] on textarea at bounding box center [879, 596] width 532 height 30
paste textarea "Hi [Name], It was a pleasure speaking with you [DATE]. The Lifestyle Improvemen…"
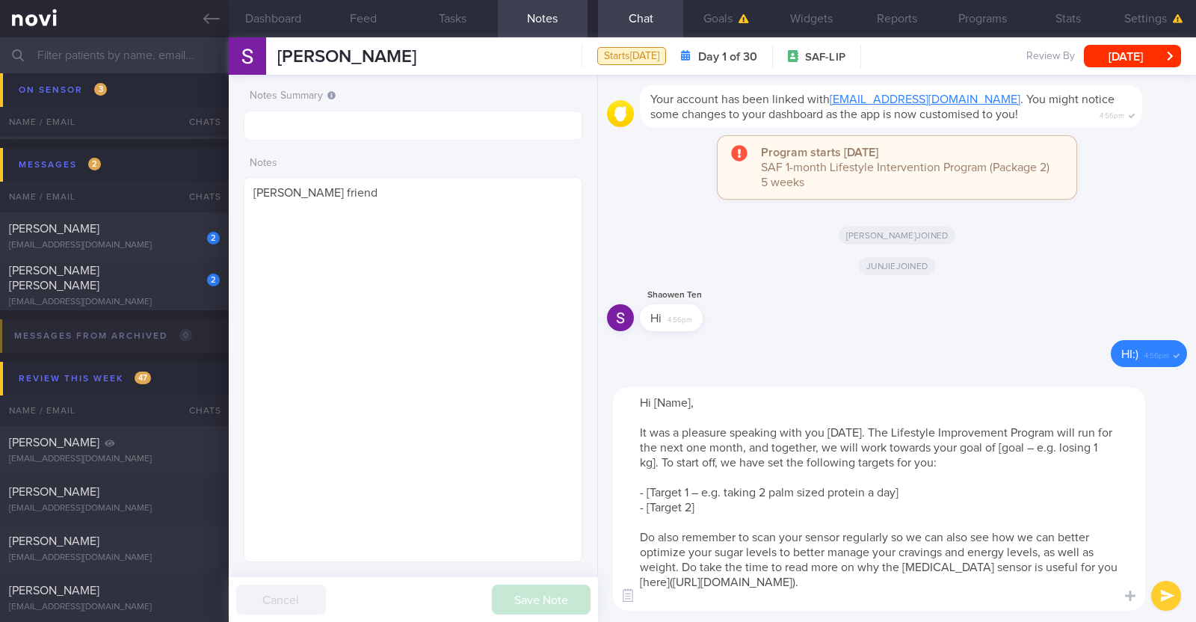
click at [692, 409] on textarea "Hi [Name], It was a pleasure speaking with you [DATE]. The Lifestyle Improvemen…" at bounding box center [879, 499] width 532 height 224
drag, startPoint x: 997, startPoint y: 448, endPoint x: 1053, endPoint y: 449, distance: 56.1
click at [1053, 449] on textarea "Hi [PERSON_NAME], It was a pleasure speaking with you [DATE]. The Lifestyle Imp…" at bounding box center [879, 499] width 532 height 224
click at [1039, 443] on textarea "Hi [PERSON_NAME], It was a pleasure speaking with you [DATE]. The Lifestyle Imp…" at bounding box center [879, 499] width 532 height 224
drag, startPoint x: 897, startPoint y: 490, endPoint x: 648, endPoint y: 491, distance: 249.0
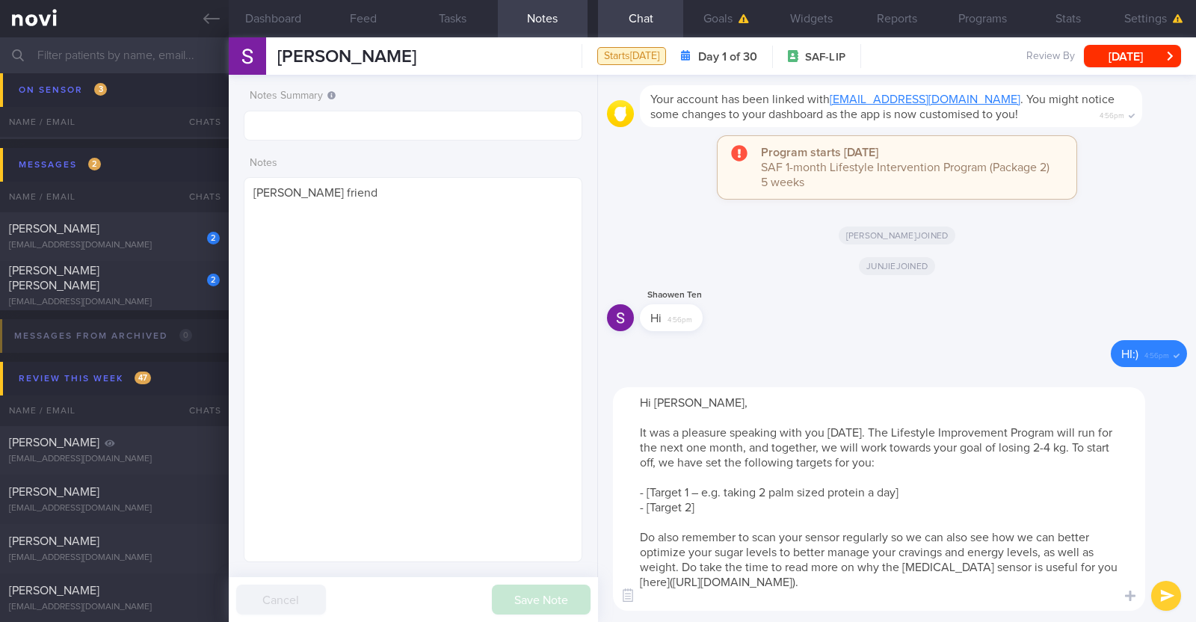
click at [648, 491] on textarea "Hi [PERSON_NAME], It was a pleasure speaking with you [DATE]. The Lifestyle Imp…" at bounding box center [879, 499] width 532 height 224
drag, startPoint x: 703, startPoint y: 511, endPoint x: 644, endPoint y: 505, distance: 58.6
click at [644, 505] on textarea "Hi [PERSON_NAME], It was a pleasure speaking with you [DATE]. The Lifestyle Imp…" at bounding box center [879, 499] width 532 height 224
drag, startPoint x: 807, startPoint y: 506, endPoint x: 646, endPoint y: 508, distance: 160.8
click at [646, 508] on textarea "Hi [PERSON_NAME], It was a pleasure speaking with you [DATE]. The Lifestyle Imp…" at bounding box center [879, 499] width 532 height 224
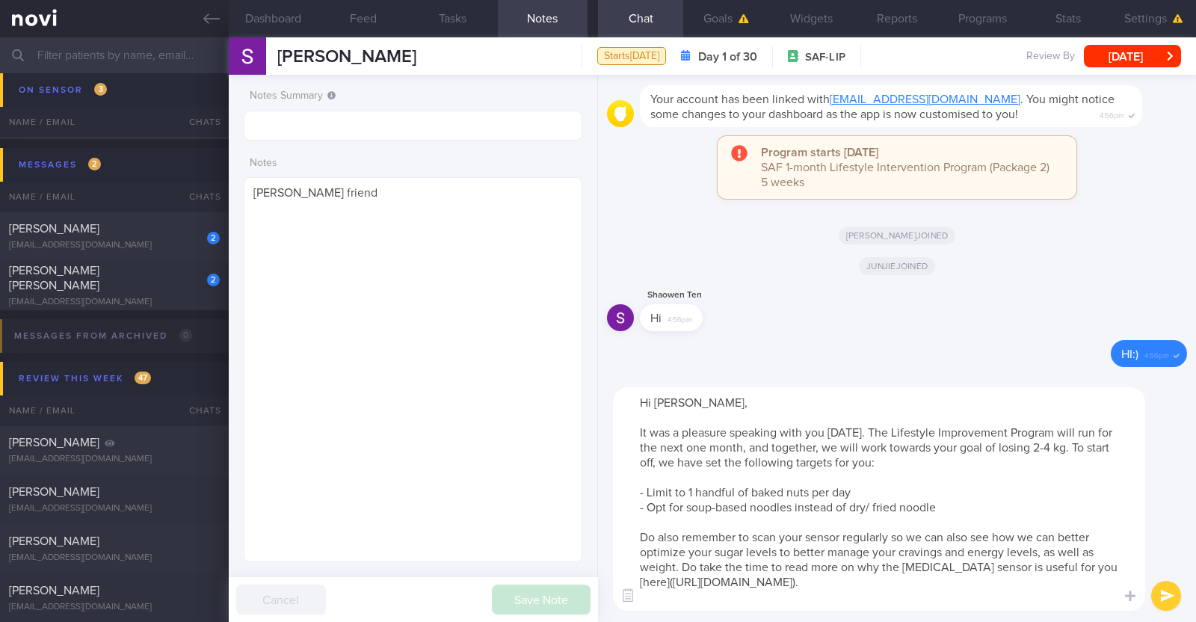
type textarea "Hi [PERSON_NAME], It was a pleasure speaking with you [DATE]. The Lifestyle Imp…"
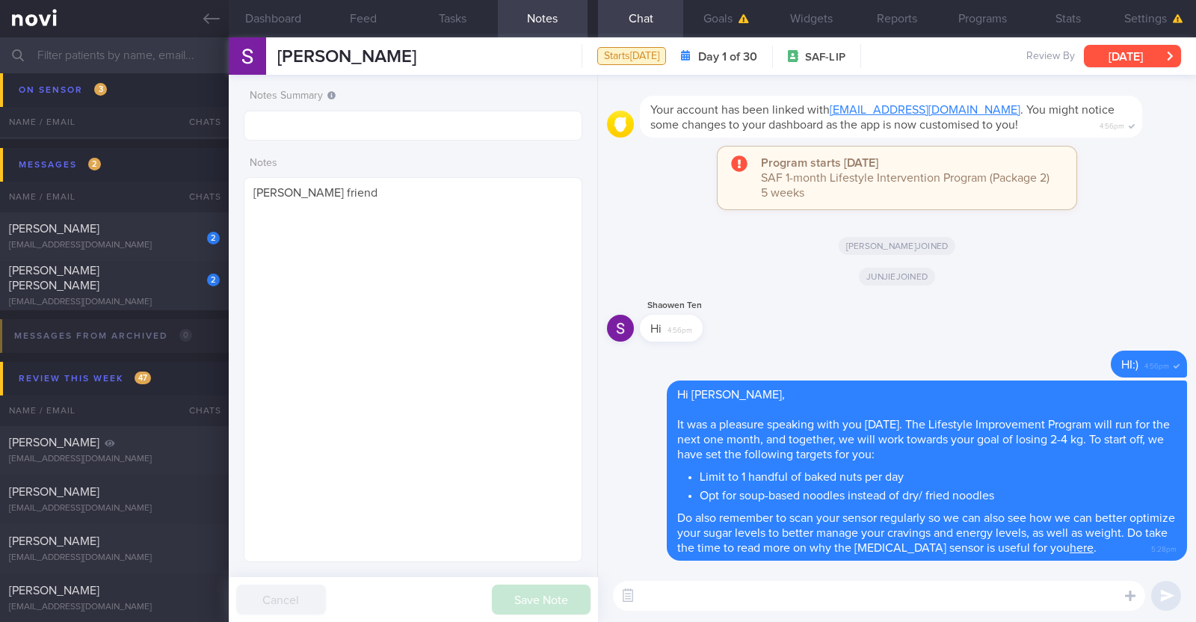
click at [1118, 58] on button "[DATE]" at bounding box center [1132, 56] width 97 height 22
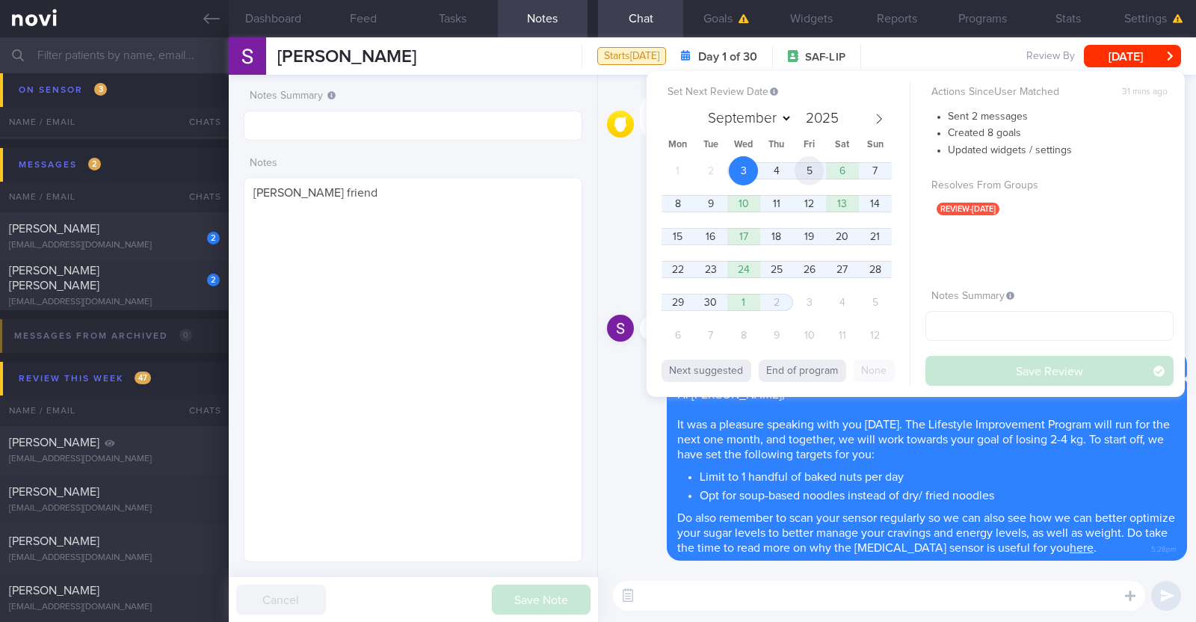
click at [819, 170] on span "5" at bounding box center [809, 170] width 29 height 29
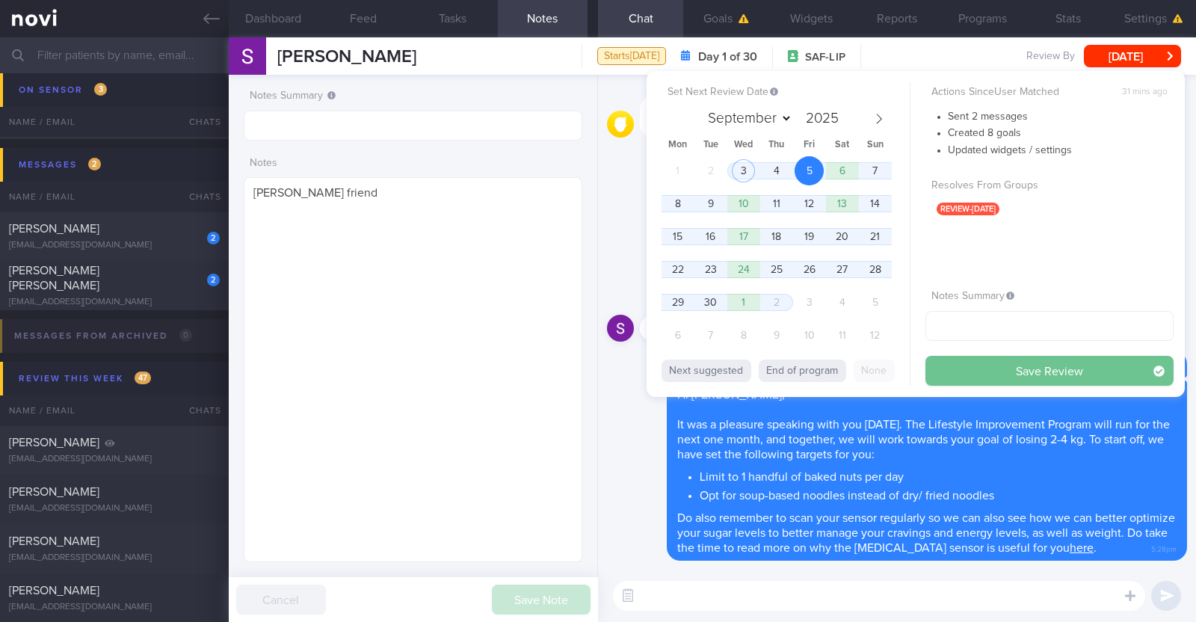
click at [1005, 369] on button "Save Review" at bounding box center [1050, 371] width 248 height 30
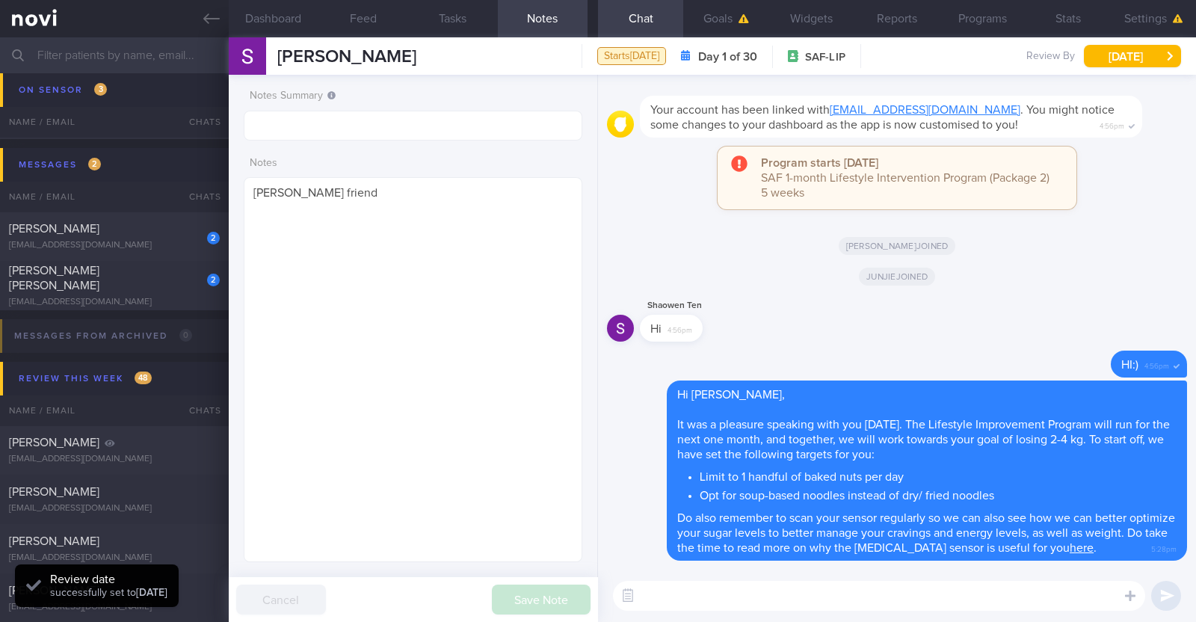
scroll to position [151, 303]
click at [164, 241] on div "[EMAIL_ADDRESS][DOMAIN_NAME]" at bounding box center [114, 245] width 211 height 11
type textarea "36F Comorbidities: [MEDICAL_DATA] [MEDICAL_DATA] [MEDICAL_DATA] (not official d…"
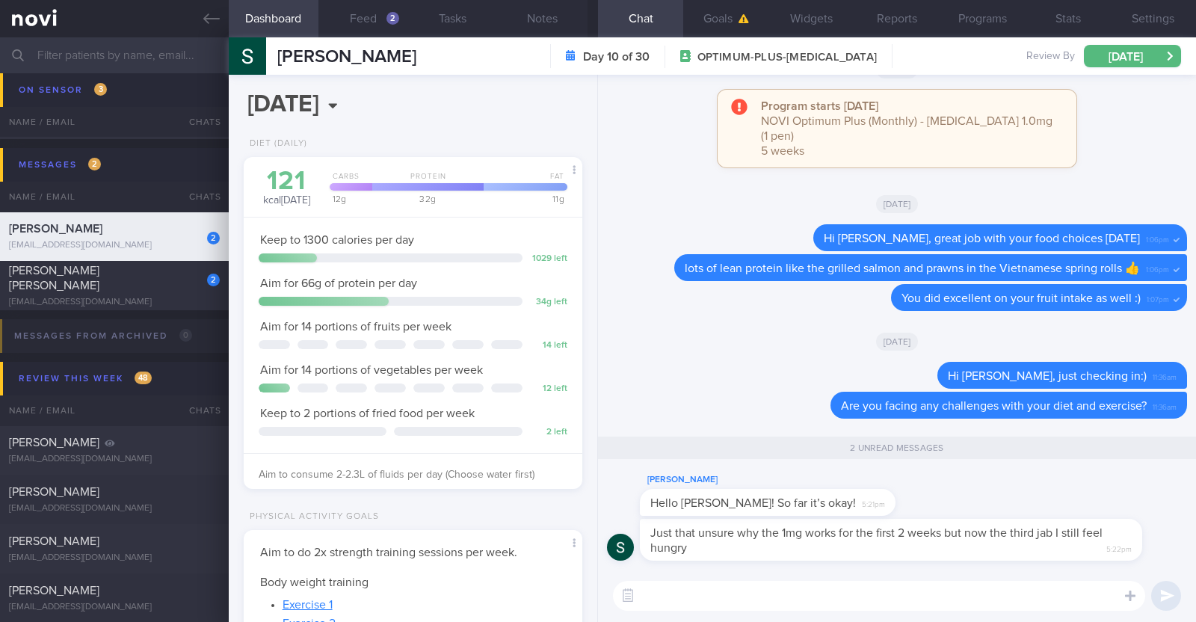
scroll to position [170, 298]
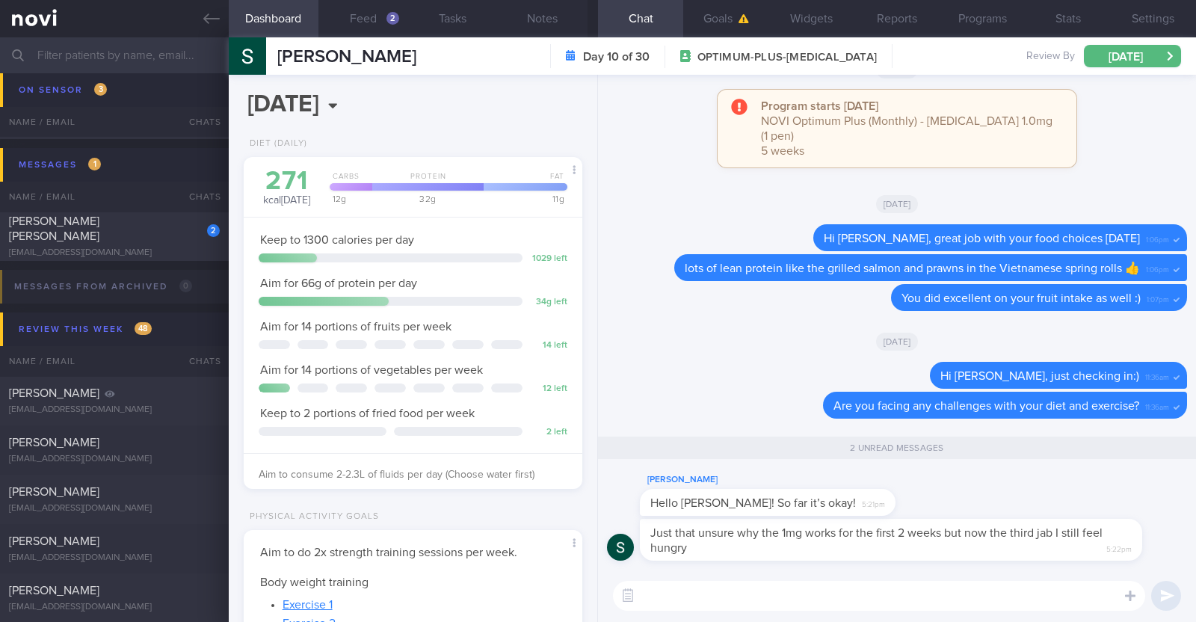
click at [692, 611] on div "​ ​" at bounding box center [897, 596] width 598 height 52
click at [522, 24] on button "Notes" at bounding box center [543, 18] width 90 height 37
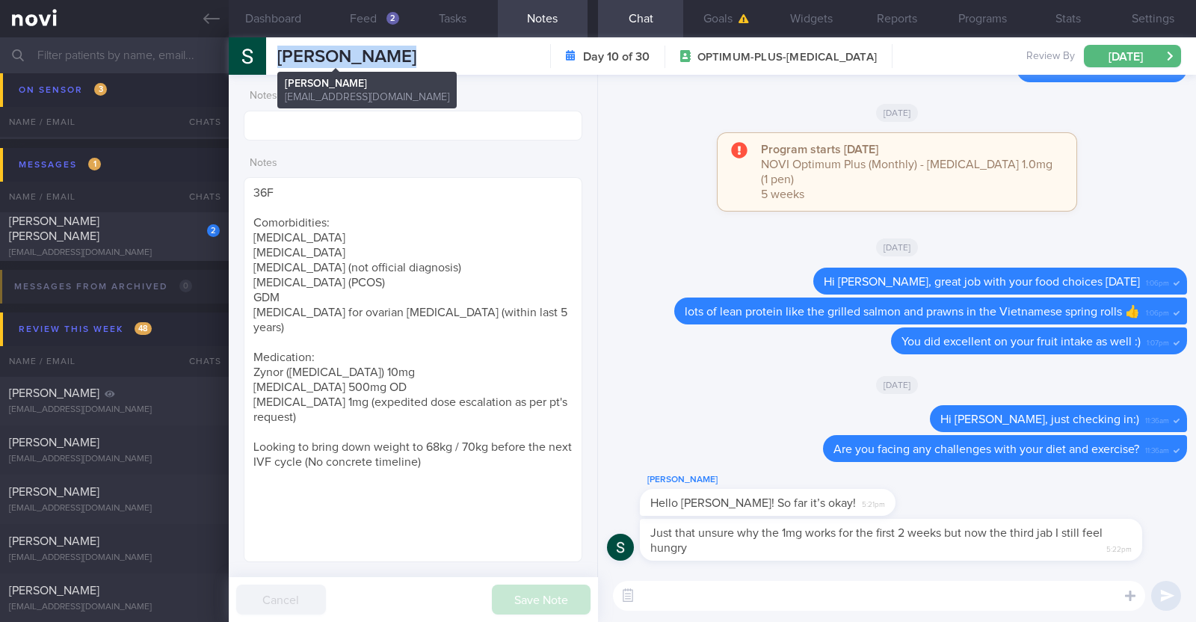
drag, startPoint x: 395, startPoint y: 55, endPoint x: 280, endPoint y: 55, distance: 115.9
click at [280, 55] on div "Stephenie Koh Stephenie Koh stepheniekjy@gmail.com Day 10 of 30 OPTIMUM-PLUS-WE…" at bounding box center [712, 55] width 967 height 37
copy span "Stephenie Koh"
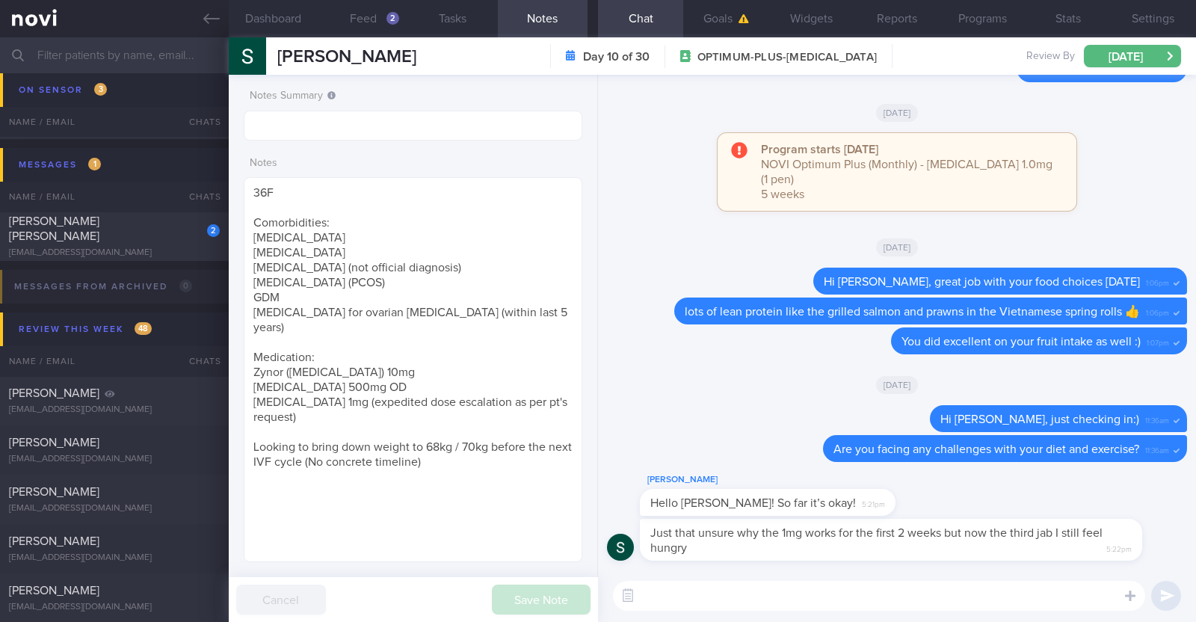
click at [757, 603] on textarea at bounding box center [879, 596] width 532 height 30
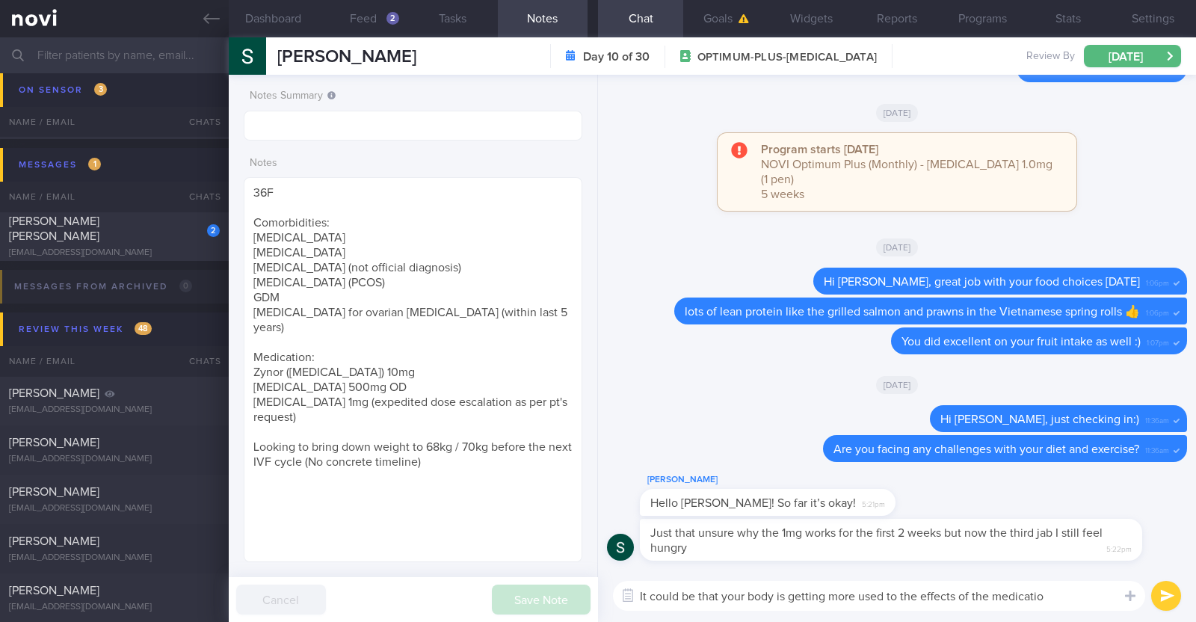
type textarea "It could be that your body is getting more used to the effects of the medication"
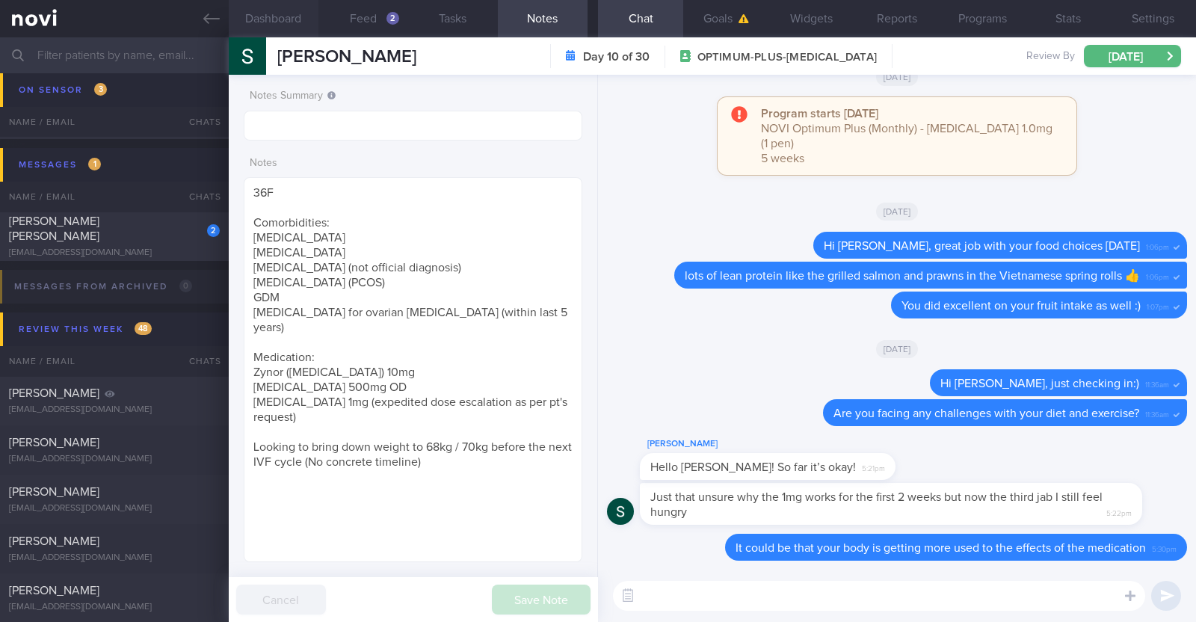
click at [262, 15] on button "Dashboard" at bounding box center [274, 18] width 90 height 37
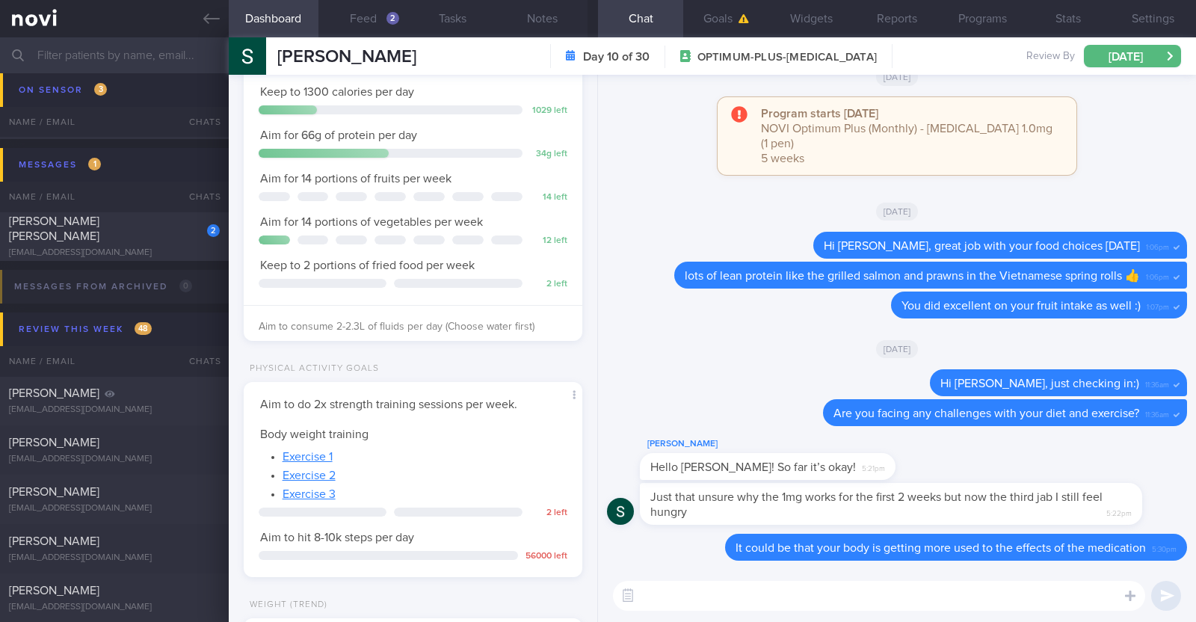
scroll to position [377, 0]
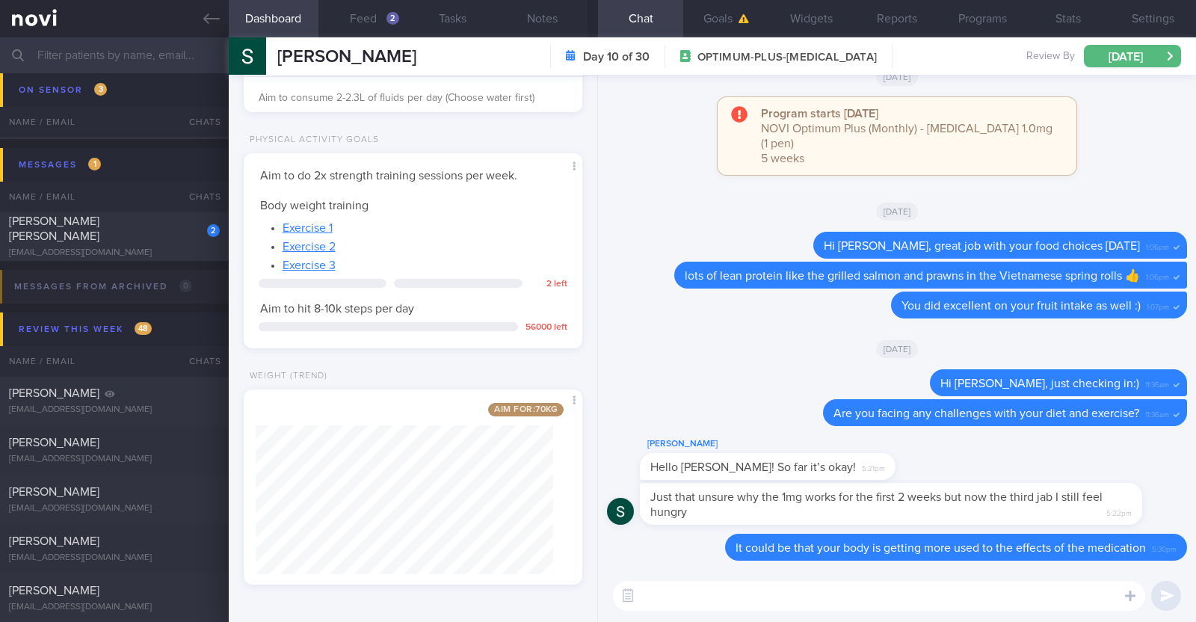
click at [766, 359] on div "[DATE]" at bounding box center [897, 348] width 580 height 42
click at [730, 594] on textarea at bounding box center [879, 596] width 532 height 30
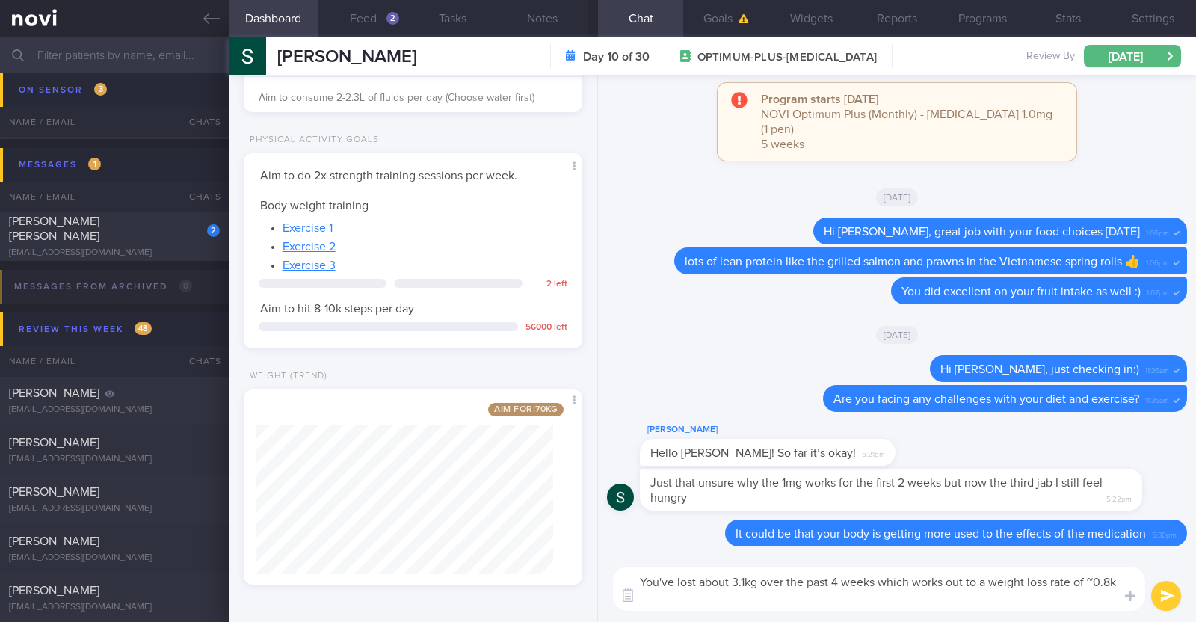
scroll to position [0, 0]
type textarea "You've lost about 3.1kg over the past 4 weeks which works out to a weight loss …"
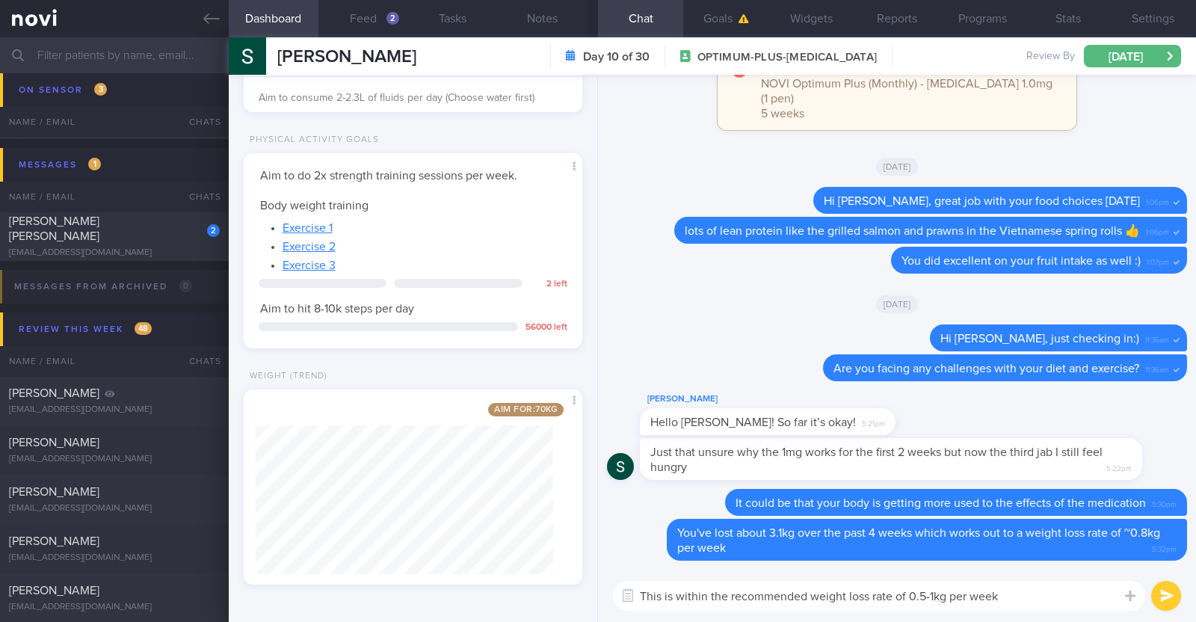
paste textarea "👍"
type textarea "This is within the recommended weight loss rate of 0.5-1kg per week 👍"
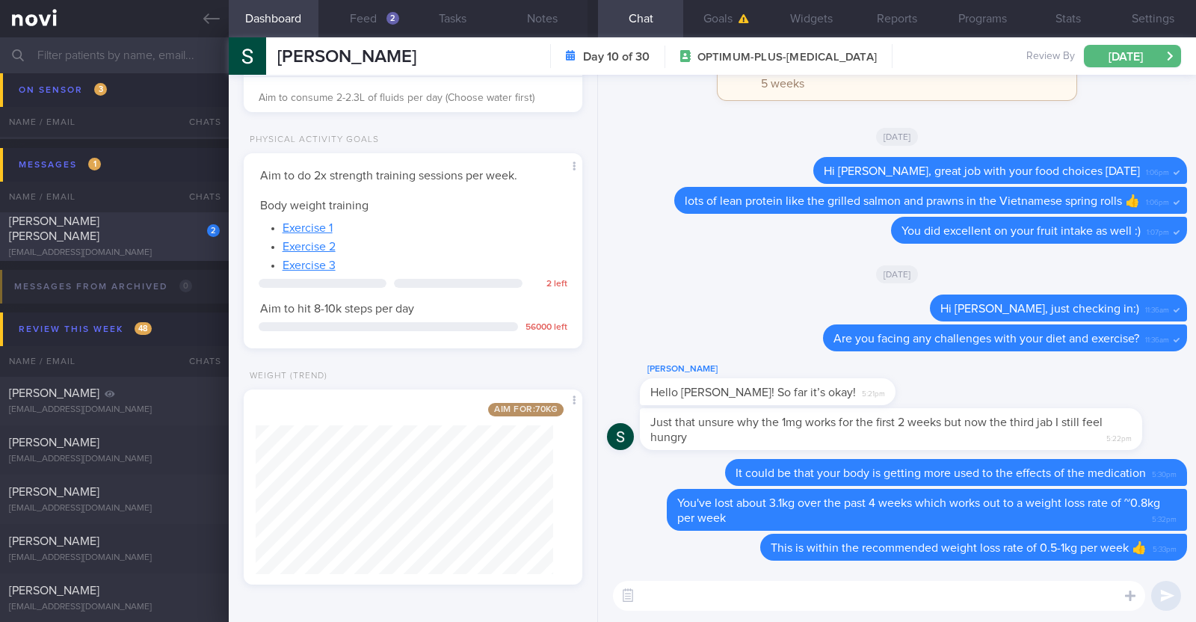
click at [140, 247] on div "zarina.yamaguchi@gmail.com" at bounding box center [114, 252] width 211 height 11
type input "R/v with DR SA 21/10. R/v 11/9"
type textarea "44F Comorbidities: Asthma Gastritis - H pylori eGD on 5/4/2025: stomach pangast…"
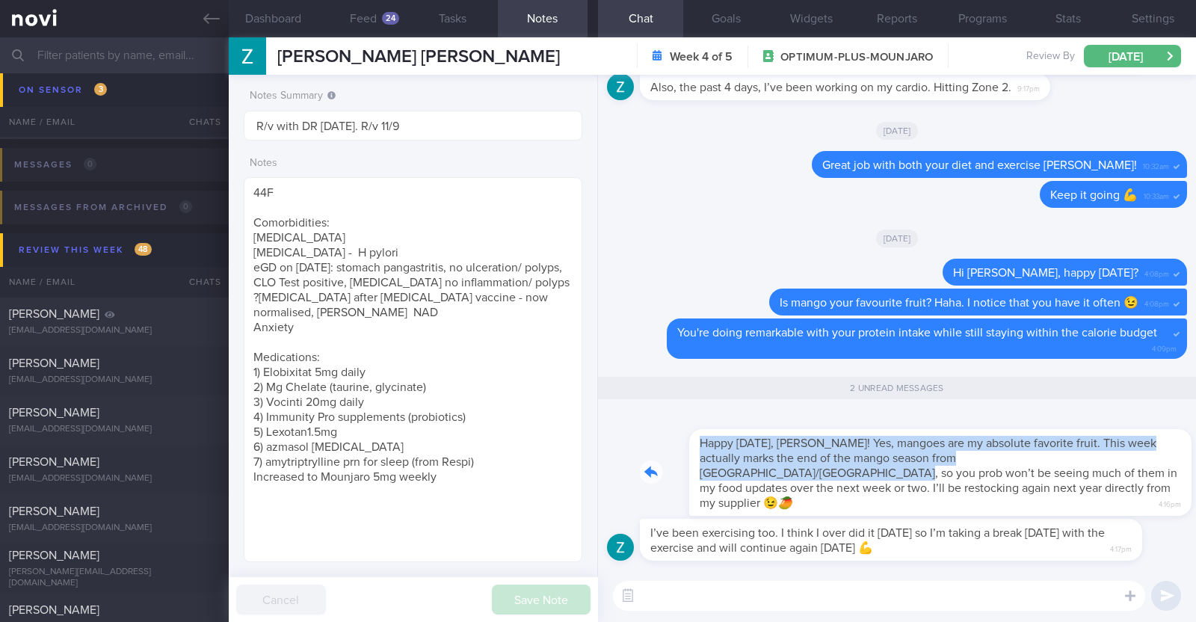
drag, startPoint x: 1108, startPoint y: 476, endPoint x: 1174, endPoint y: 480, distance: 66.6
click at [1174, 480] on div "I’ve been exercising too. I think I over did it yesterday so I’m taking a break…" at bounding box center [897, 322] width 598 height 495
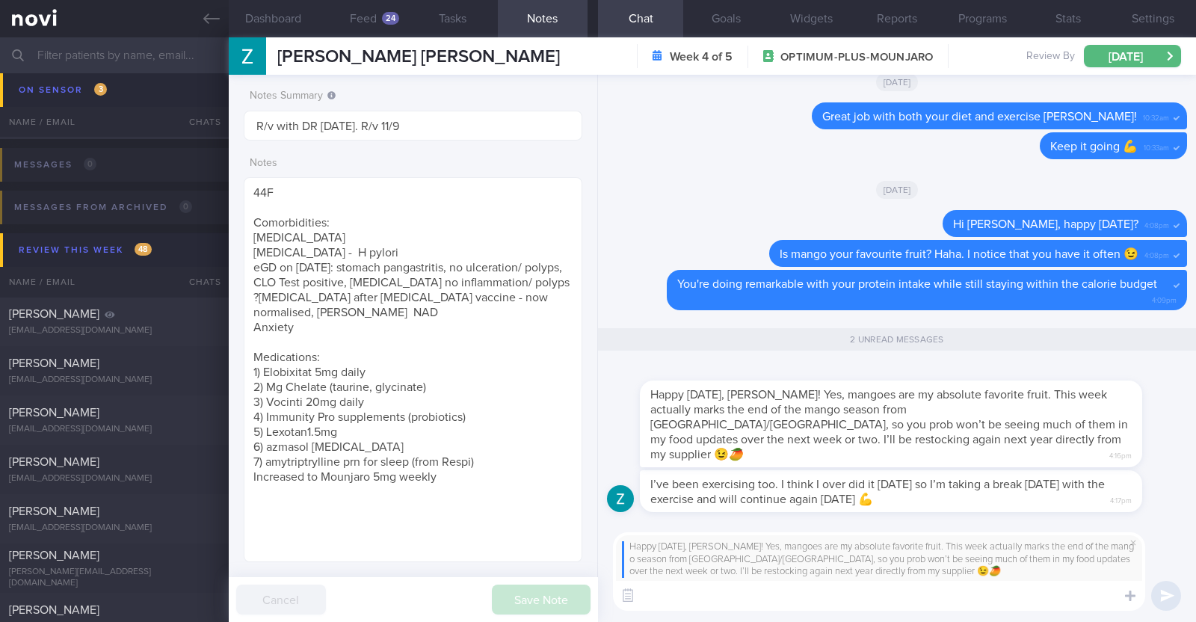
type textarea "I"
paste textarea "🤗"
type textarea "Haha I see I see! 🤗"
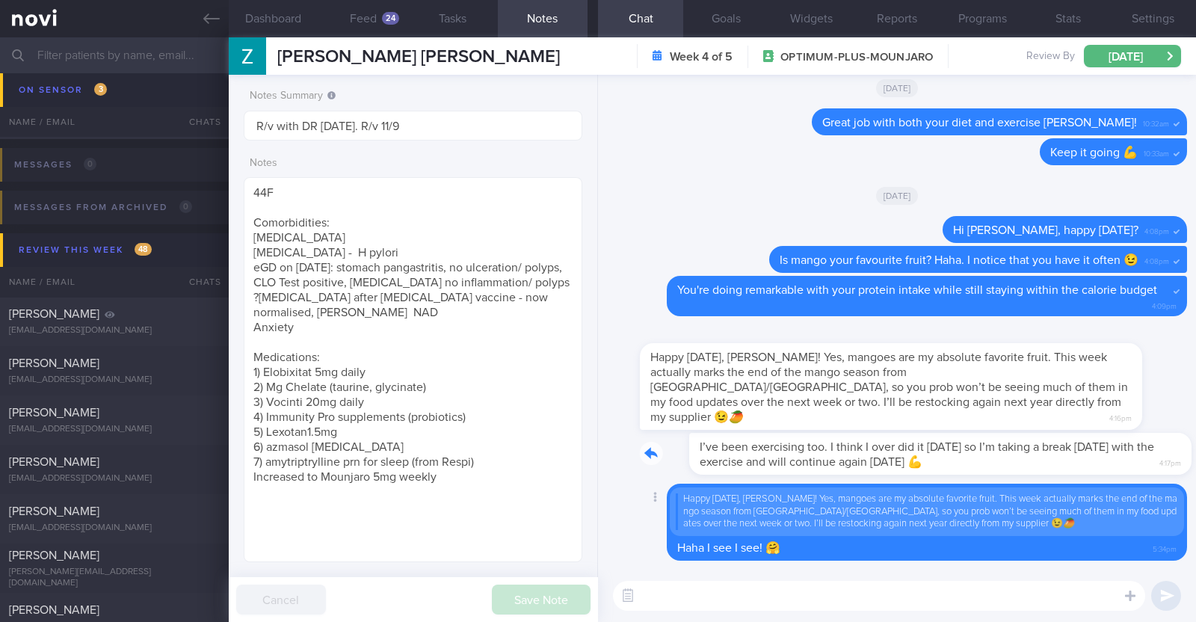
drag, startPoint x: 1074, startPoint y: 465, endPoint x: 1144, endPoint y: 465, distance: 69.5
click at [1144, 465] on div "I’ve been exercising too. I think I over did it yesterday so I’m taking a break…" at bounding box center [913, 454] width 547 height 42
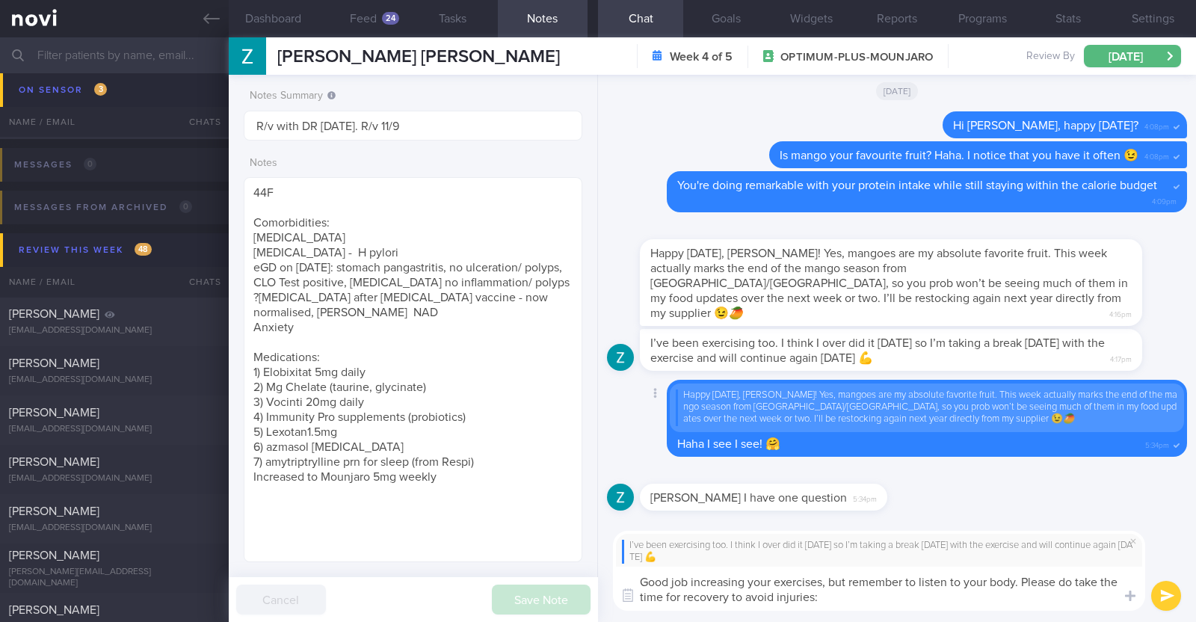
type textarea "Good job increasing your exercises, but remember to listen to your body. Please…"
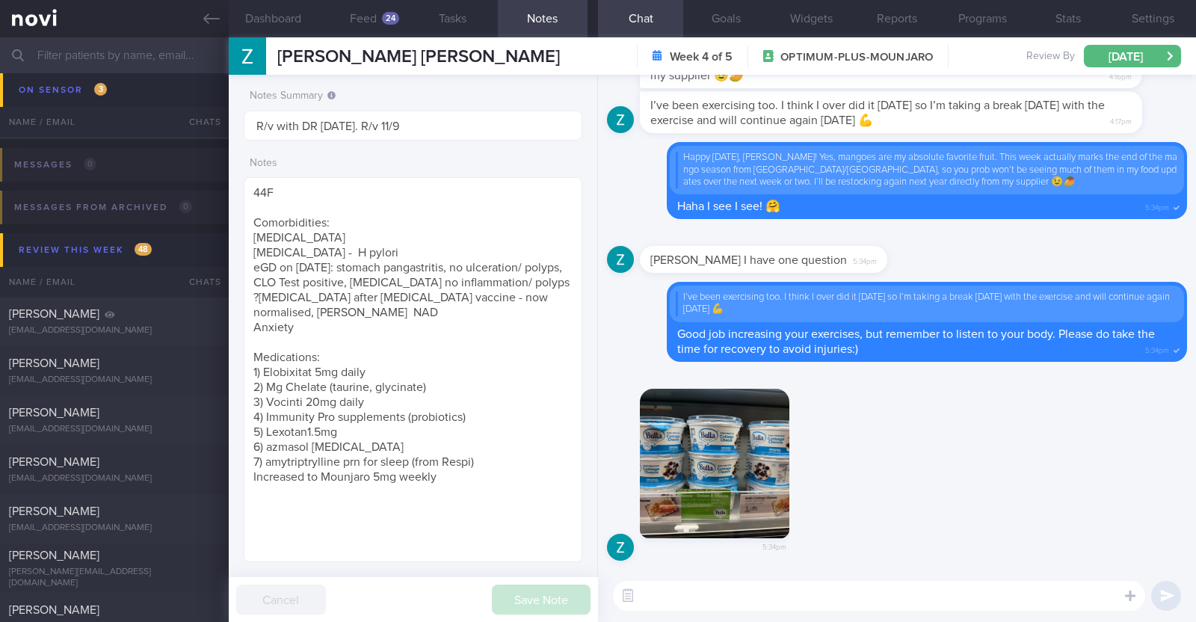
click at [741, 464] on button "button" at bounding box center [715, 464] width 150 height 150
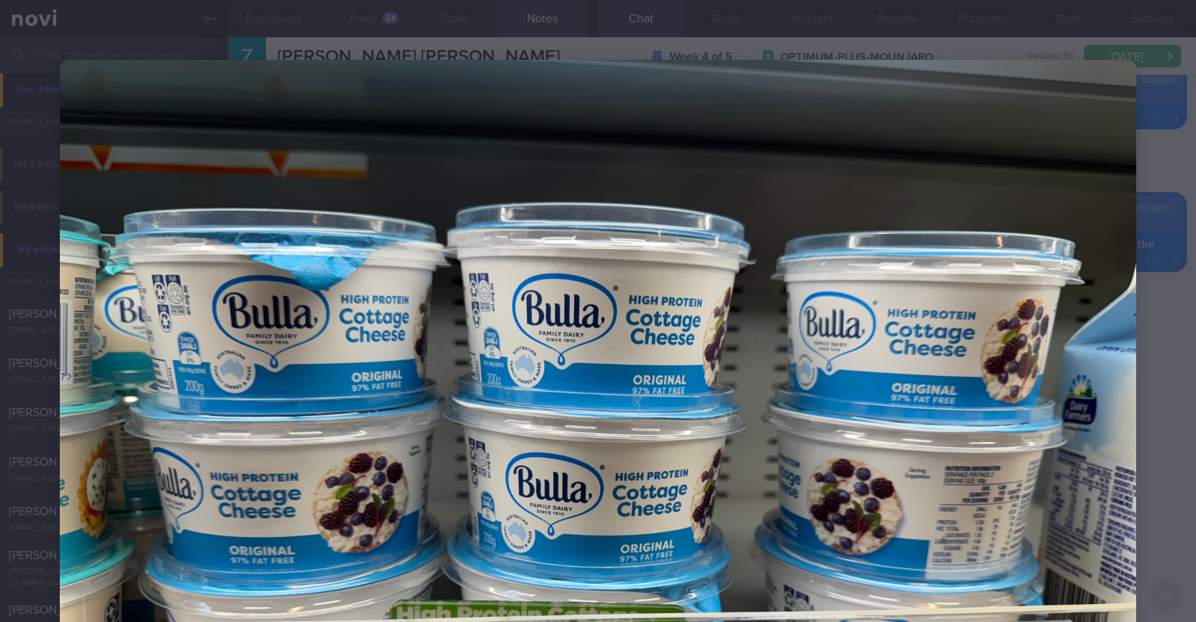
click at [1167, 347] on div at bounding box center [598, 463] width 1196 height 927
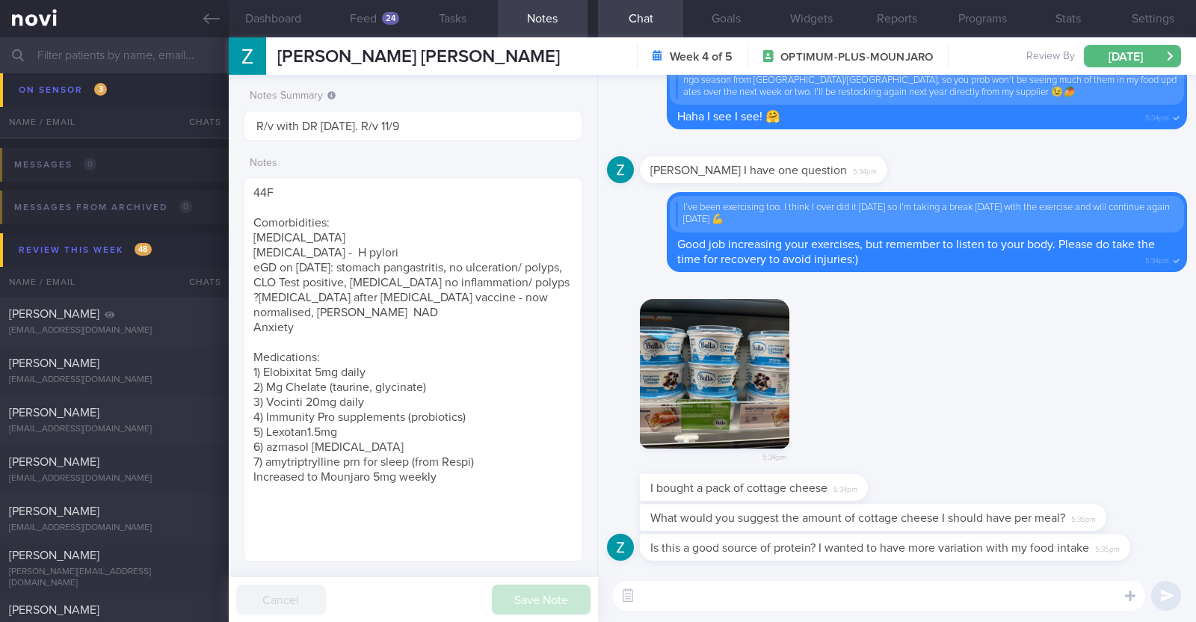
click at [744, 588] on textarea at bounding box center [879, 596] width 532 height 30
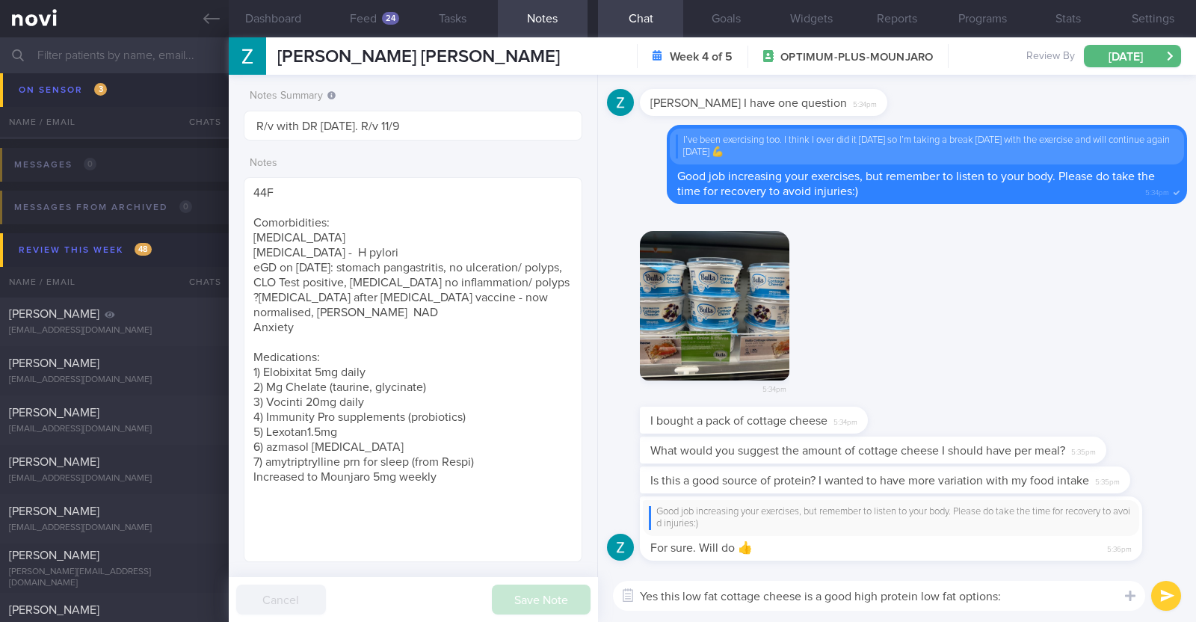
type textarea "Yes this low fat cottage cheese is a good high protein low fat options:)"
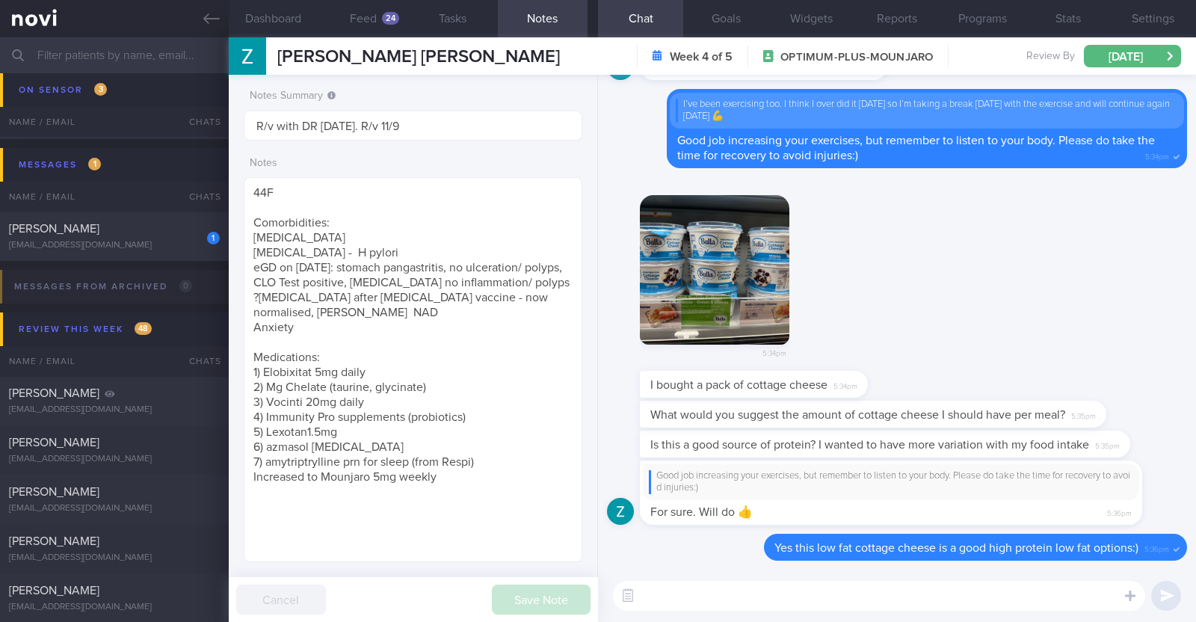
click at [804, 602] on textarea at bounding box center [879, 596] width 532 height 30
type textarea "A 75g portion will give you about 100kcal with 12"
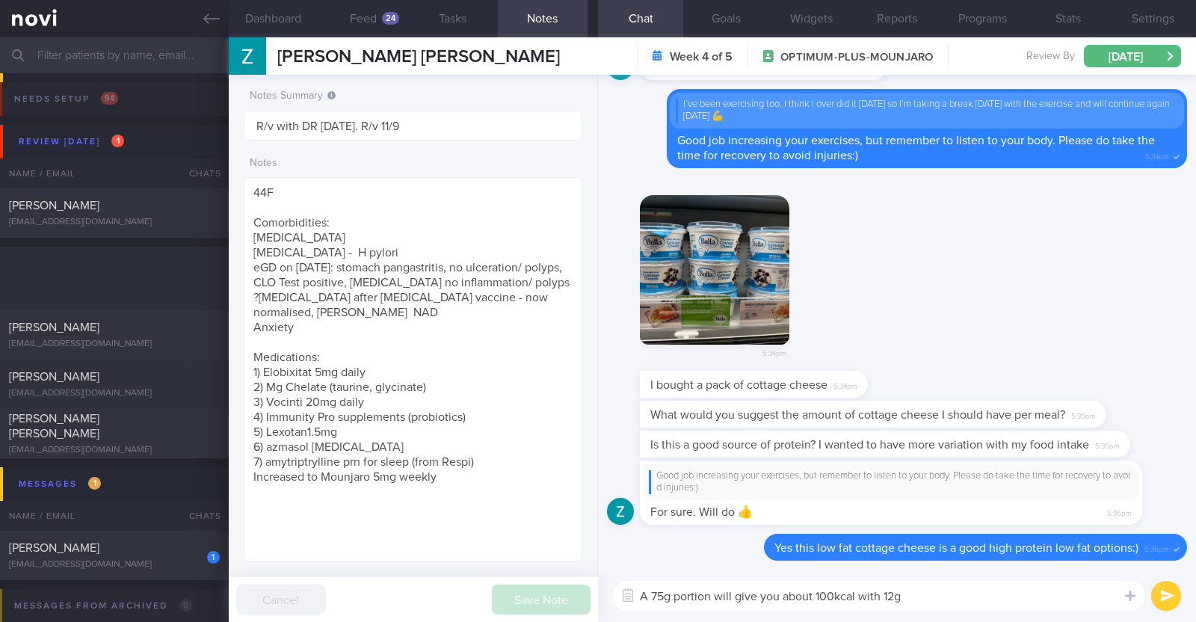
select select "8"
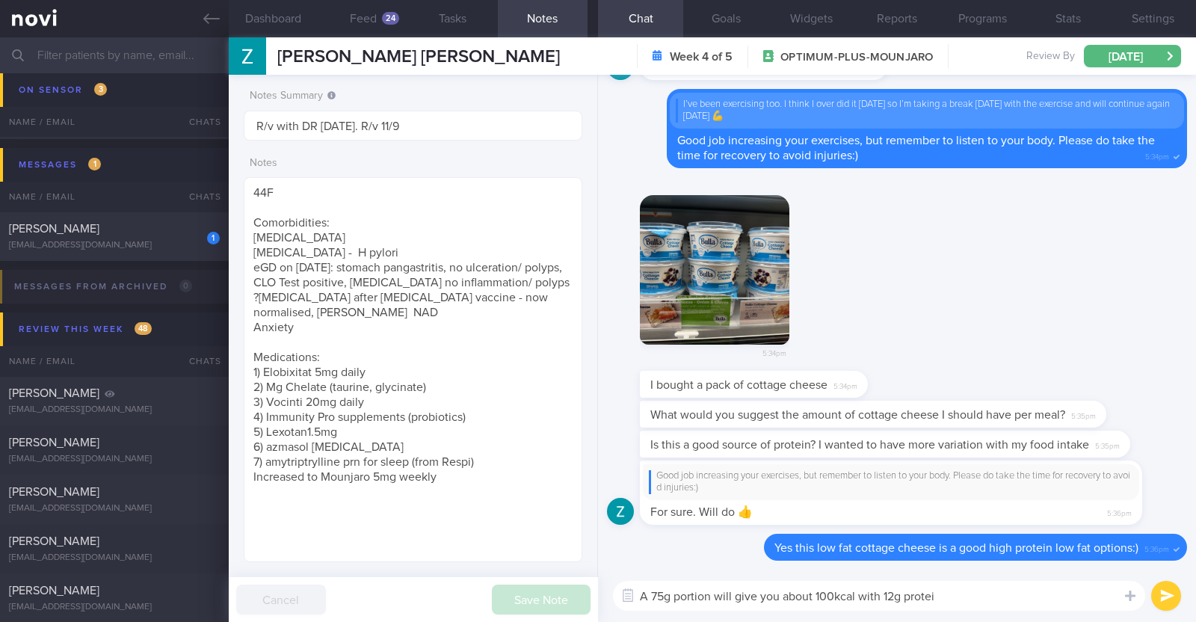
type textarea "A 75g portion will give you about 100kcal with 12g protein"
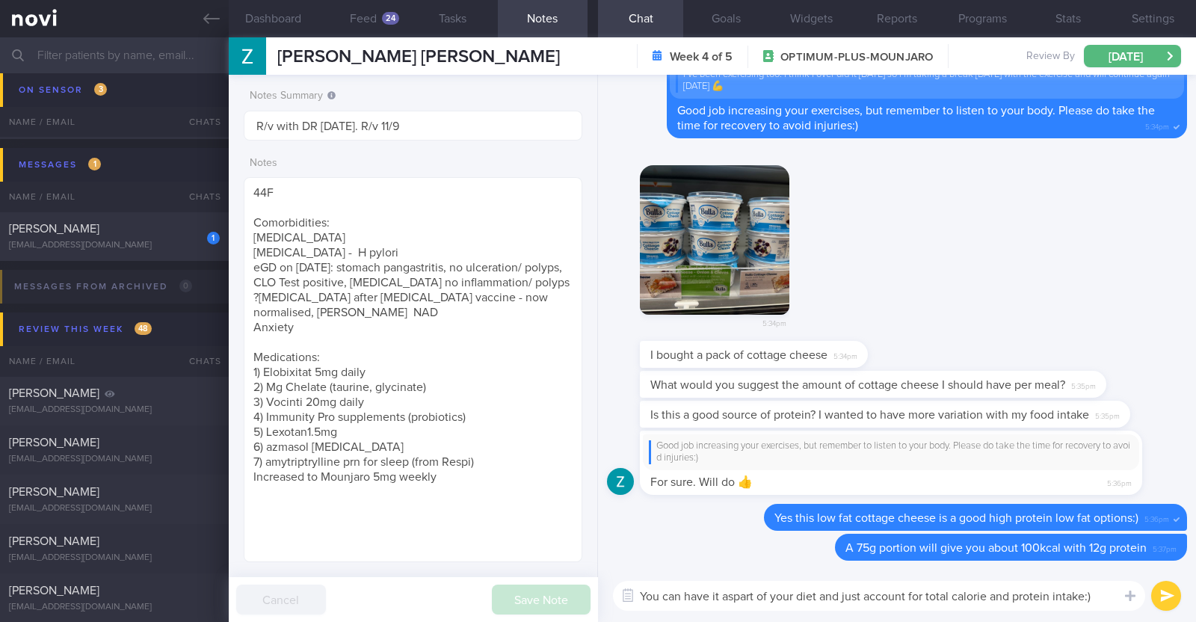
click at [734, 595] on textarea "You can have it aspart of your diet and just account for total calorie and prot…" at bounding box center [879, 596] width 532 height 30
type textarea "You can have it as part of your diet and just account for total calorie and pro…"
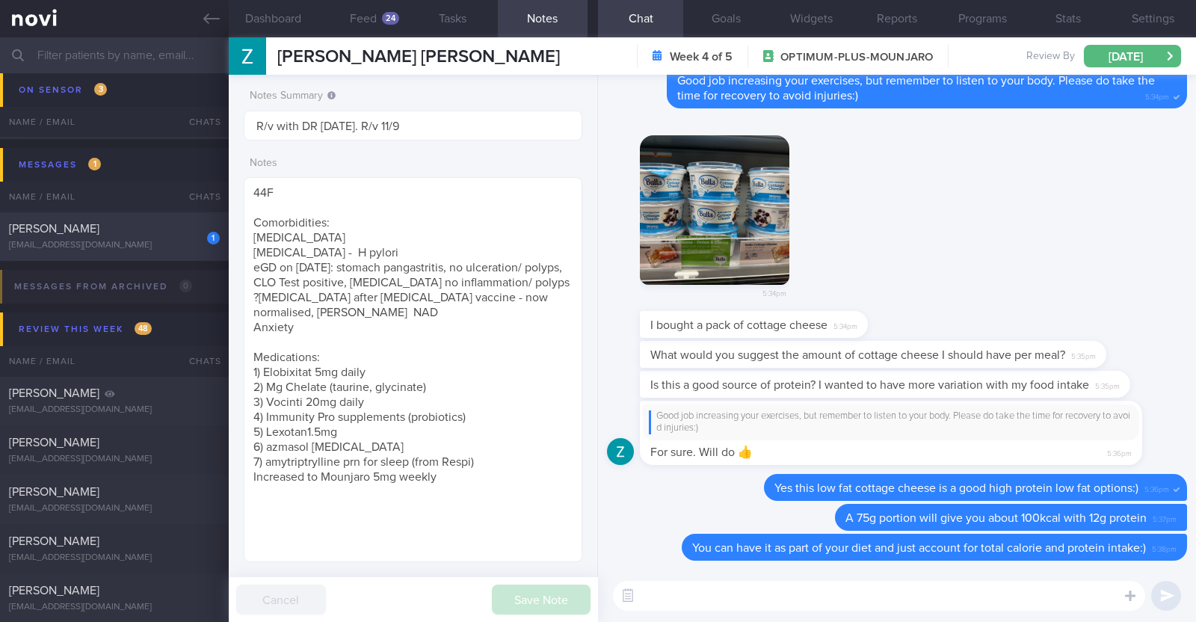
click at [134, 238] on div "1 Shao wen Ten bbtsw93@hotmail.com" at bounding box center [114, 236] width 229 height 30
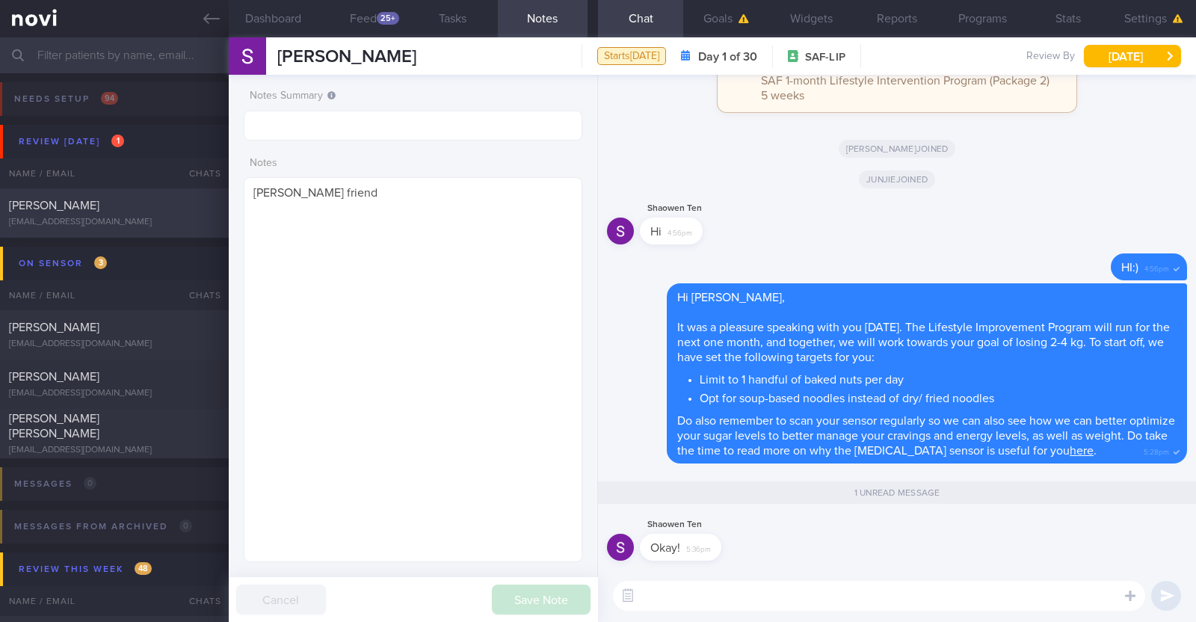
click at [196, 211] on div "[PERSON_NAME]" at bounding box center [112, 205] width 207 height 15
type textarea "33M Comorbidities: Sleep apnea on CPAP Nil medications Sedentary"
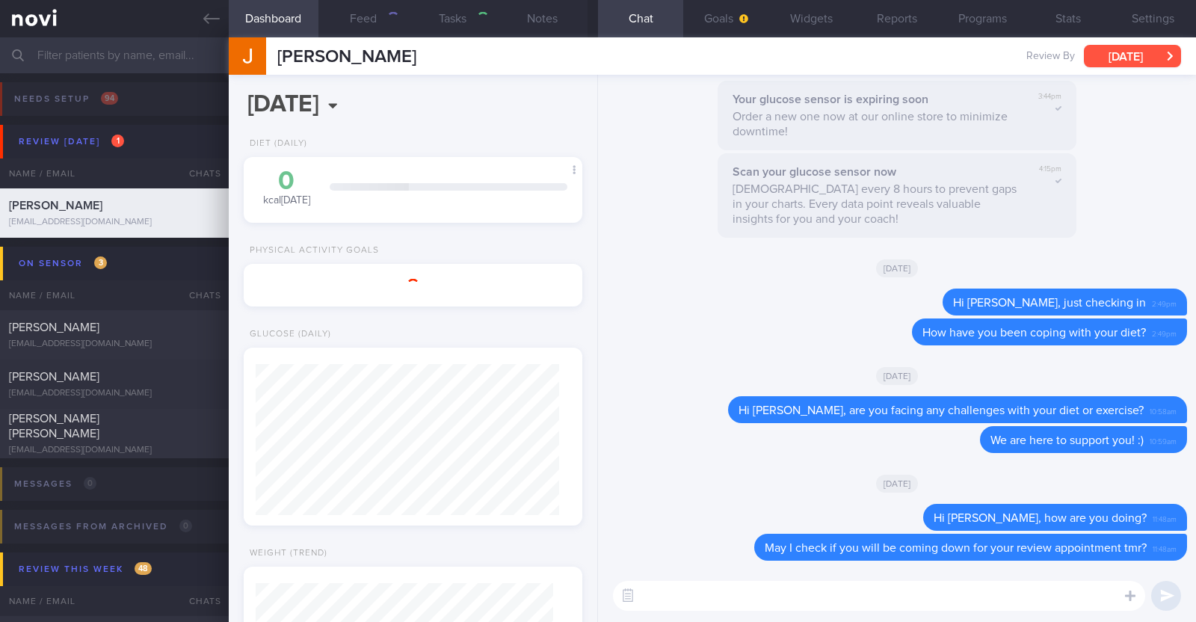
scroll to position [149, 298]
click at [1114, 51] on button "[DATE]" at bounding box center [1132, 56] width 97 height 22
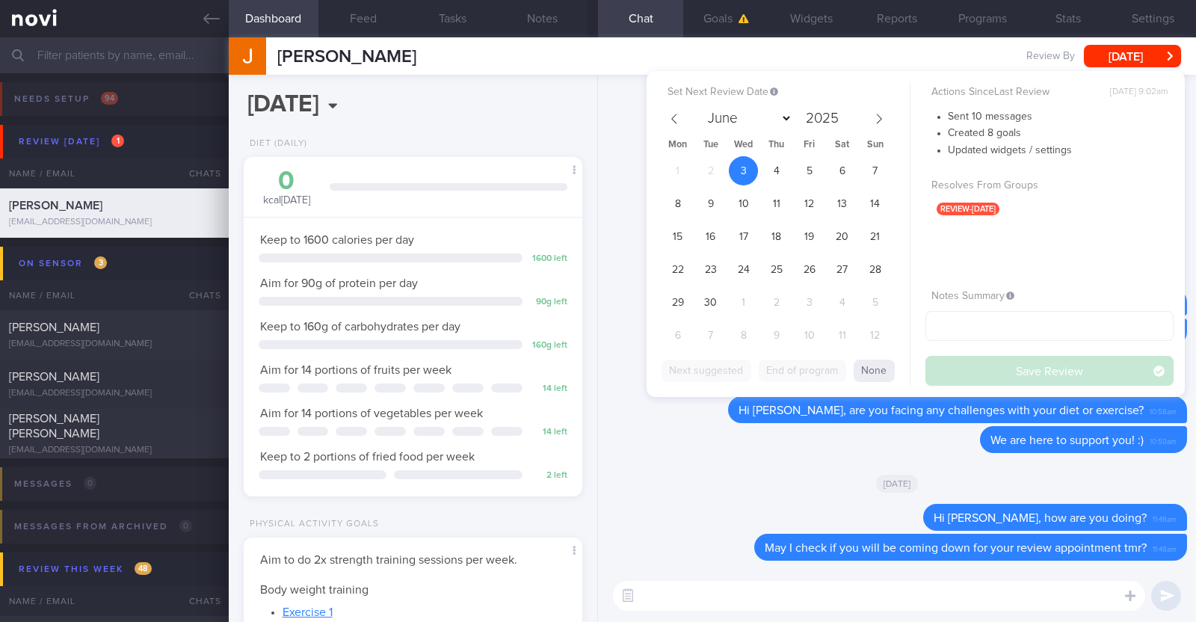
scroll to position [151, 303]
click at [736, 200] on span "10" at bounding box center [743, 203] width 29 height 29
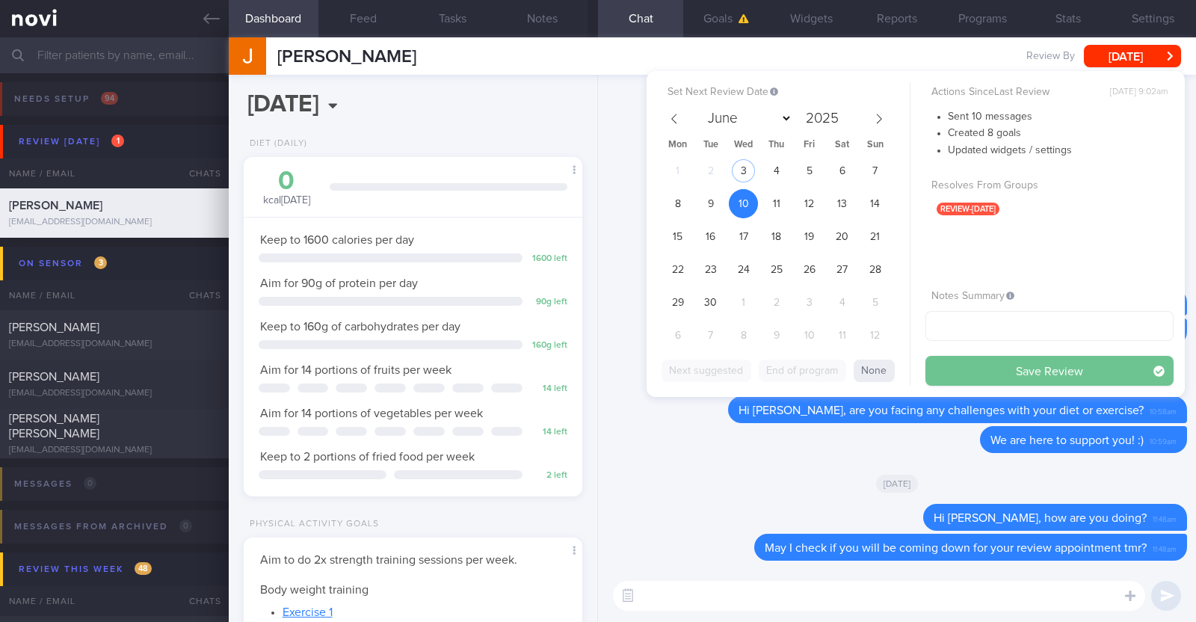
click at [983, 366] on button "Save Review" at bounding box center [1050, 371] width 248 height 30
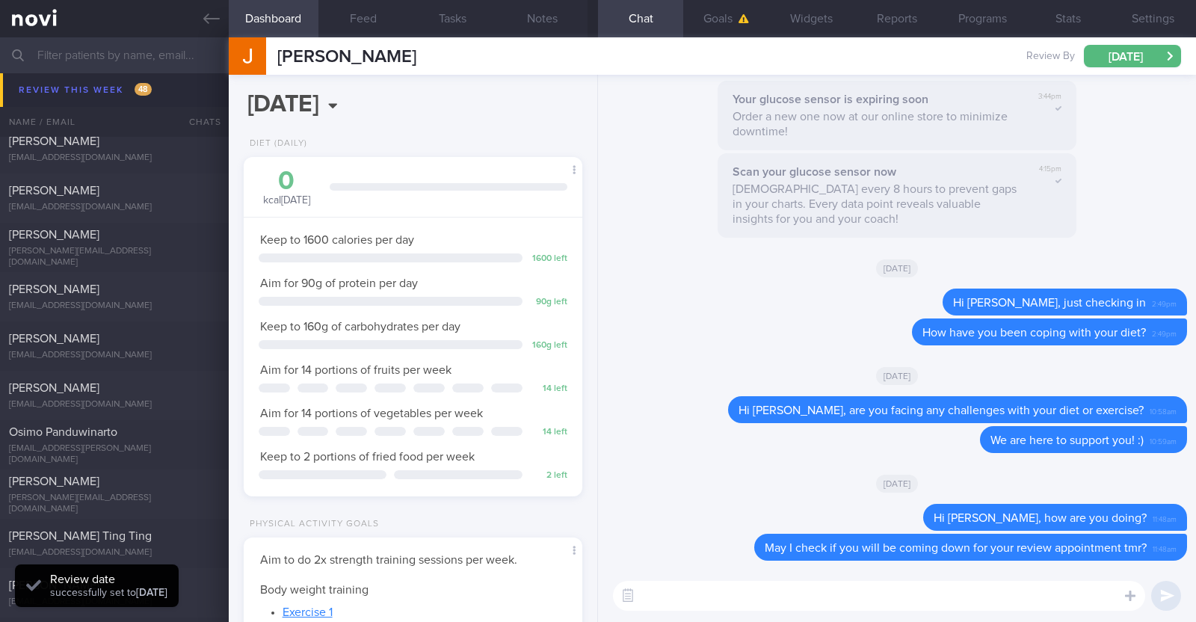
scroll to position [653, 0]
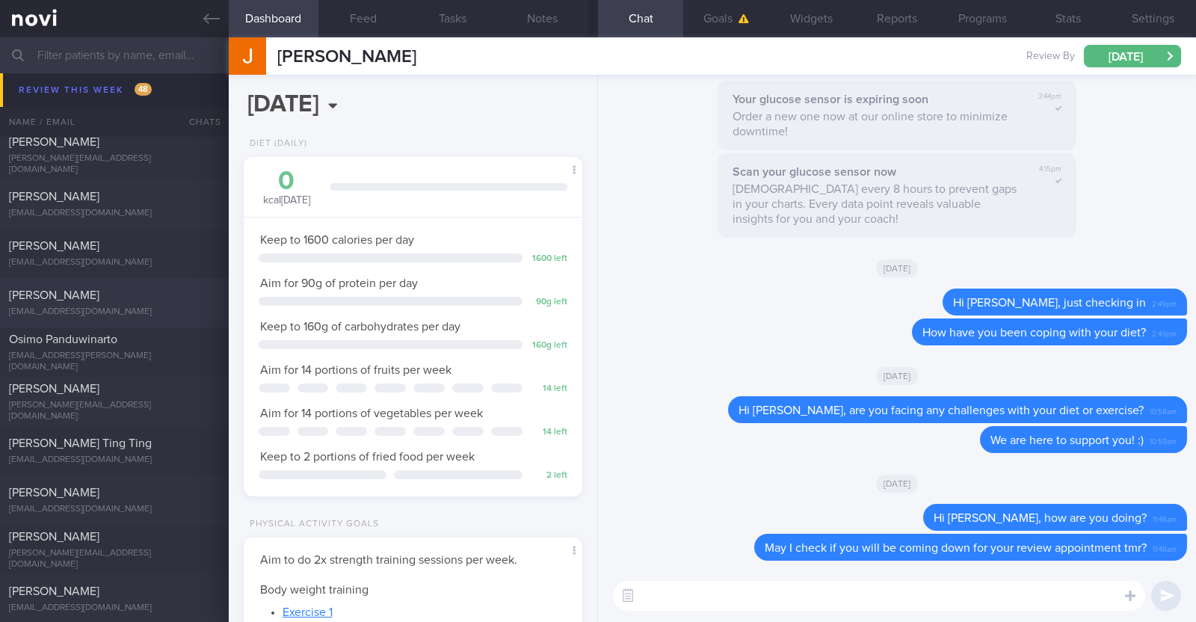
click at [157, 294] on div "[PERSON_NAME]" at bounding box center [112, 295] width 207 height 15
type input "r/v 4/9"
type textarea "52F Comorbidities: Borderline high LDL Fatty liver Right Stage 1 breast cancer …"
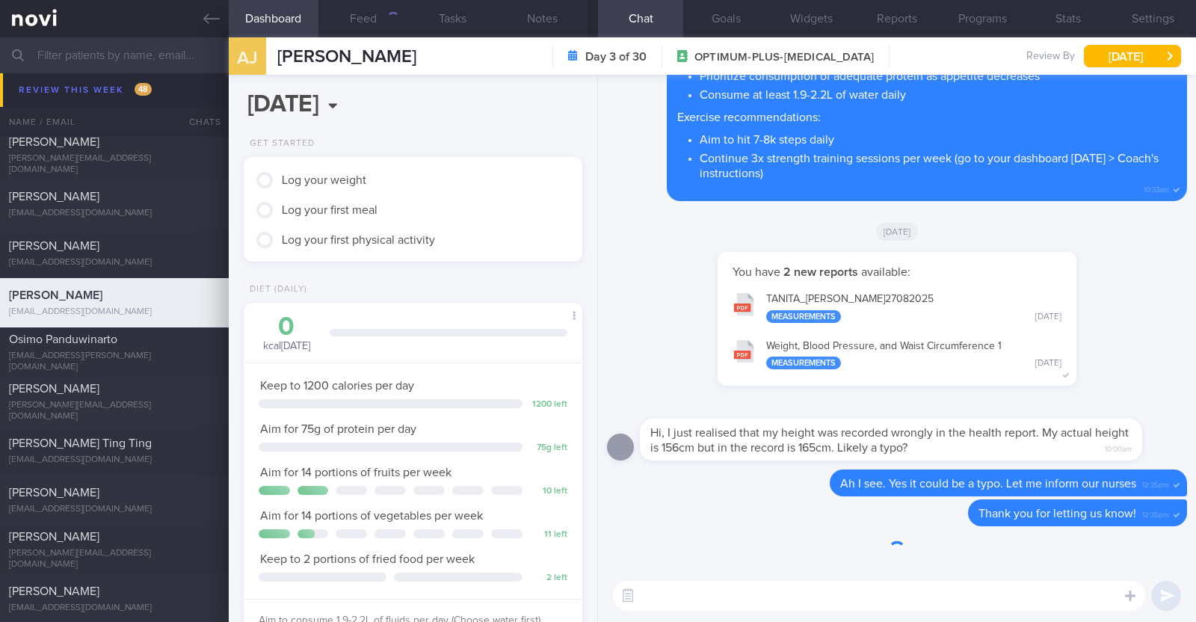
scroll to position [170, 298]
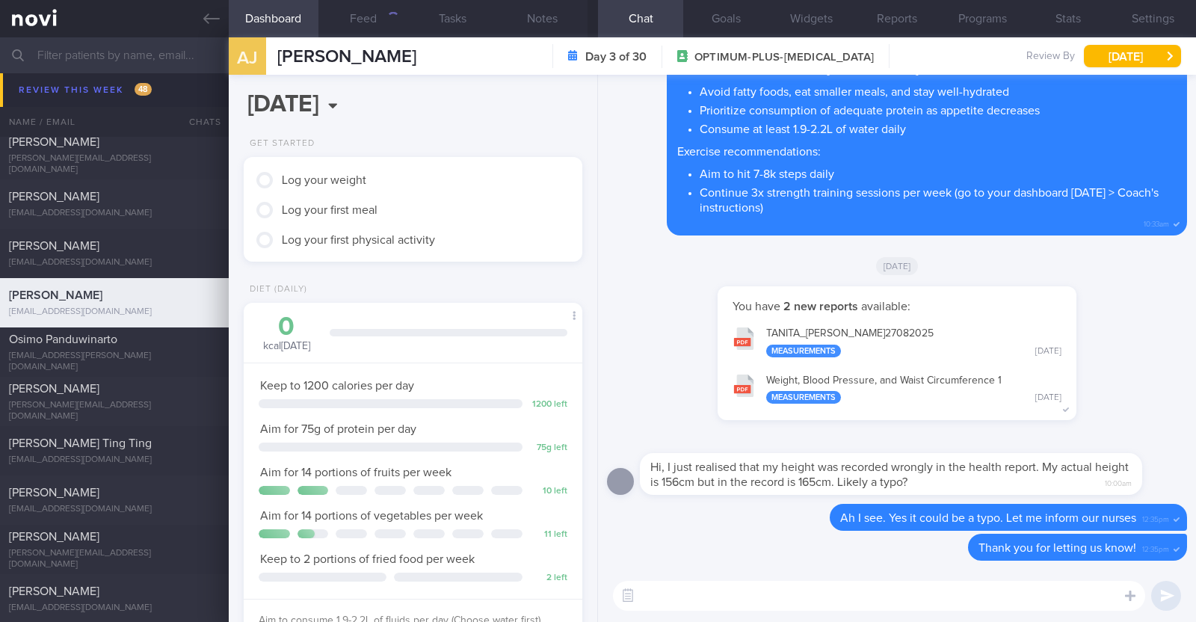
click at [742, 589] on textarea at bounding box center [879, 596] width 532 height 30
type textarea "Hi AIdah, sorry for the delayed response"
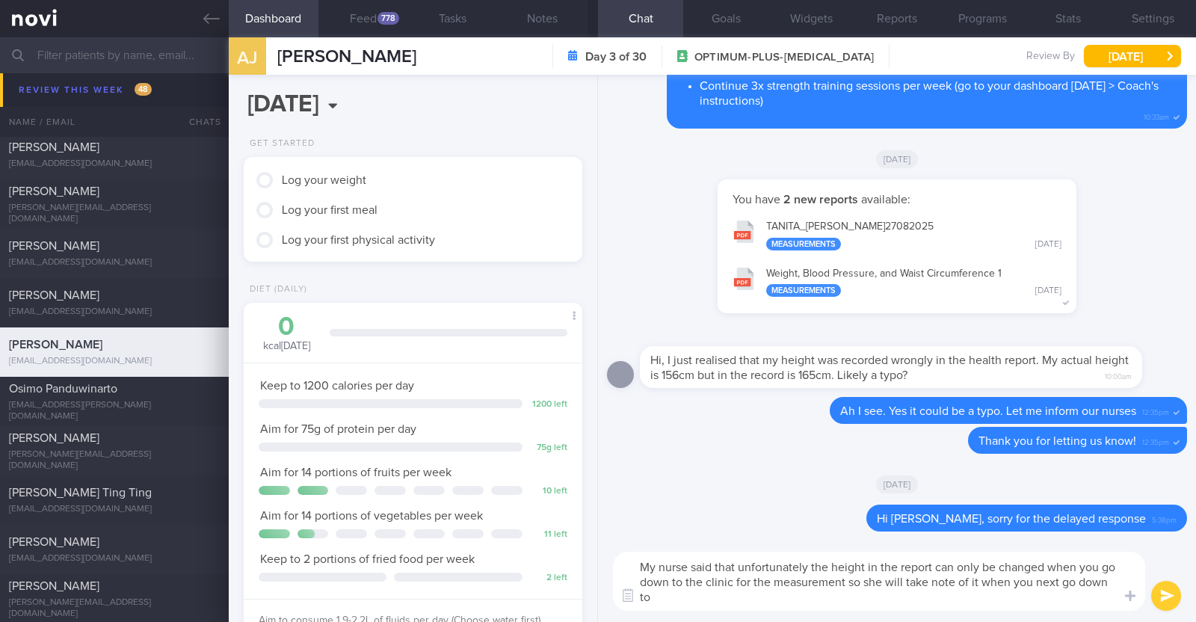
scroll to position [0, 0]
type textarea "My nurse said that unfortunately the height in the report can only be changed w…"
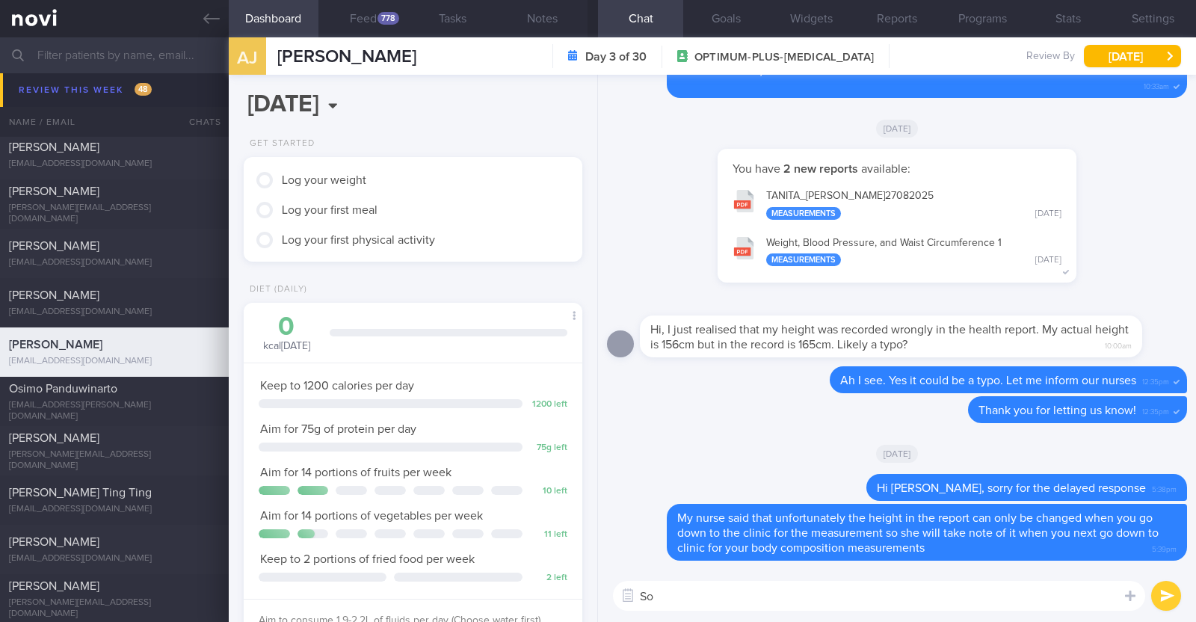
type textarea "S"
type textarea "Apologies for the error!"
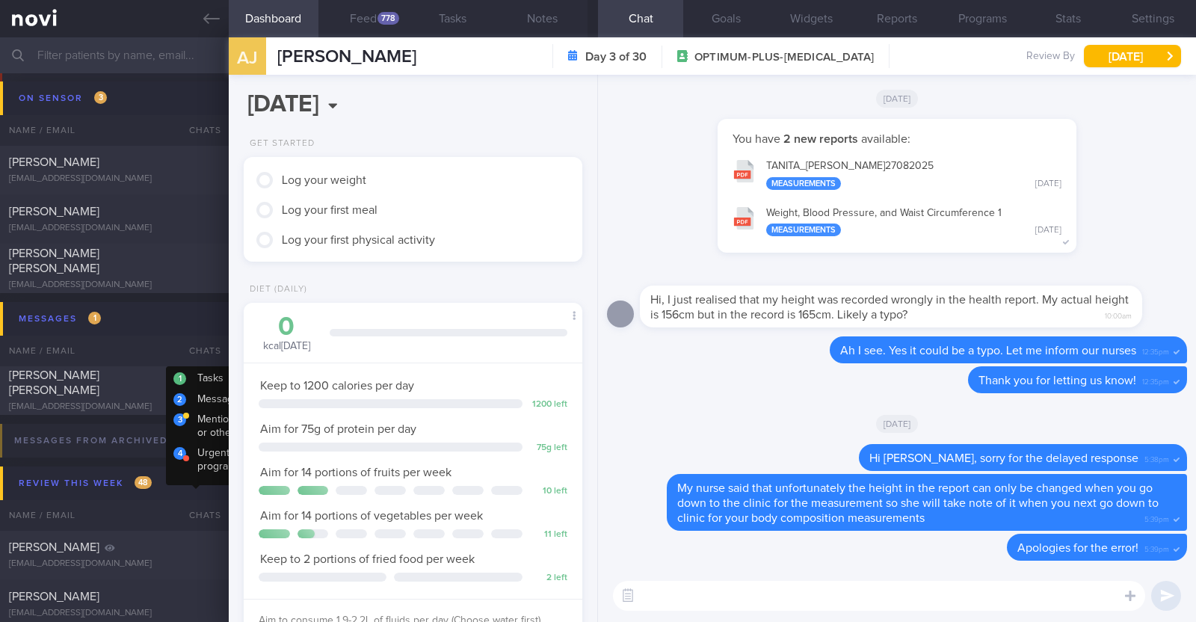
scroll to position [93, 0]
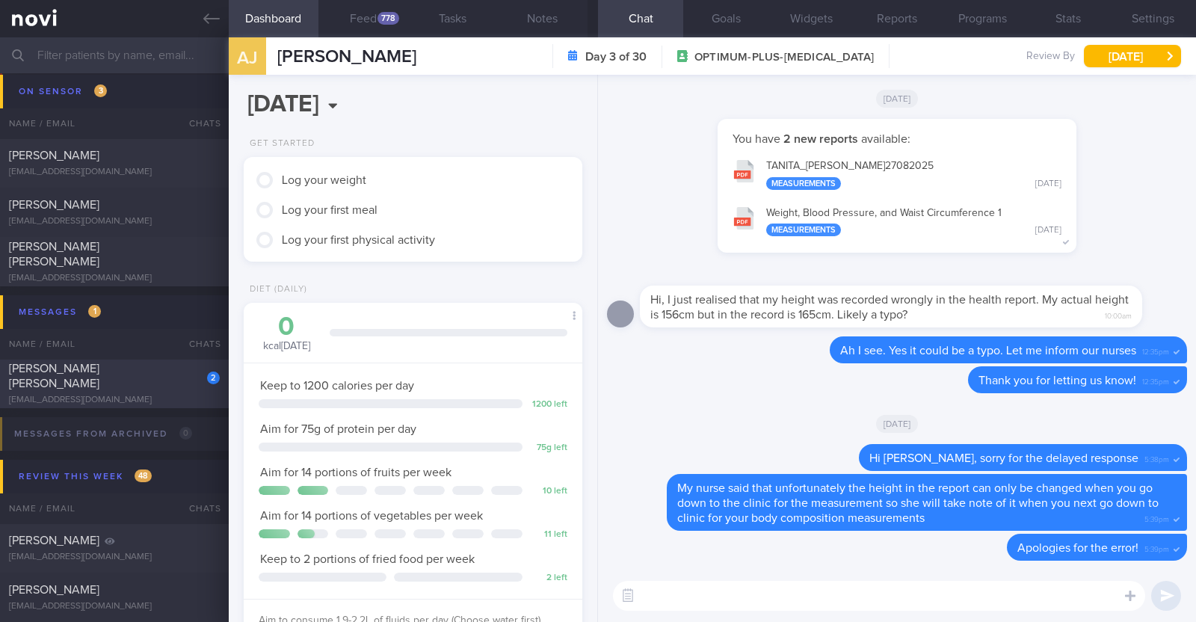
click at [153, 395] on div "[EMAIL_ADDRESS][DOMAIN_NAME]" at bounding box center [114, 400] width 211 height 11
type input "R/v with DR [DATE]. R/v 11/9"
type textarea "44F Comorbidities: [MEDICAL_DATA] [MEDICAL_DATA] - H pylori eGD on [DATE]: stom…"
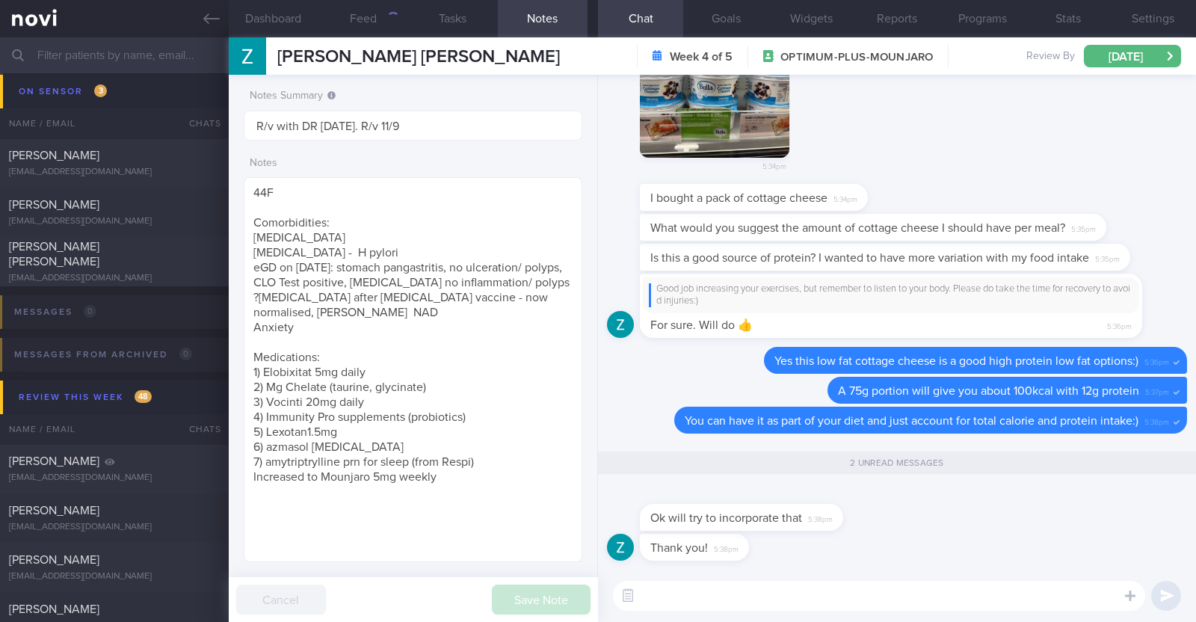
click at [730, 597] on textarea at bounding box center [879, 596] width 532 height 30
type textarea "Welcome:)"
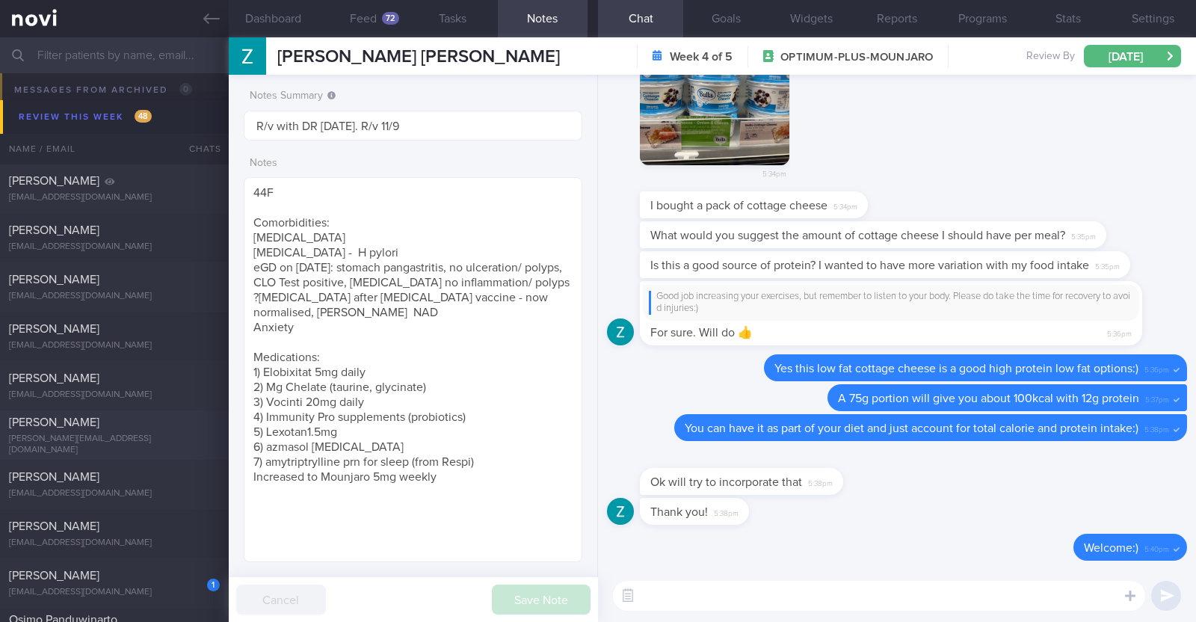
scroll to position [404, 0]
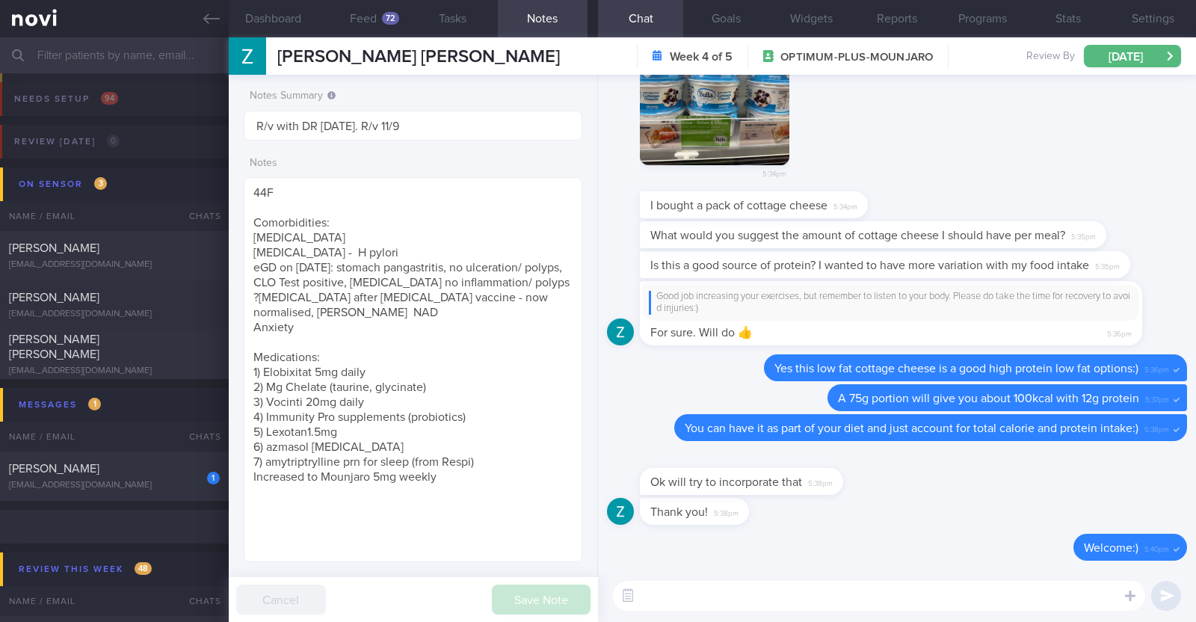
select select "8"
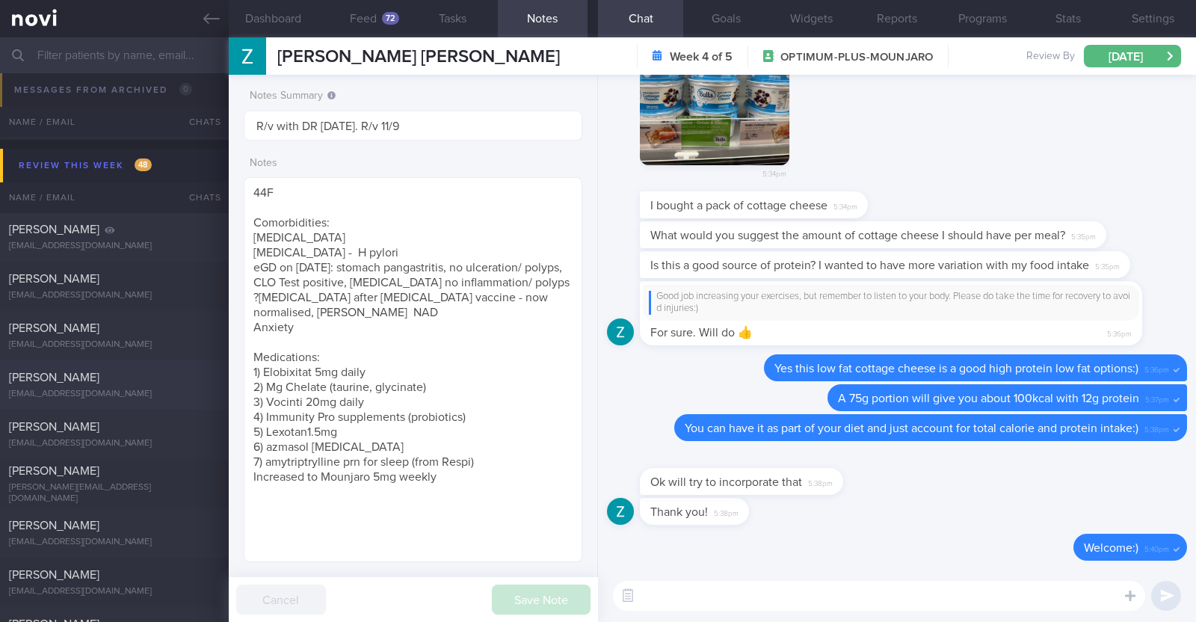
click at [119, 381] on div "[PERSON_NAME]" at bounding box center [112, 377] width 207 height 15
type input "Staying on OP+ after r/v with Dr [PERSON_NAME]"
type textarea "44M Comorbidities: DM HTN HLD Hepatic steatosis Gout Androgenetic alopecia s/p …"
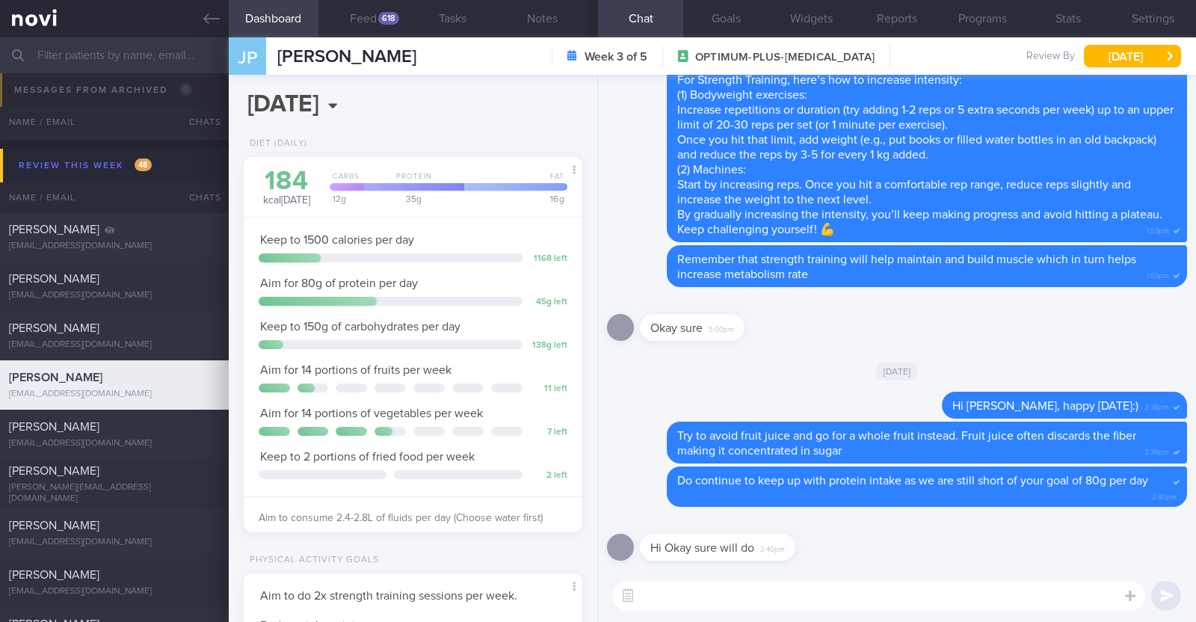
scroll to position [151, 303]
click at [375, 14] on button "Feed 618" at bounding box center [363, 18] width 90 height 37
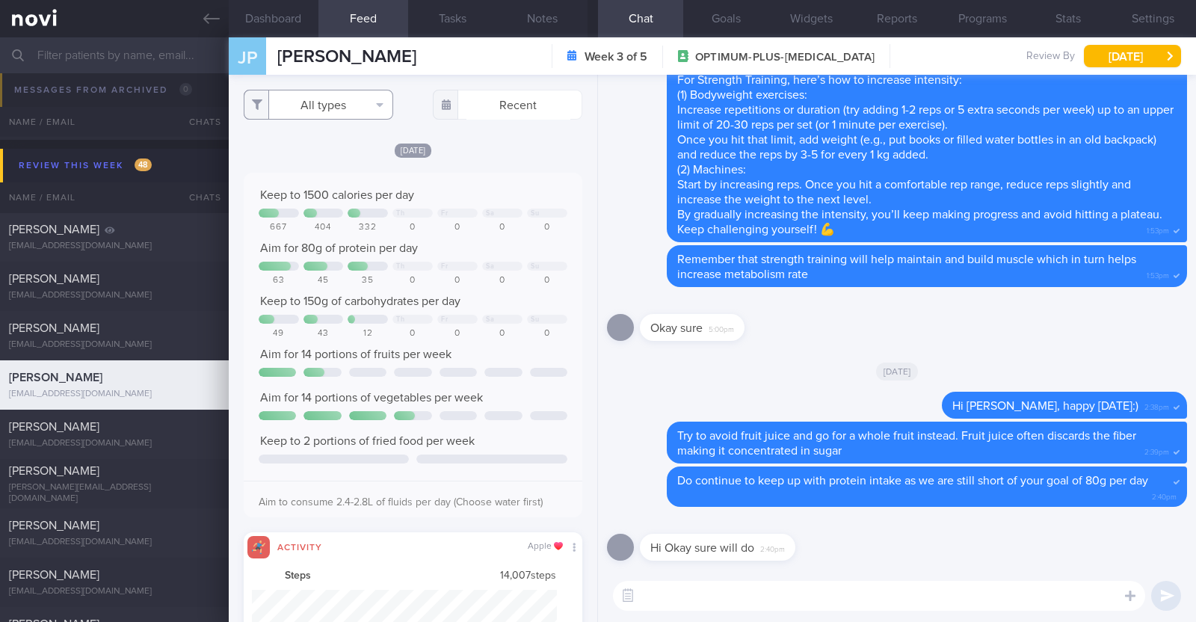
click at [368, 106] on button "All types" at bounding box center [319, 105] width 150 height 30
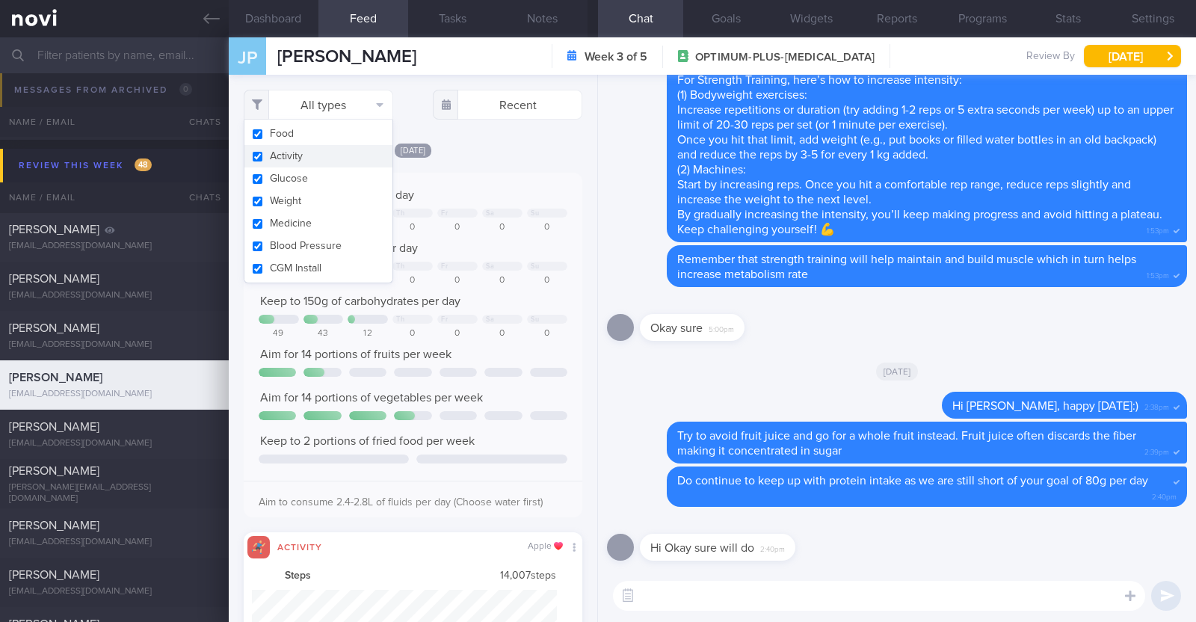
click at [327, 156] on button "Activity" at bounding box center [318, 156] width 148 height 22
checkbox input "false"
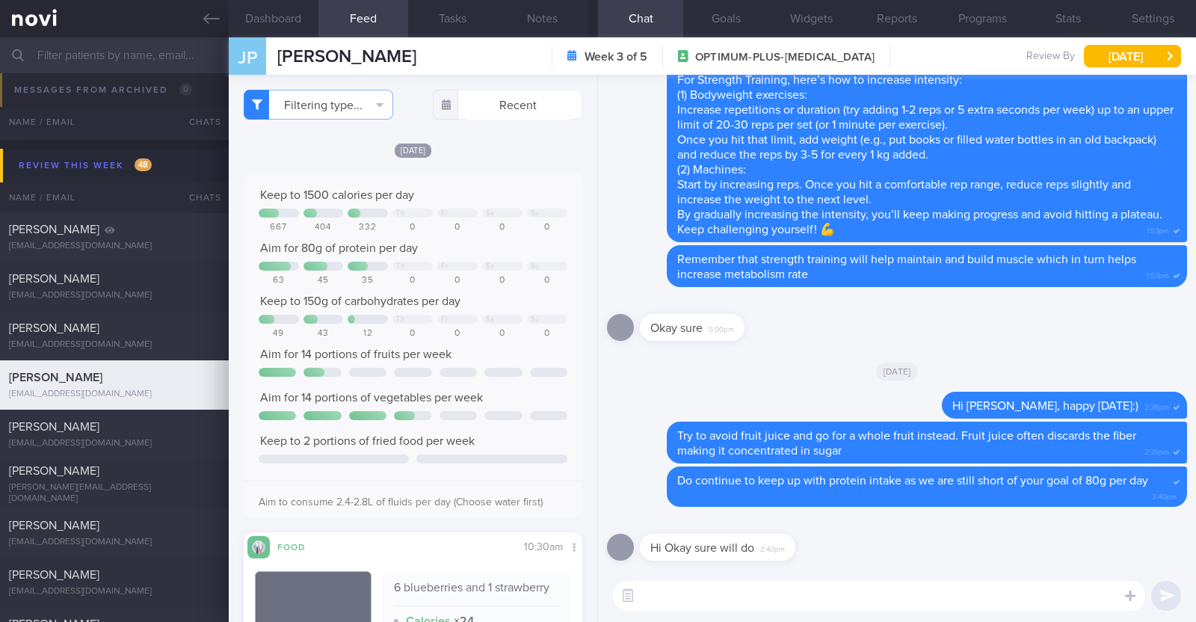
click at [459, 148] on div "[DATE]" at bounding box center [413, 150] width 339 height 16
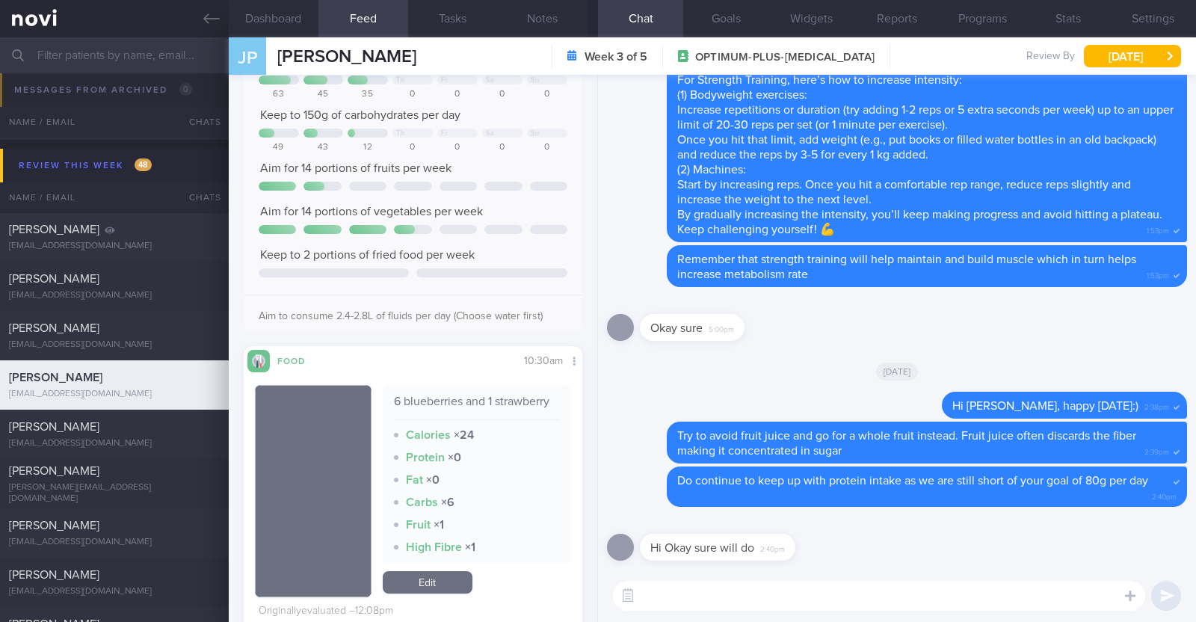
click at [574, 184] on div "Filtering type... Food Activity Glucose Weight Medicine Blood Pressure CGM Inst…" at bounding box center [413, 348] width 369 height 547
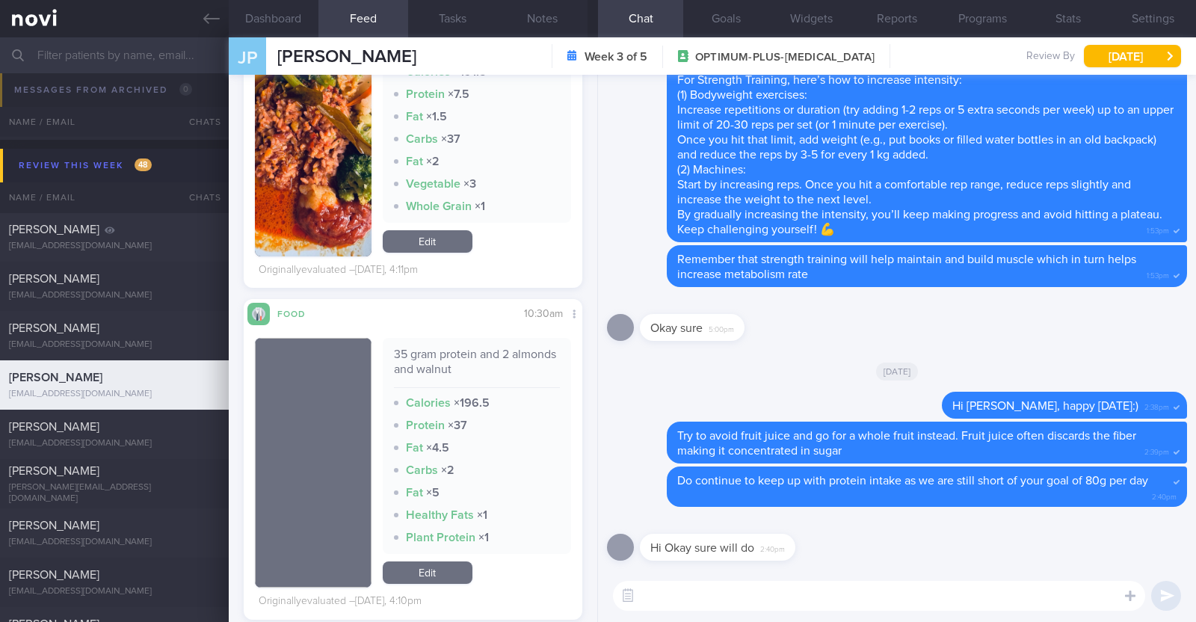
scroll to position [1121, 0]
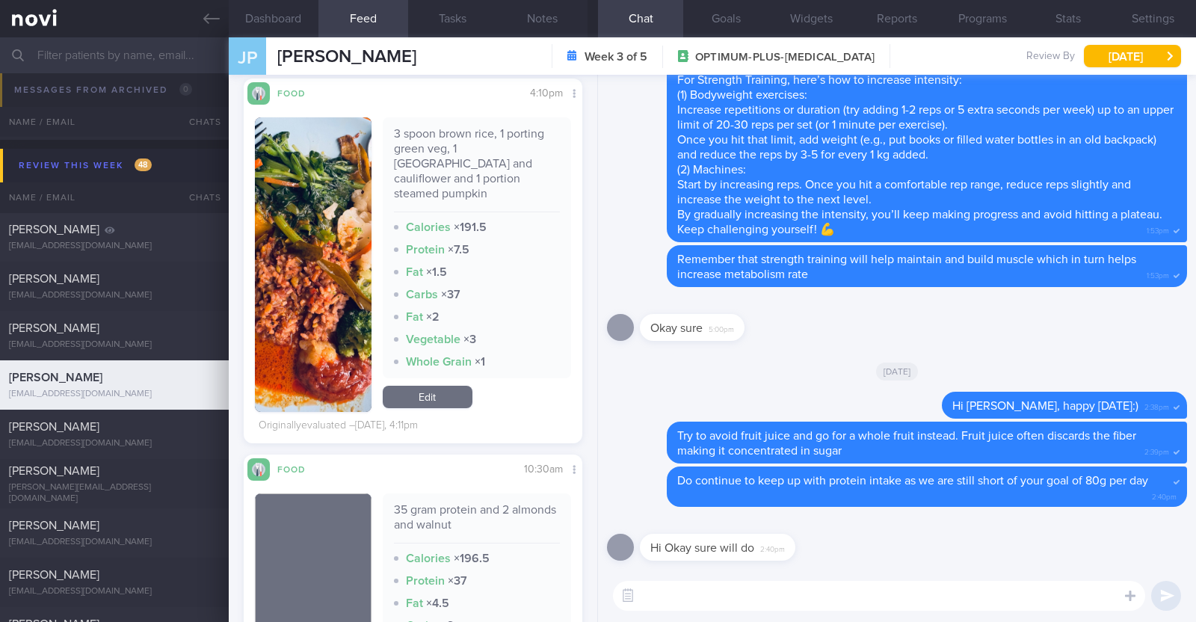
click at [351, 286] on button "button" at bounding box center [313, 264] width 117 height 295
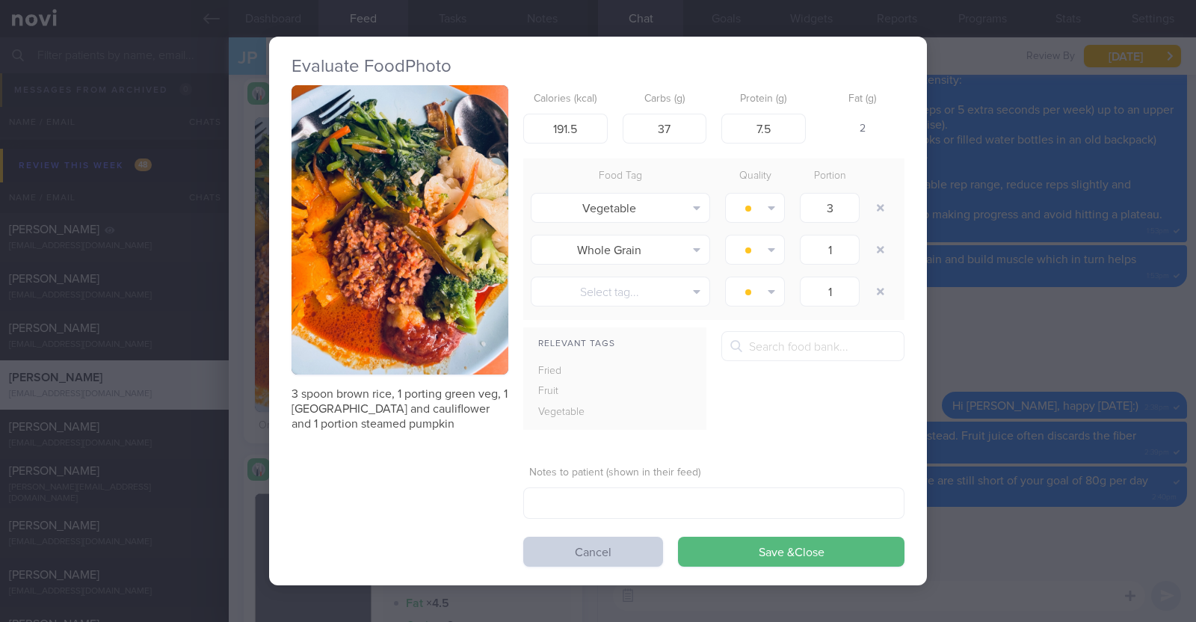
click at [617, 559] on button "Cancel" at bounding box center [593, 552] width 140 height 30
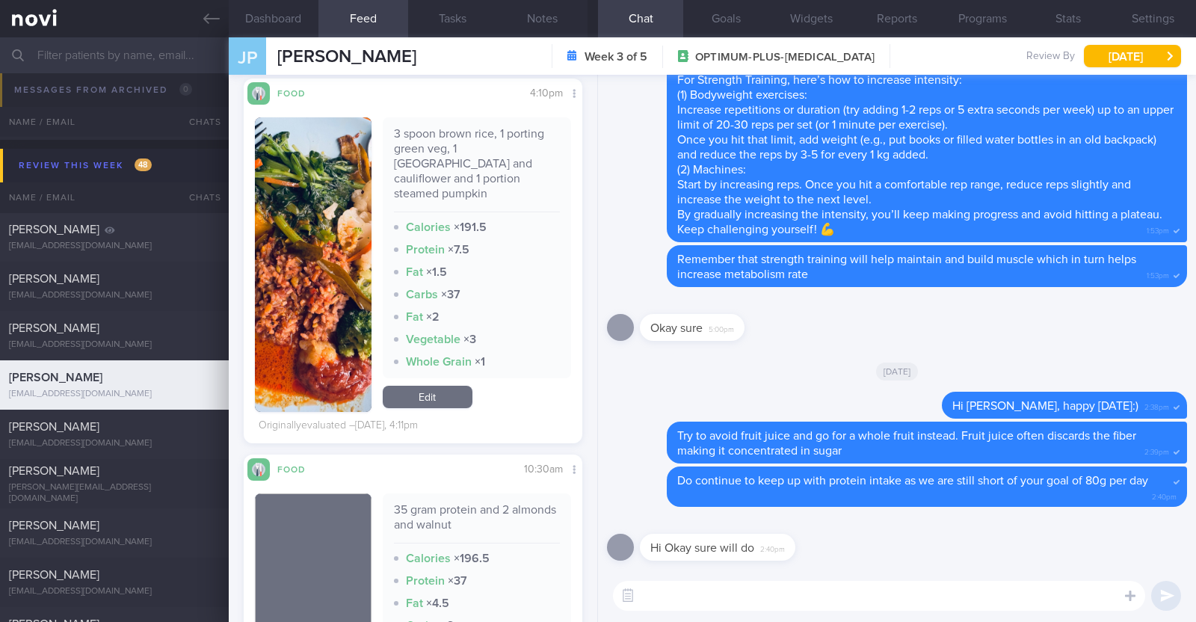
click at [1050, 600] on textarea at bounding box center [879, 596] width 532 height 30
click at [740, 592] on textarea "Hi Joish" at bounding box center [879, 596] width 532 height 30
type textarea "Hi Joish, how are you doing?"
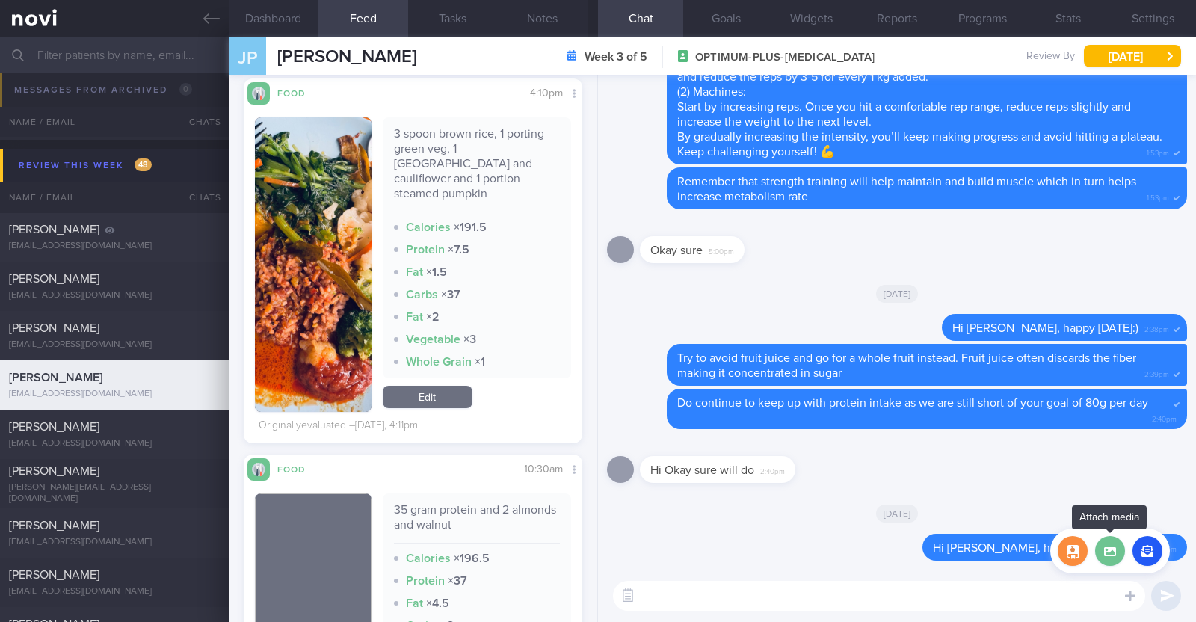
click at [1118, 554] on label at bounding box center [1110, 551] width 30 height 30
click at [0, 0] on input "file" at bounding box center [0, 0] width 0 height 0
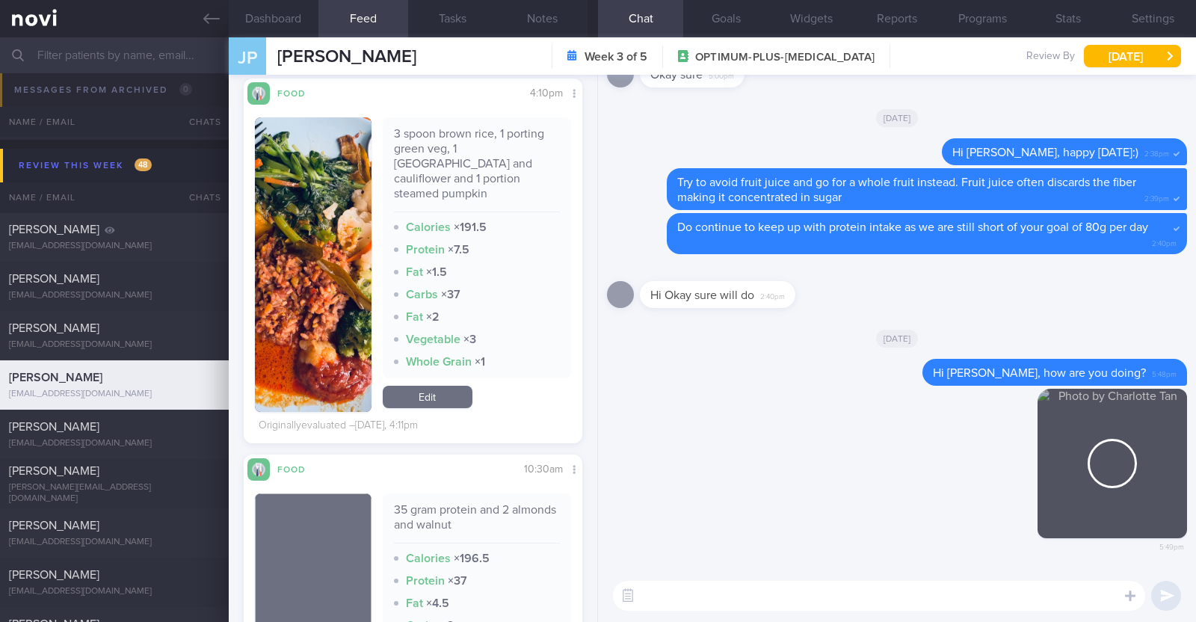
click at [739, 588] on textarea at bounding box center [879, 596] width 532 height 30
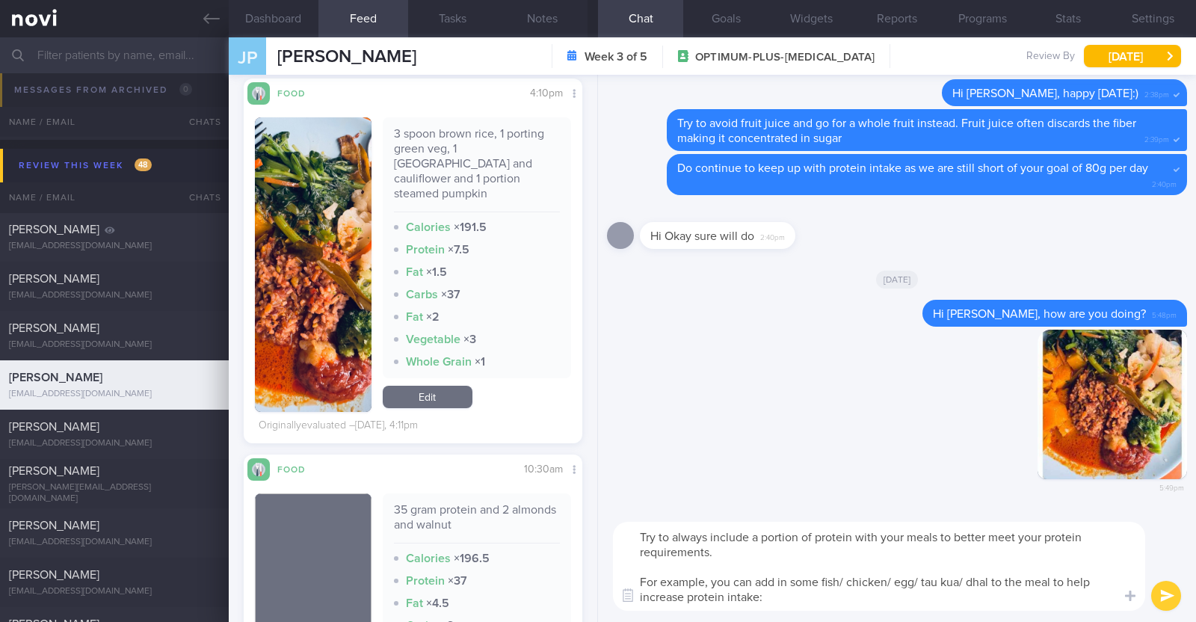
type textarea "Try to always include a portion of protein with your meals to better meet your …"
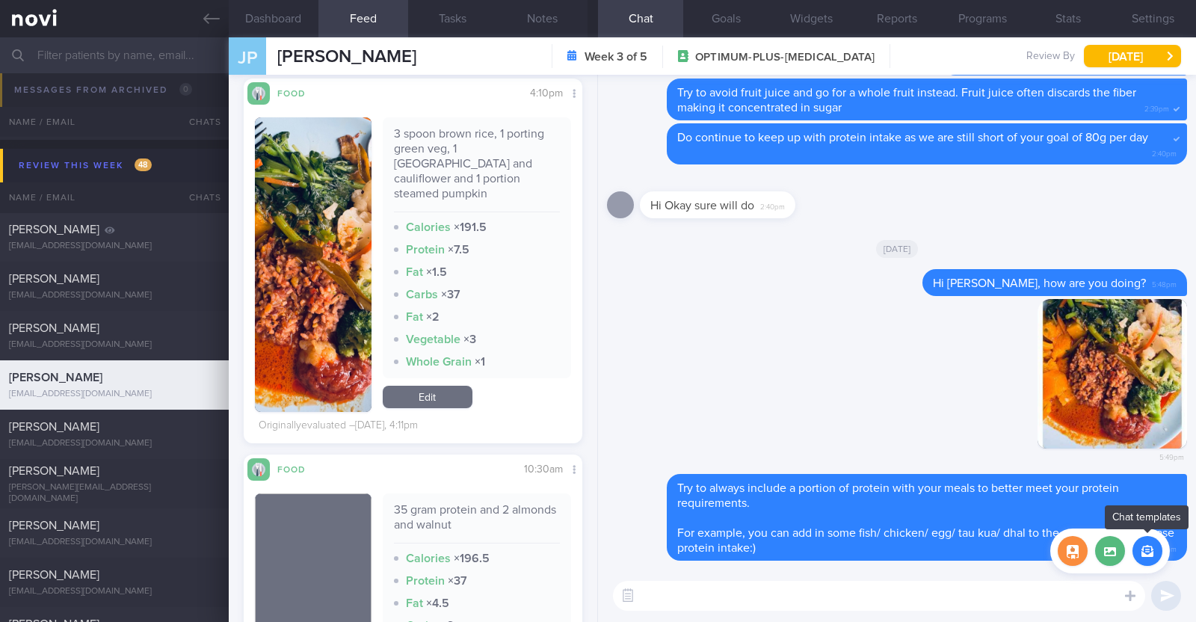
click at [1139, 549] on button "button" at bounding box center [1148, 551] width 30 height 30
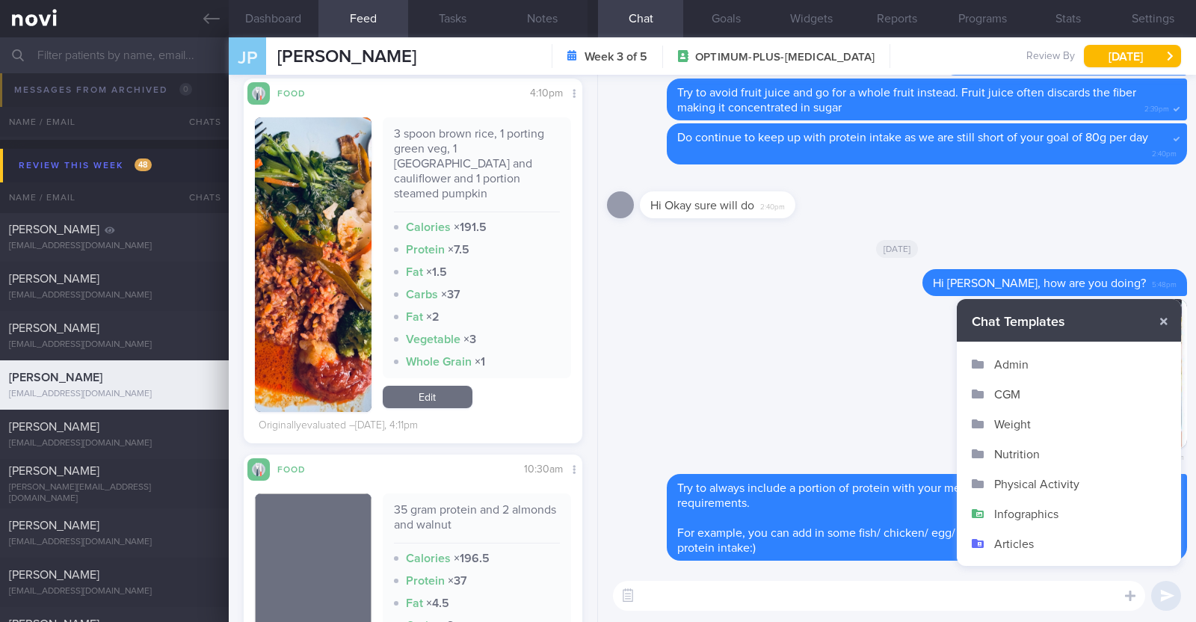
click at [1050, 505] on button "Infographics" at bounding box center [1069, 514] width 224 height 30
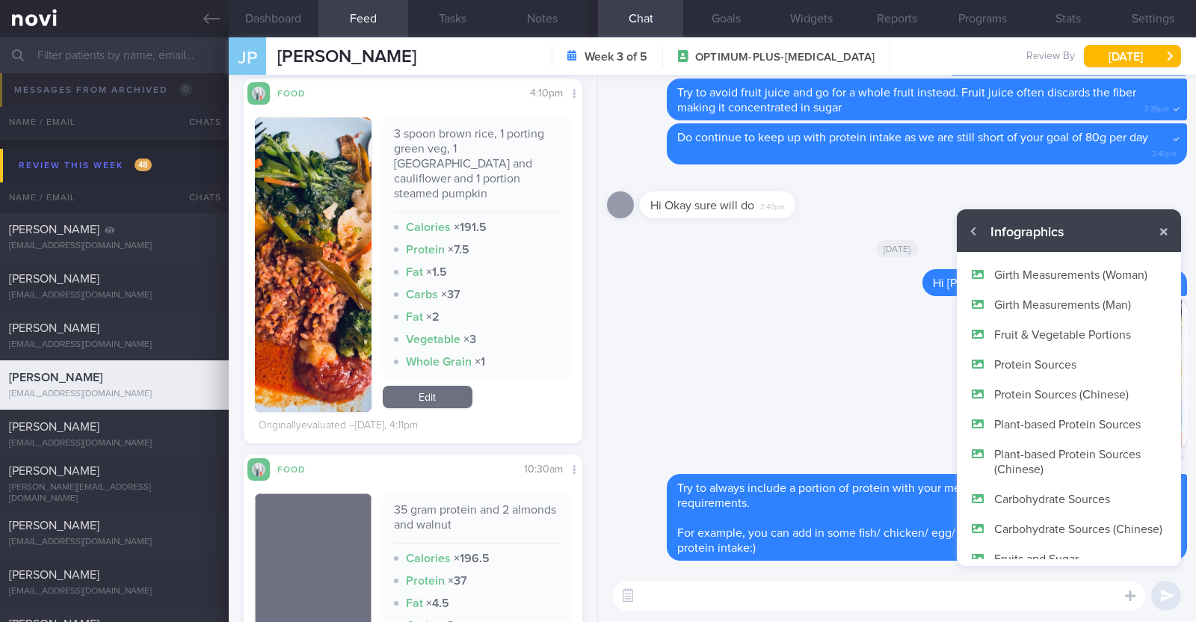
click at [1046, 365] on button "Protein Sources" at bounding box center [1069, 364] width 224 height 30
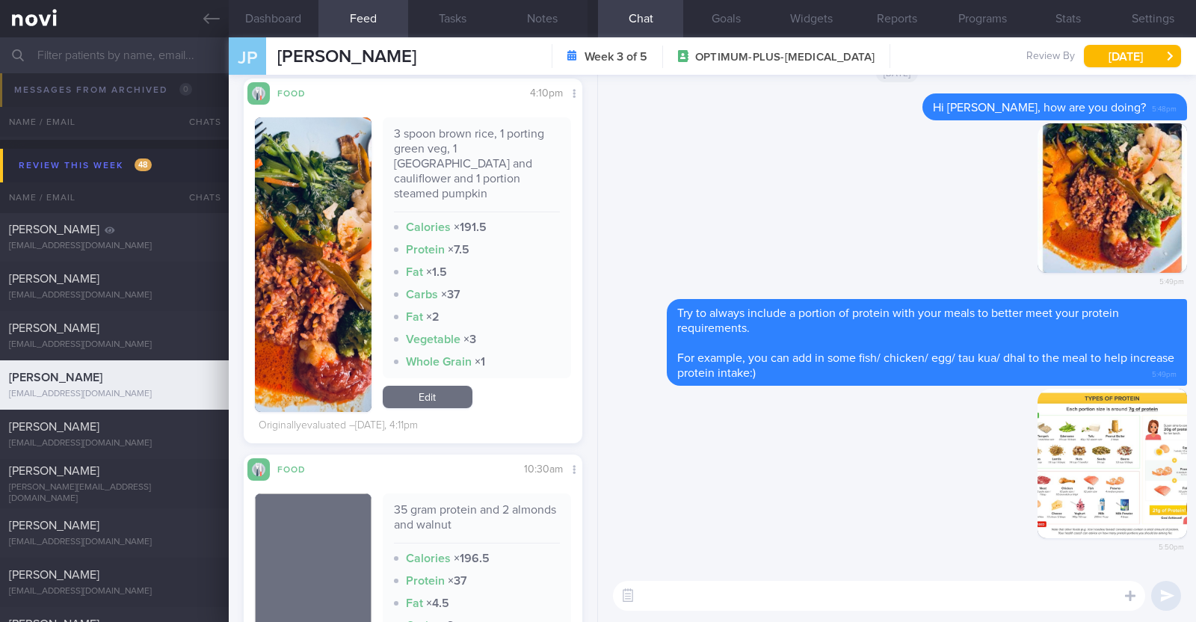
click at [908, 608] on textarea at bounding box center [879, 596] width 532 height 30
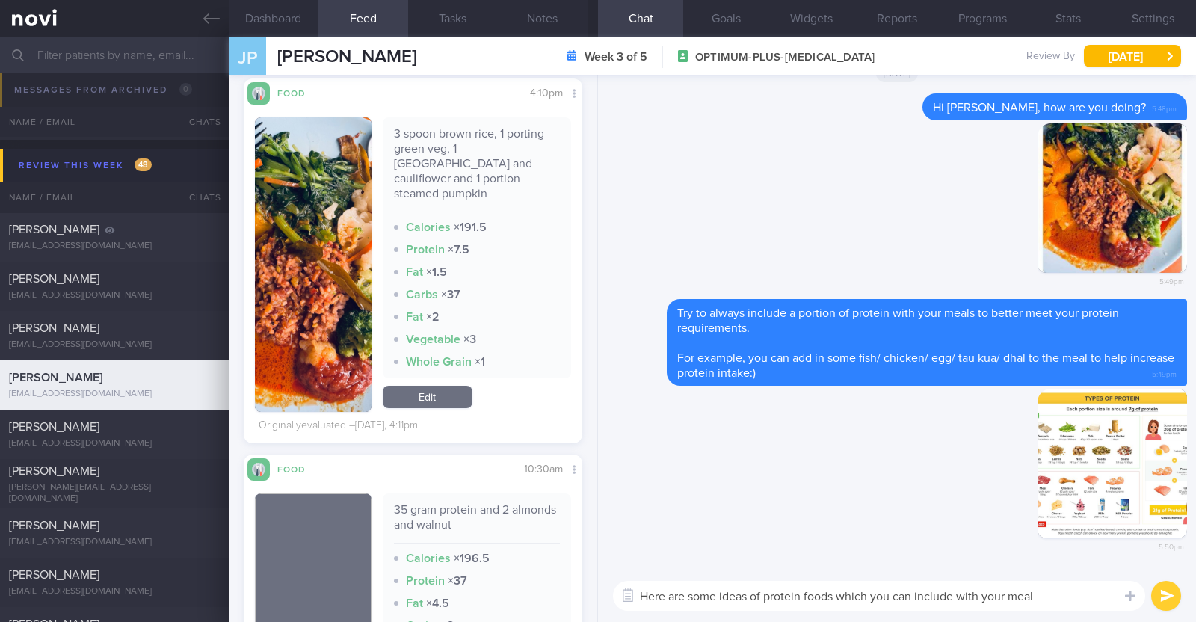
type textarea "Here are some ideas of protein foods which you can include with your meals"
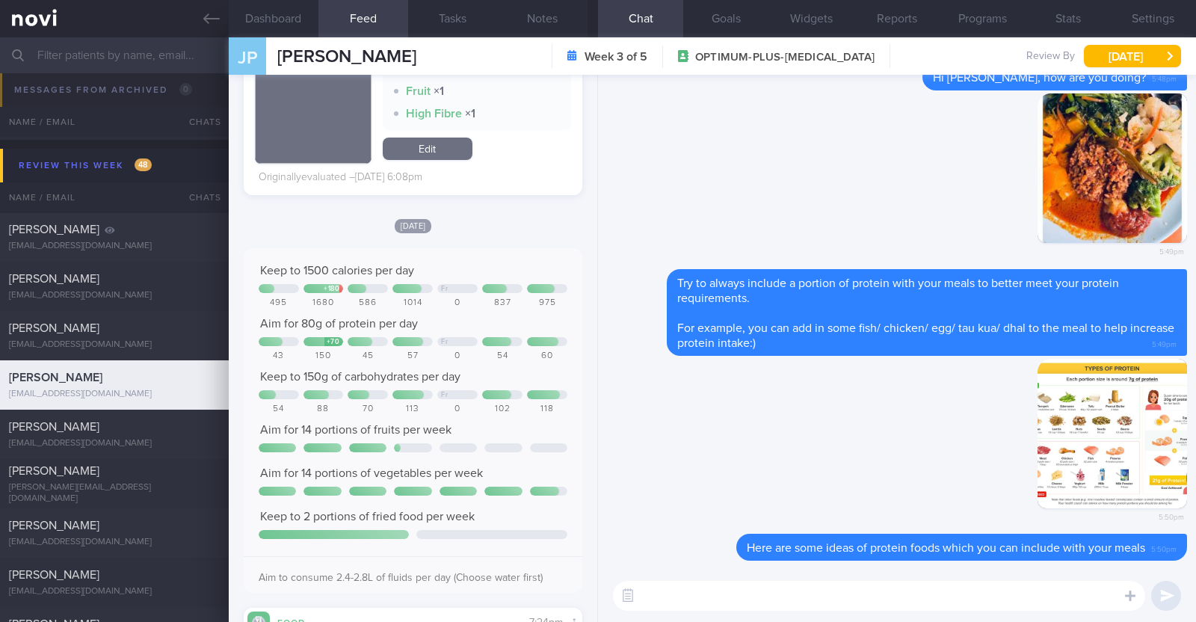
scroll to position [3084, 0]
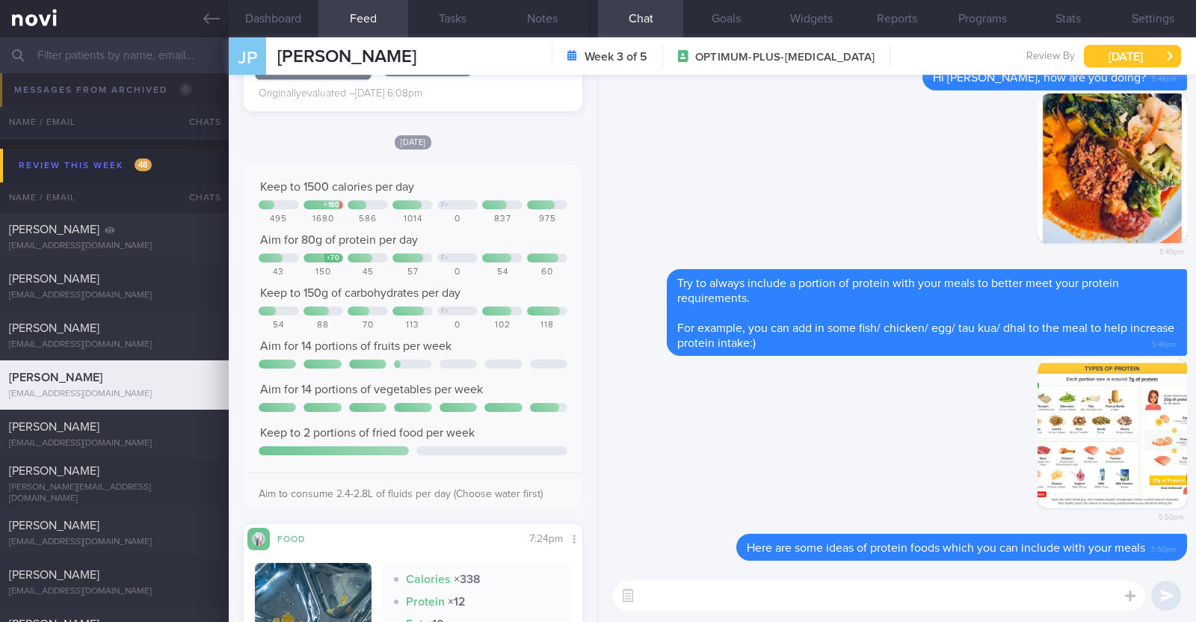
click at [1142, 53] on button "Thu, 4 Sep" at bounding box center [1132, 56] width 97 height 22
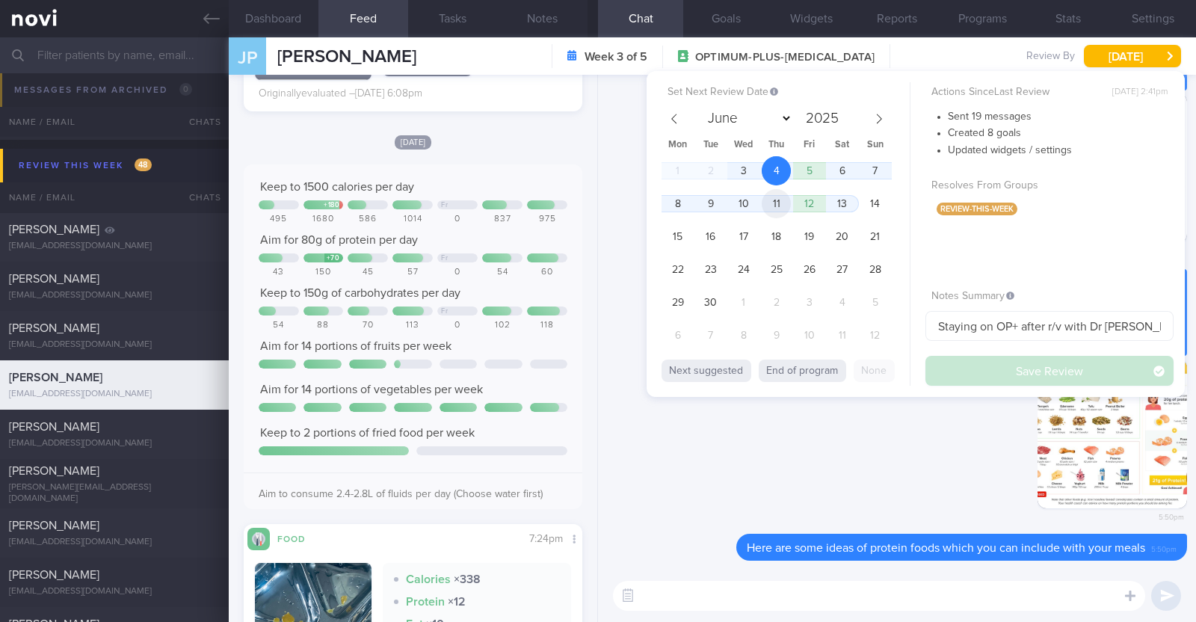
click at [786, 203] on span "11" at bounding box center [776, 203] width 29 height 29
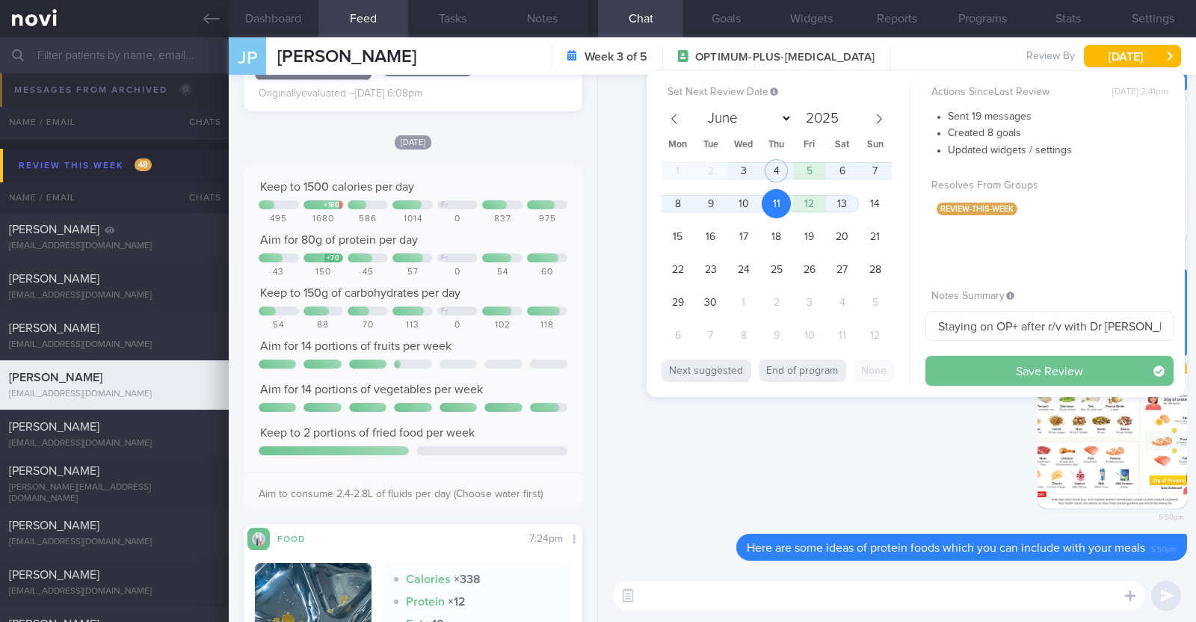
click at [970, 362] on button "Save Review" at bounding box center [1050, 371] width 248 height 30
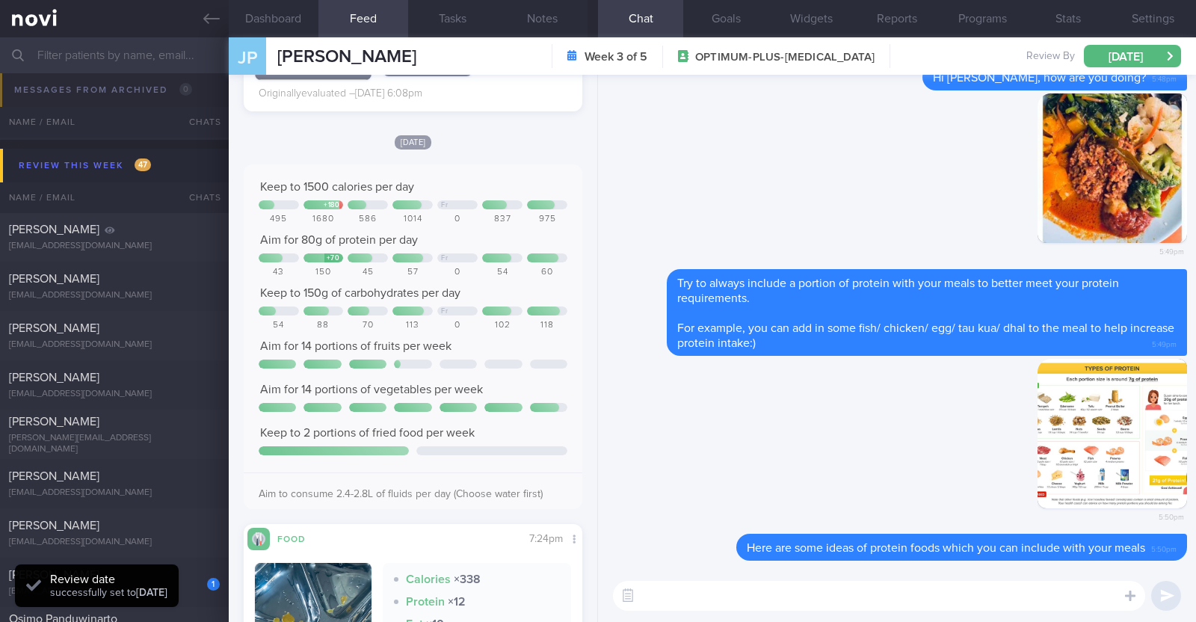
scroll to position [151, 303]
click at [565, 13] on button "Notes" at bounding box center [543, 18] width 90 height 37
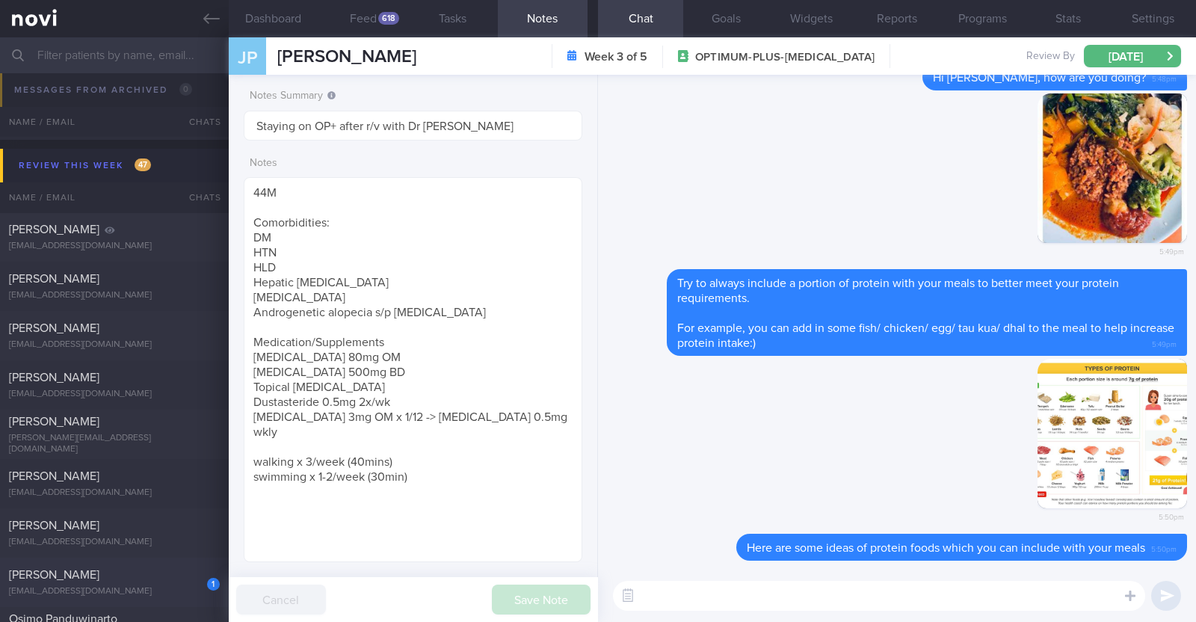
click at [137, 579] on div "[PERSON_NAME]" at bounding box center [112, 574] width 207 height 15
type input "r/v 4/9"
type textarea "52F Comorbidities: Borderline high LDL Fatty liver Right Stage 1 breast cancer …"
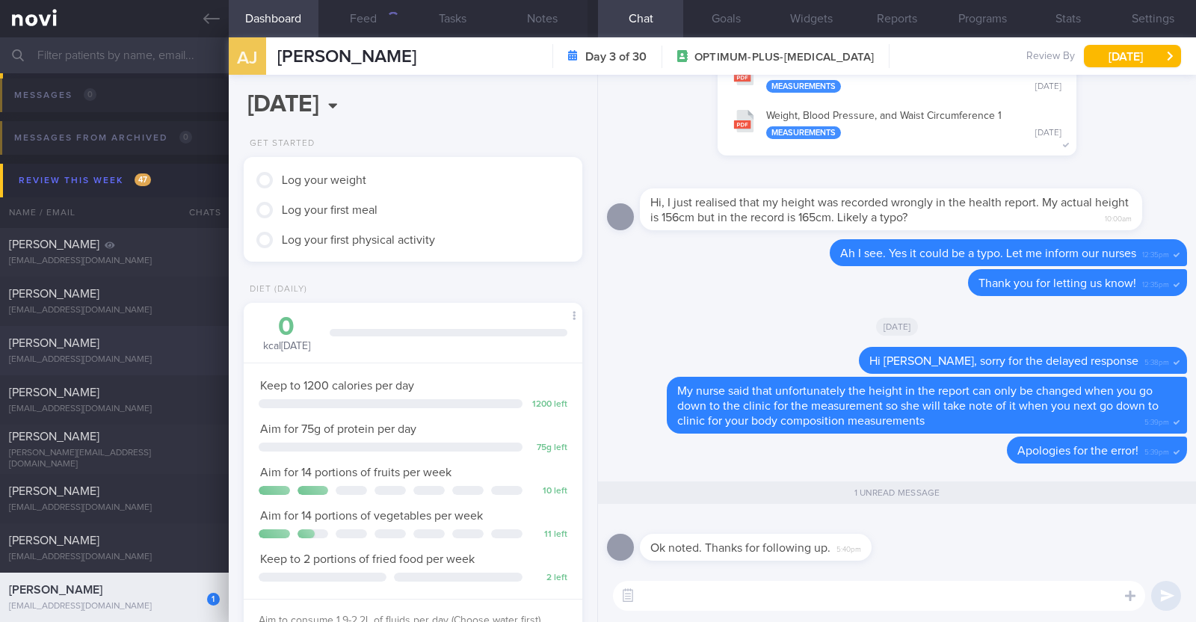
scroll to position [404, 0]
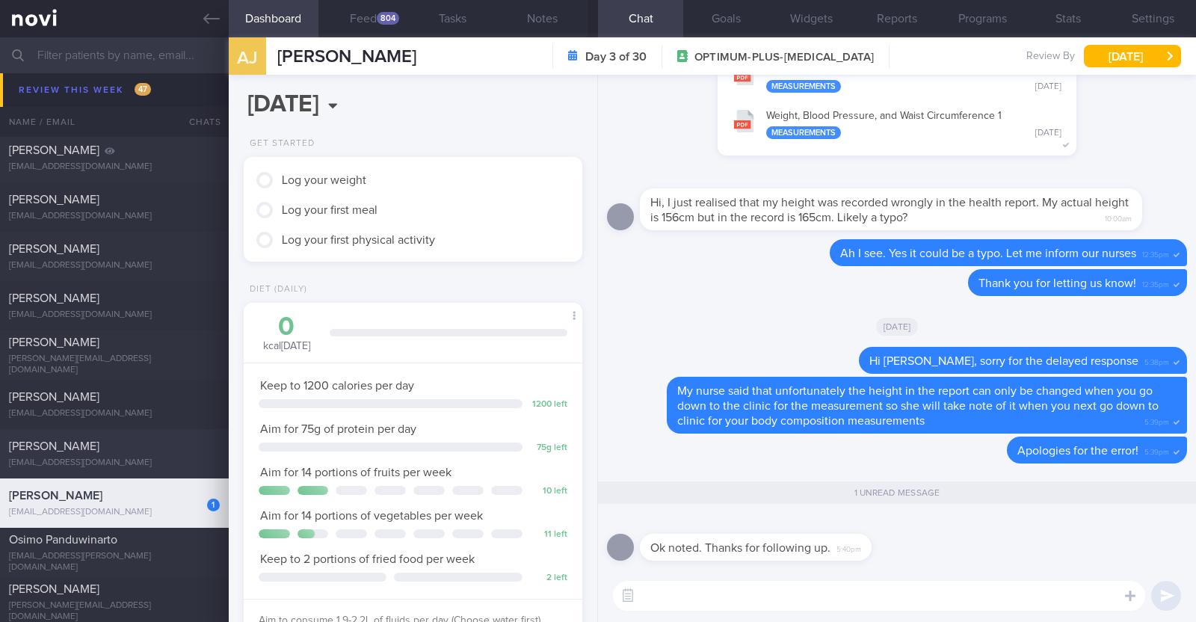
click at [159, 439] on div "[PERSON_NAME]" at bounding box center [112, 446] width 207 height 15
type input "R/v with Dr Kyle on 28/8. R/v 4/9"
type textarea "41F Comorbidities: Prediabetes Medication: Currently on Ozempic To change to Mo…"
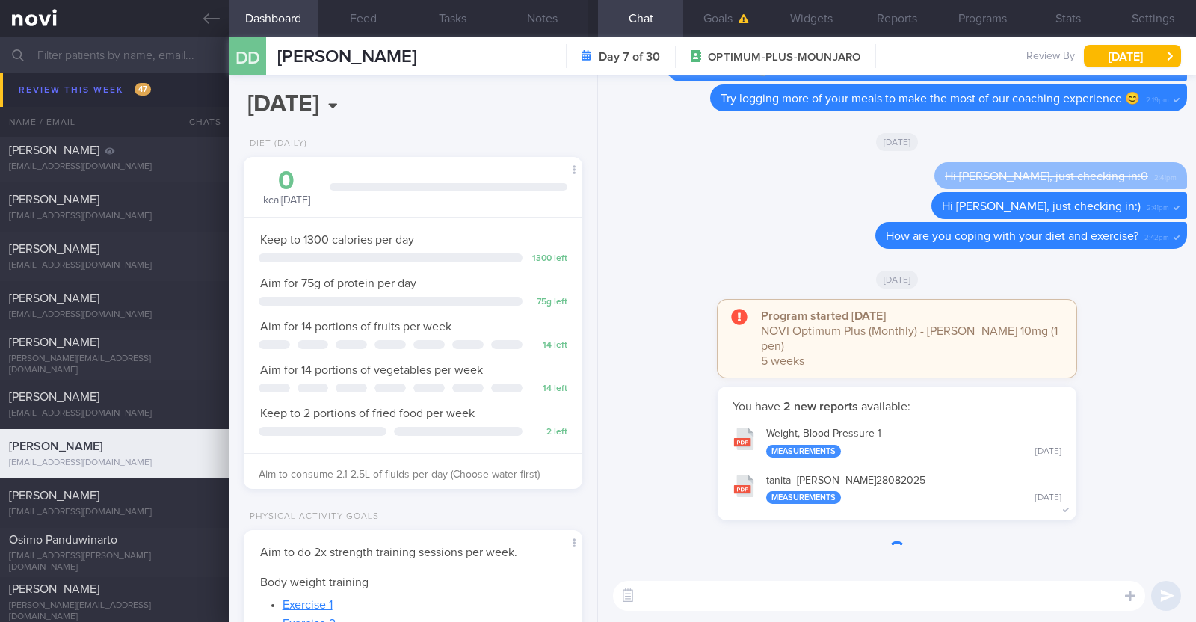
scroll to position [170, 298]
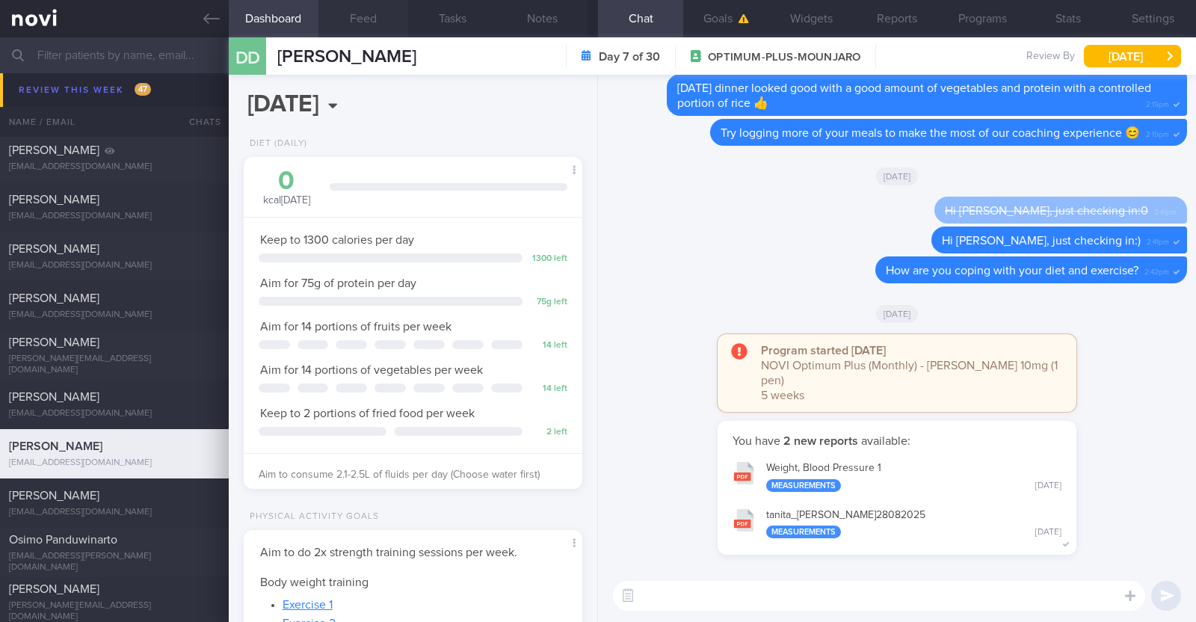
click at [351, 16] on button "Feed" at bounding box center [363, 18] width 90 height 37
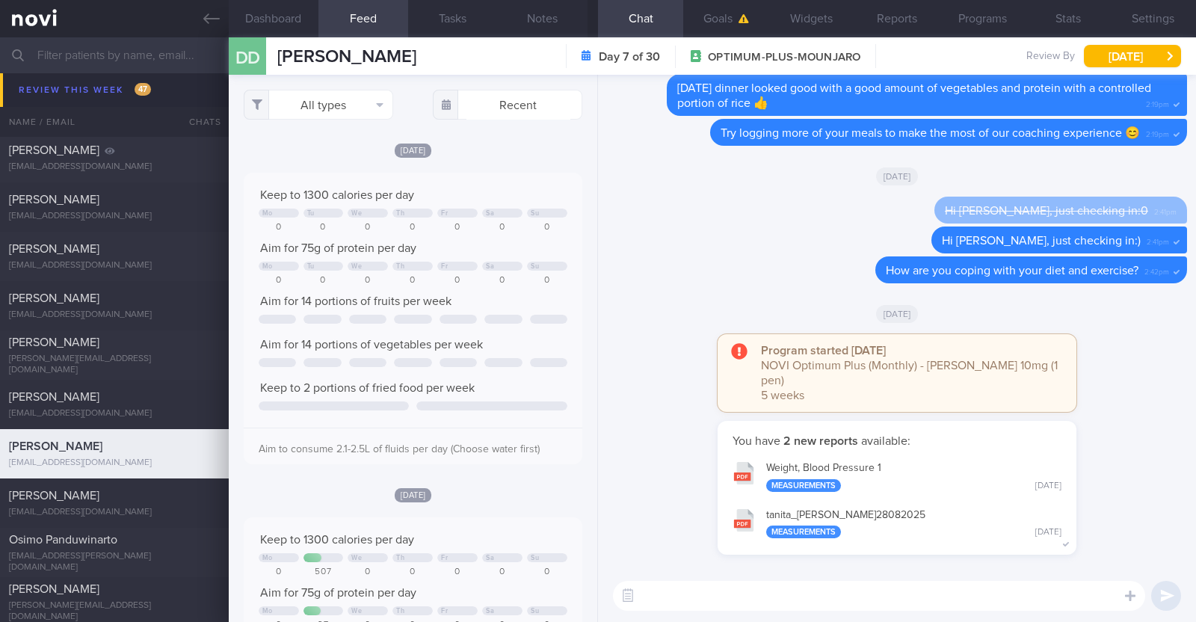
click at [851, 586] on textarea at bounding box center [879, 596] width 532 height 30
type textarea "Hi [PERSON_NAME], happy [DATE]:)"
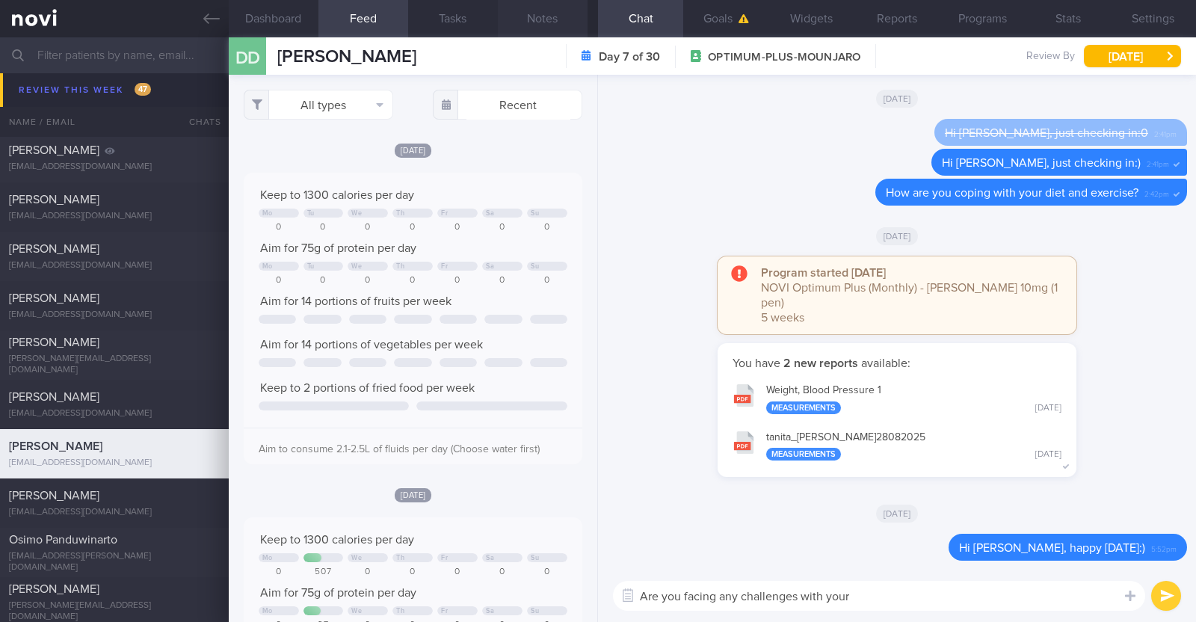
click at [533, 16] on button "Notes" at bounding box center [543, 18] width 90 height 37
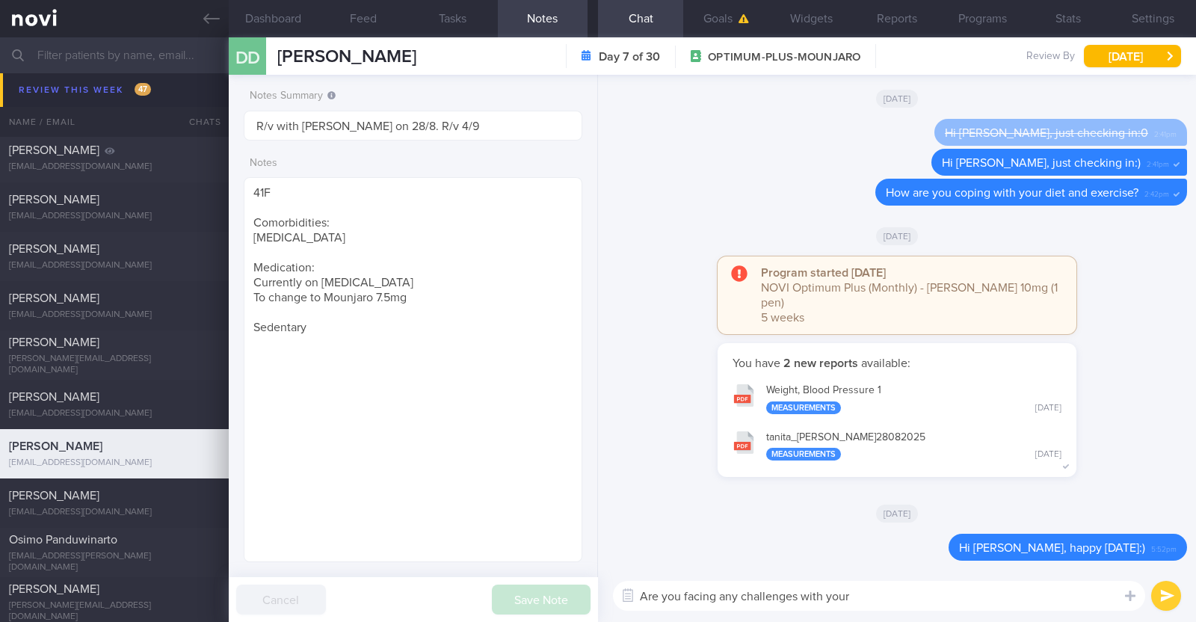
click at [893, 600] on textarea "Are you facing any challenges with your" at bounding box center [879, 596] width 532 height 30
type textarea "Are you facing any challenges with your diet and exercise?"
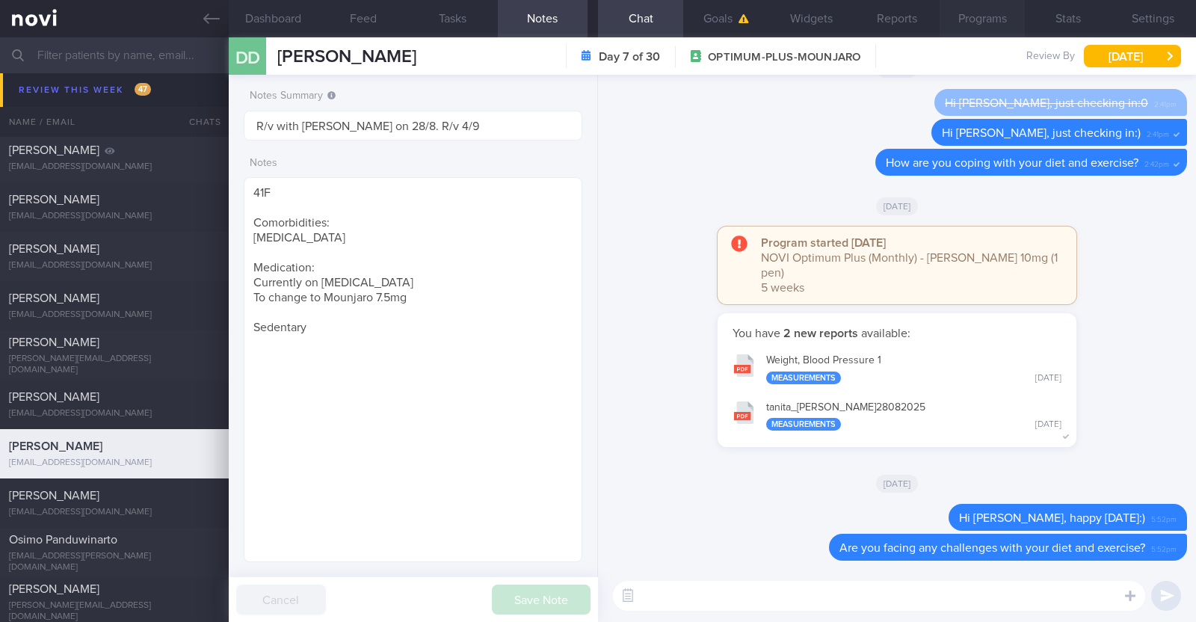
click at [982, 19] on button "Programs" at bounding box center [982, 18] width 85 height 37
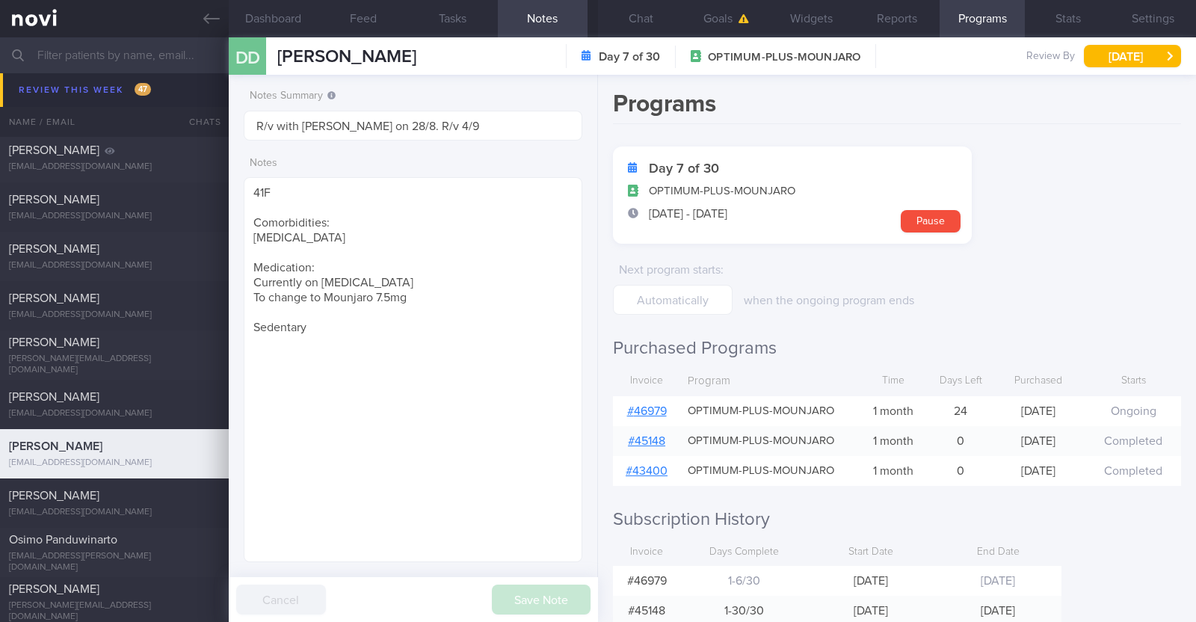
click at [642, 415] on link "# 46979" at bounding box center [647, 411] width 40 height 12
drag, startPoint x: 336, startPoint y: 326, endPoint x: 209, endPoint y: 322, distance: 127.1
click at [211, 322] on div "Patients New Users Coaches Assigned patients Assigned patients All active patie…" at bounding box center [598, 329] width 1196 height 585
paste textarea "Walking about 9k steps a day 3x a week of strength training"
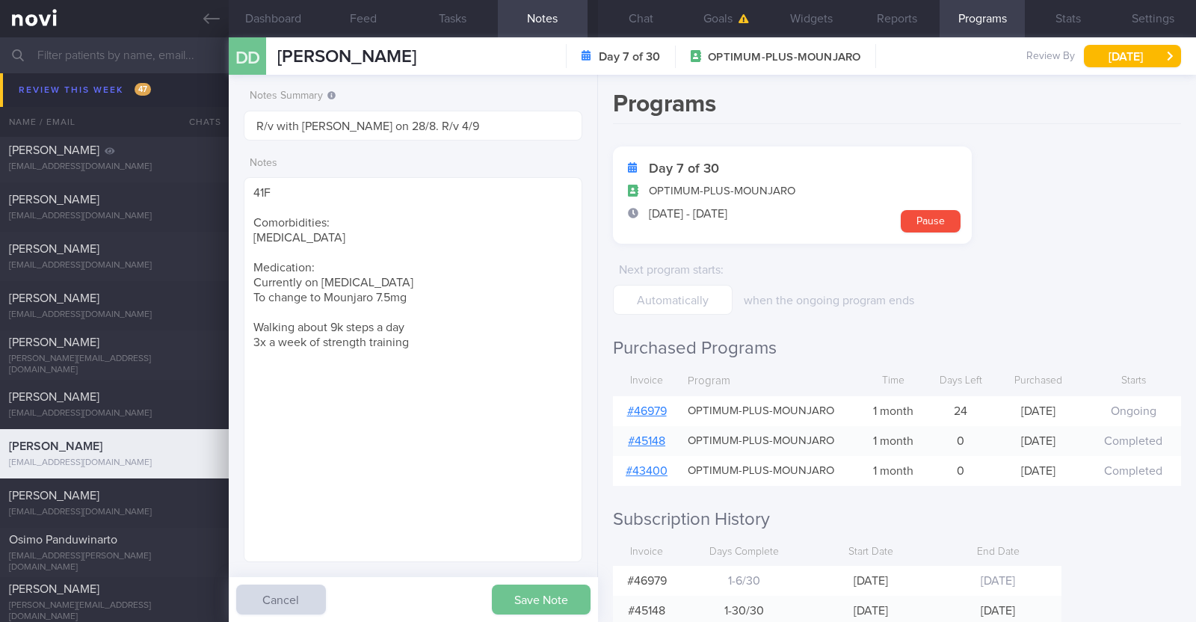
click at [536, 594] on button "Save Note" at bounding box center [541, 600] width 99 height 30
drag, startPoint x: 422, startPoint y: 301, endPoint x: 246, endPoint y: 300, distance: 175.7
click at [246, 300] on textarea "41F Comorbidities: Prediabetes Medication: Currently on Ozempic To change to Mo…" at bounding box center [413, 369] width 339 height 385
paste textarea "Mounjaro 10"
type textarea "41F Comorbidities: [MEDICAL_DATA] Medication: Currently on [MEDICAL_DATA] Mounj…"
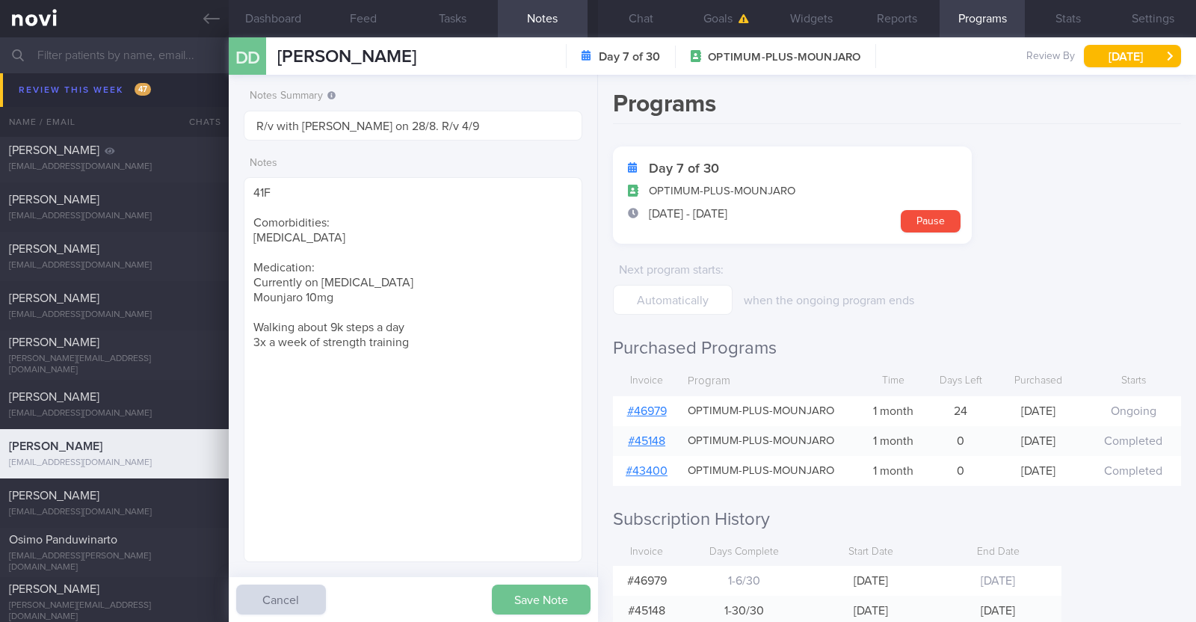
click at [533, 600] on button "Save Note" at bounding box center [541, 600] width 99 height 30
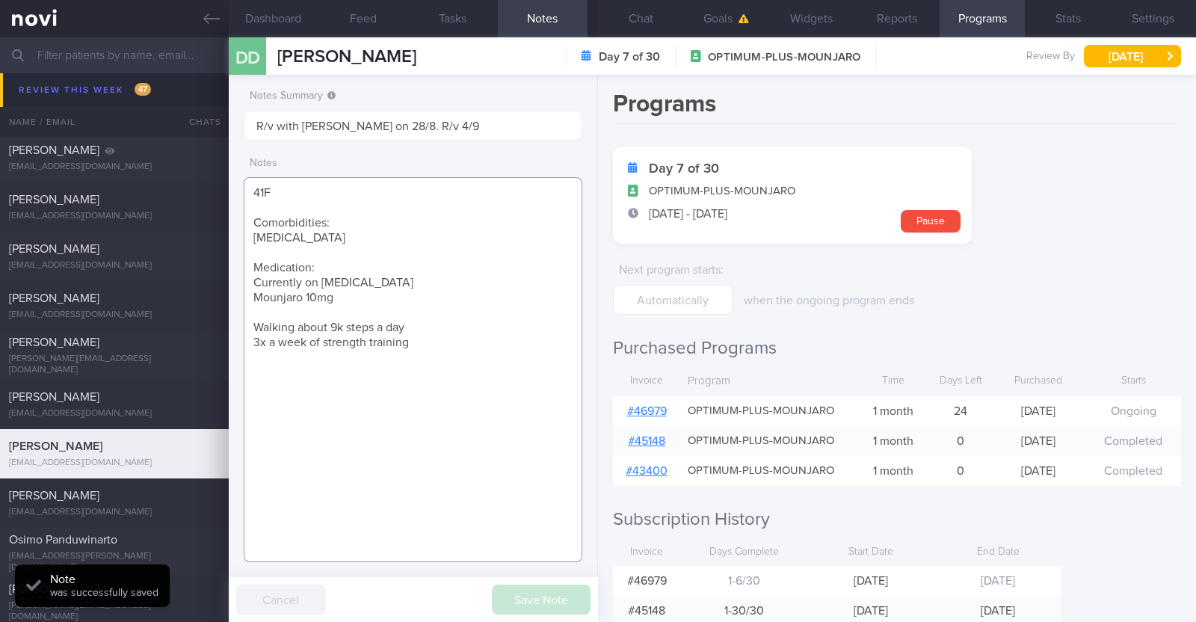
drag, startPoint x: 254, startPoint y: 297, endPoint x: 422, endPoint y: 341, distance: 173.9
click at [422, 341] on textarea "41F Comorbidities: [MEDICAL_DATA] Medication: Currently on [MEDICAL_DATA] Mounj…" at bounding box center [413, 369] width 339 height 385
click at [514, 381] on textarea "41F Comorbidities: [MEDICAL_DATA] Medication: Currently on [MEDICAL_DATA] Mounj…" at bounding box center [413, 369] width 339 height 385
click at [639, 13] on button "Chat" at bounding box center [640, 18] width 85 height 37
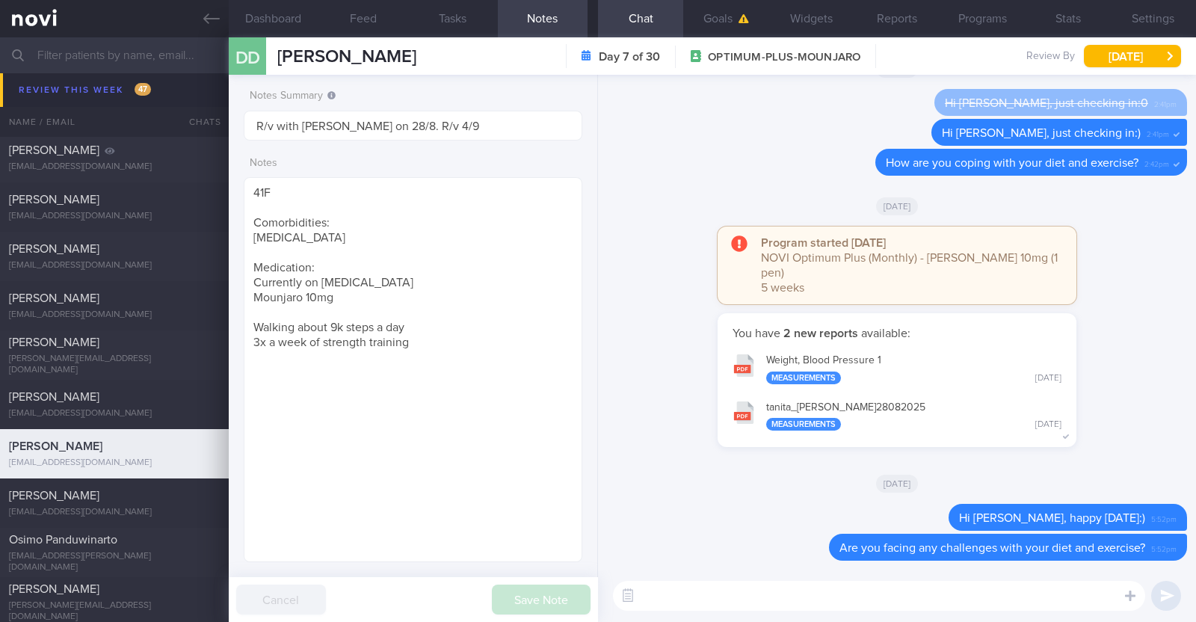
click at [1095, 366] on div "You have 2 new reports available: Weight, Blood Pressure 1 Measurements Thu, 28…" at bounding box center [897, 387] width 580 height 149
click at [1118, 55] on button "Thu, 4 Sep" at bounding box center [1132, 56] width 97 height 22
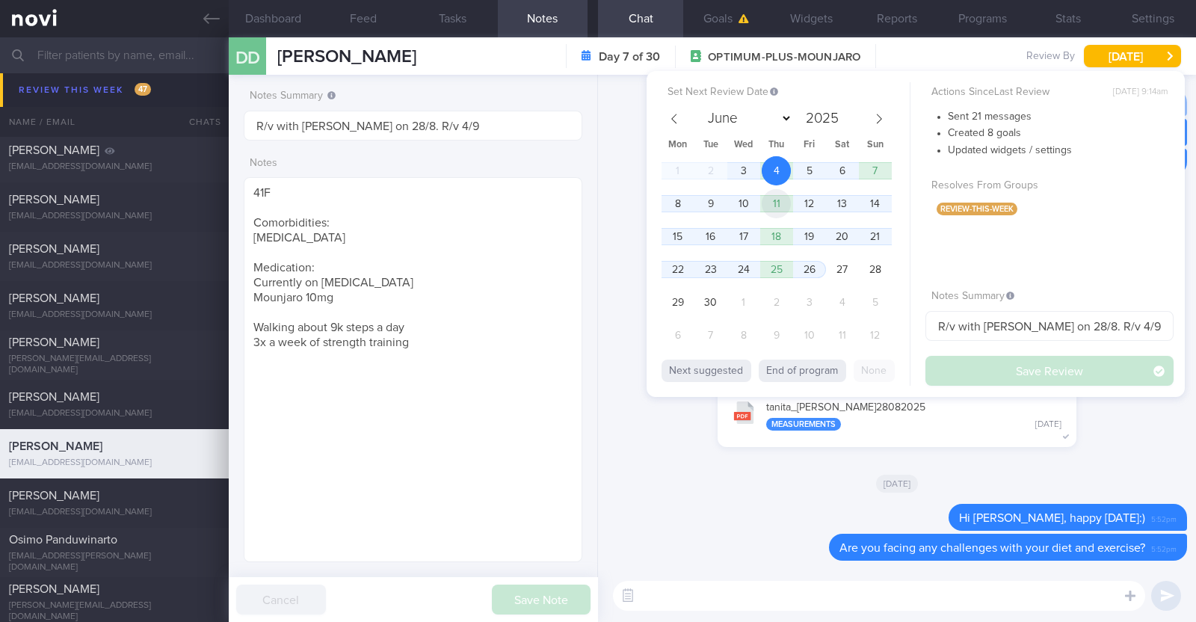
click at [789, 208] on span "11" at bounding box center [776, 203] width 29 height 29
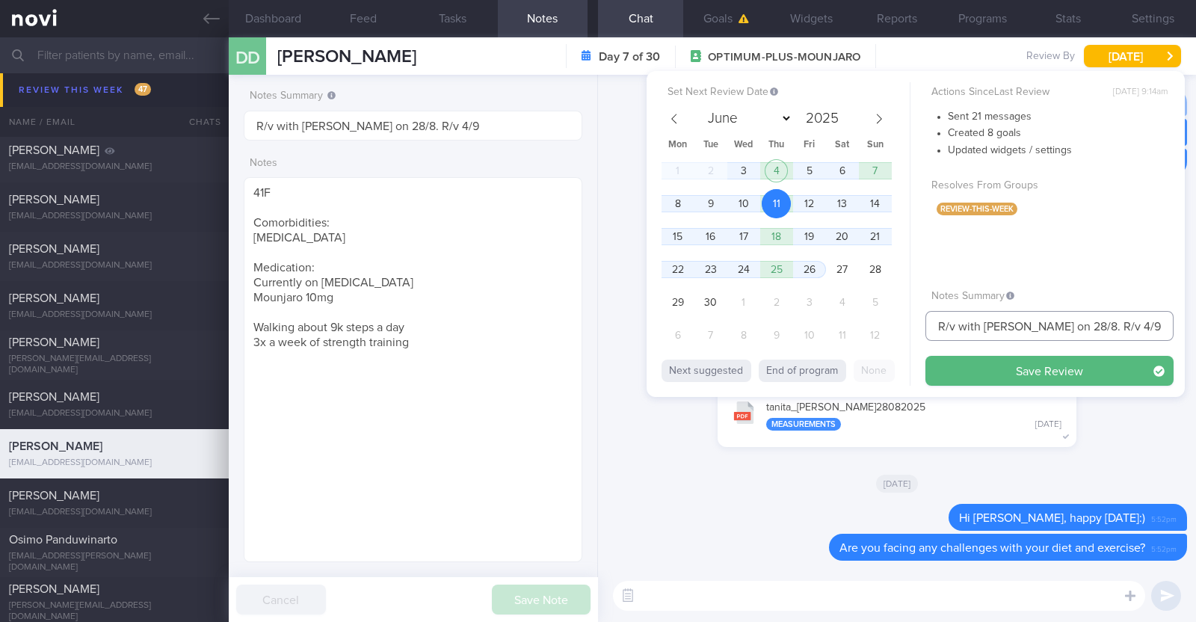
drag, startPoint x: 1119, startPoint y: 327, endPoint x: 644, endPoint y: 329, distance: 474.7
click at [652, 329] on div "Set Next Review Date 11 Sep 2025 June July August September October November De…" at bounding box center [916, 234] width 538 height 326
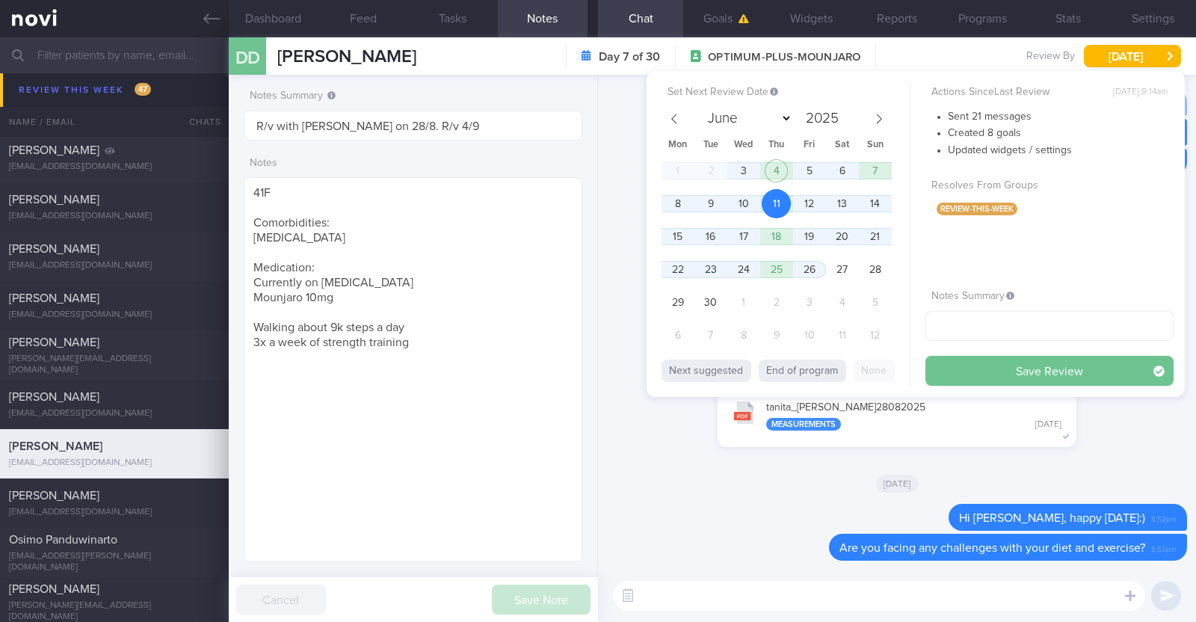
click at [1077, 366] on button "Save Review" at bounding box center [1050, 371] width 248 height 30
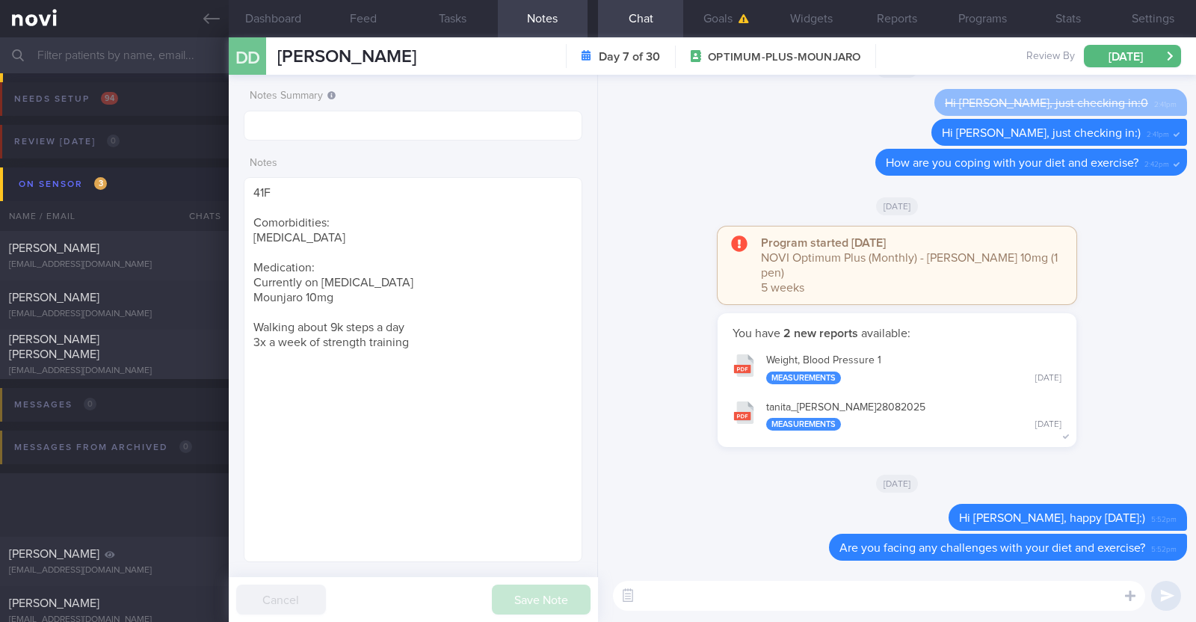
select select "8"
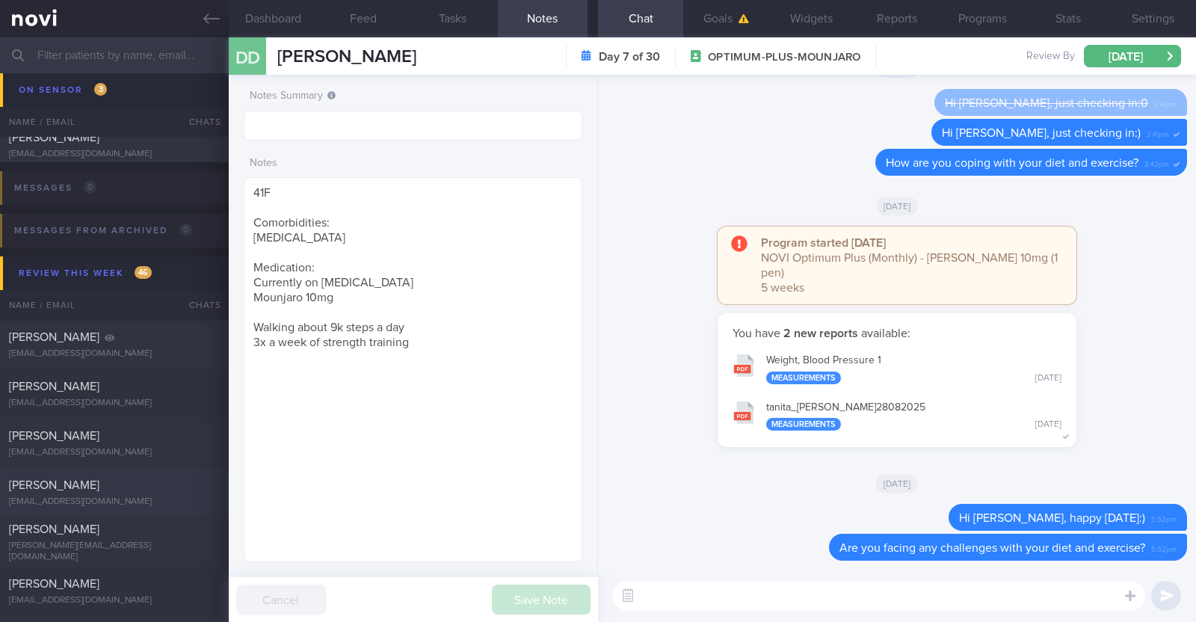
scroll to position [310, 0]
